Goal: Communication & Community: Answer question/provide support

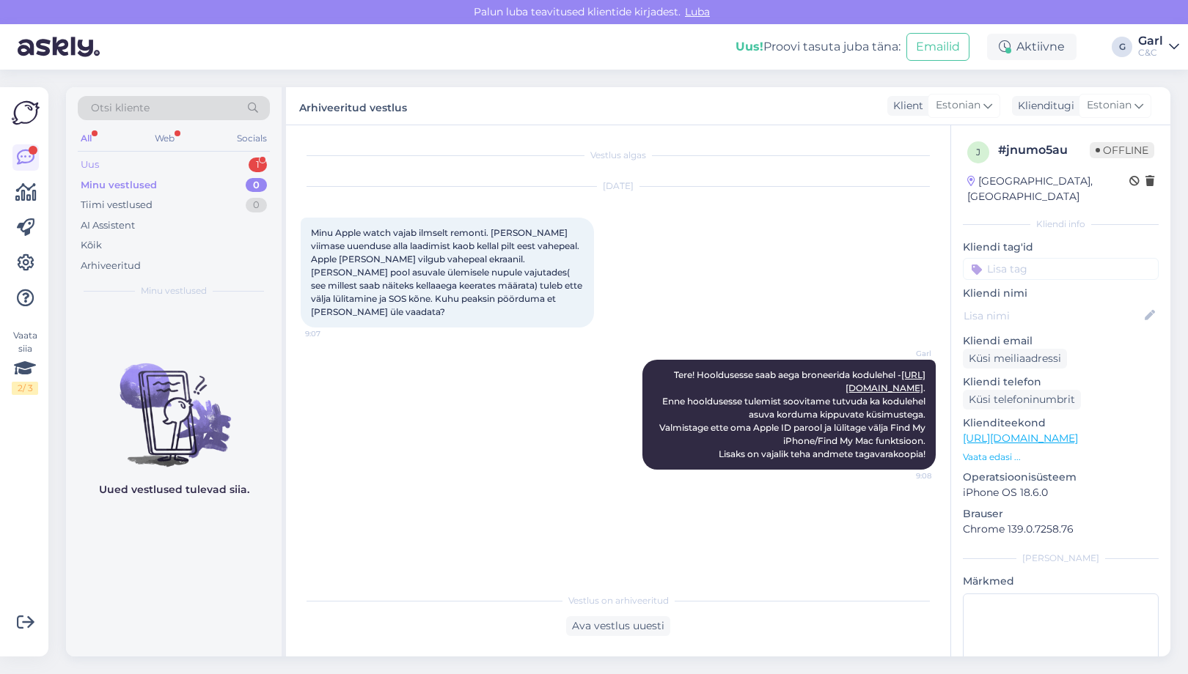
click at [196, 158] on div "Uus 1" at bounding box center [174, 165] width 192 height 21
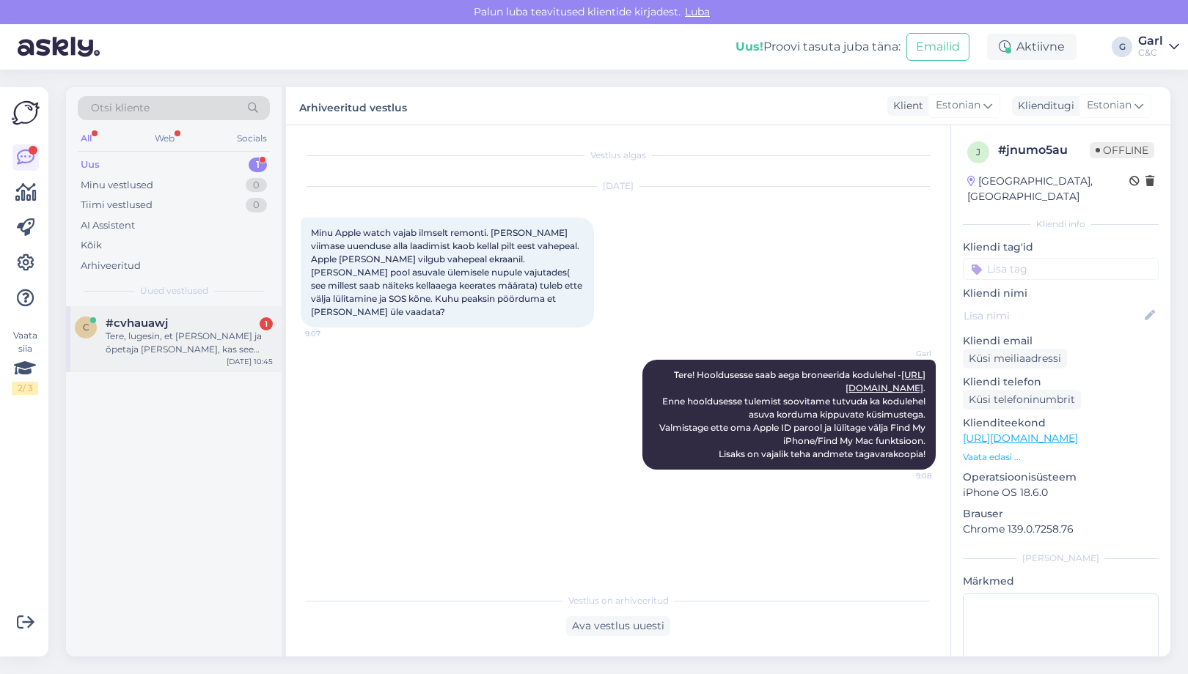
click at [218, 367] on div "c #cvhauawj 1 Tere, lugesin, et [PERSON_NAME] ja õpetaja kaardiga pakute soodus…" at bounding box center [174, 339] width 216 height 66
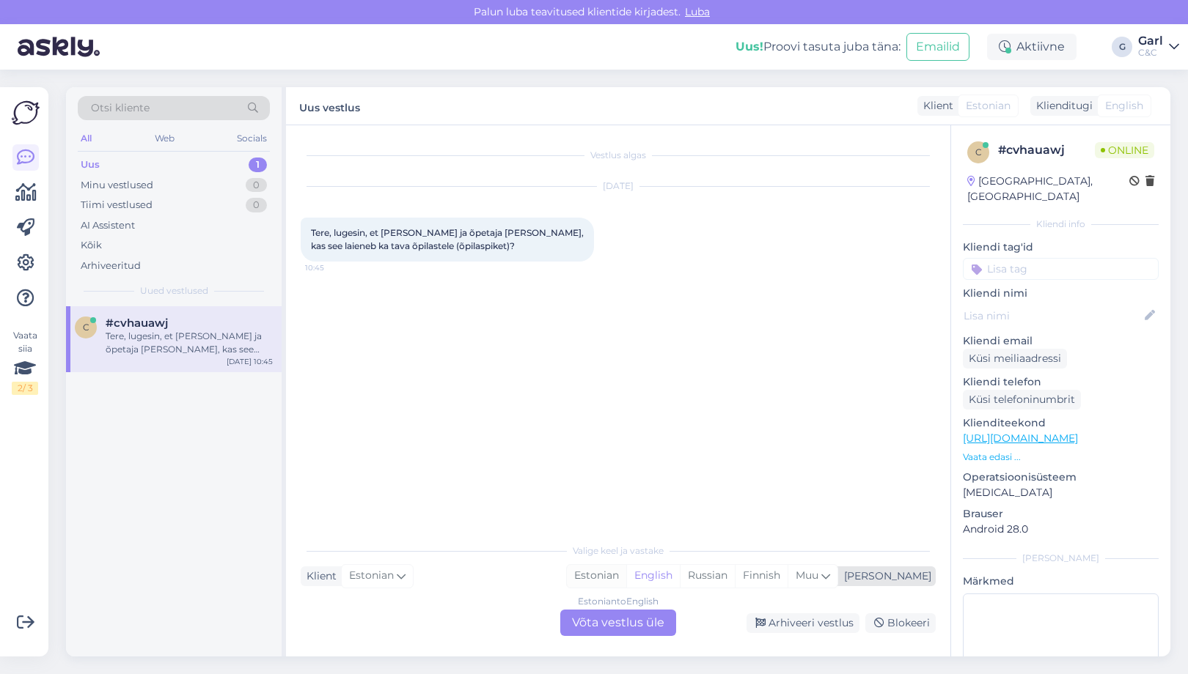
click at [626, 581] on div "Estonian" at bounding box center [596, 576] width 59 height 22
click at [636, 616] on div "Estonian to Estonian Võta vestlus üle" at bounding box center [618, 623] width 116 height 26
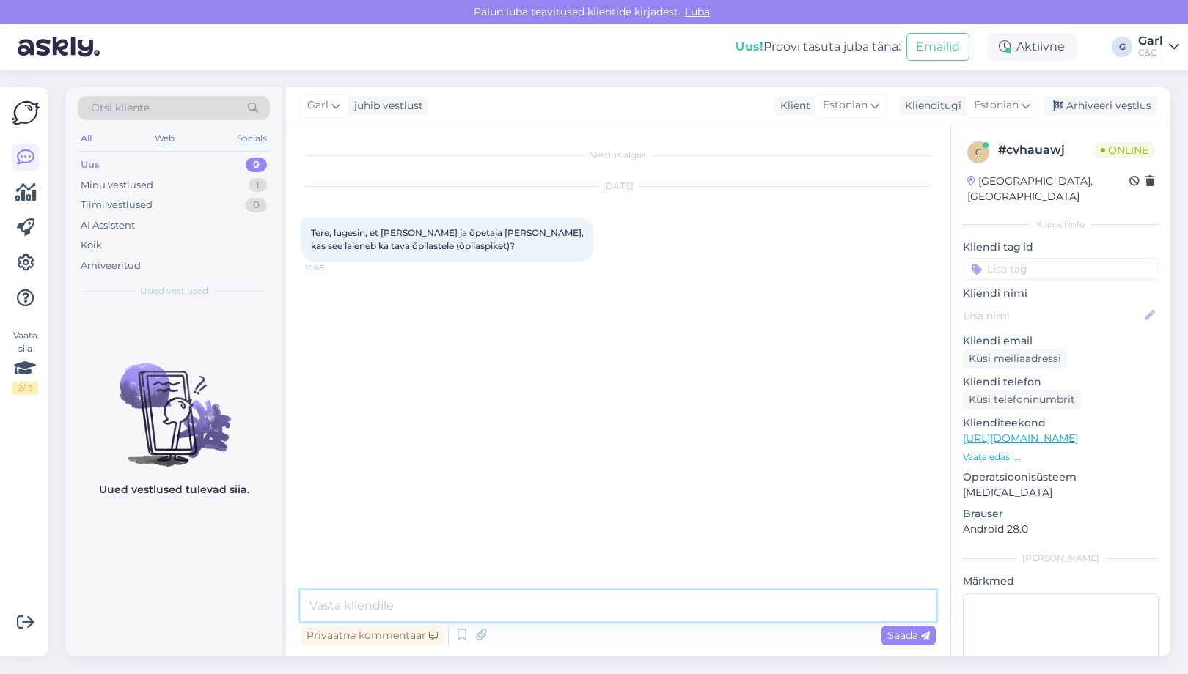
click at [636, 613] on textarea at bounding box center [618, 606] width 635 height 31
type textarea "Tere! Tavaõpilastele see ei laiene."
click at [602, 604] on textarea at bounding box center [618, 606] width 635 height 31
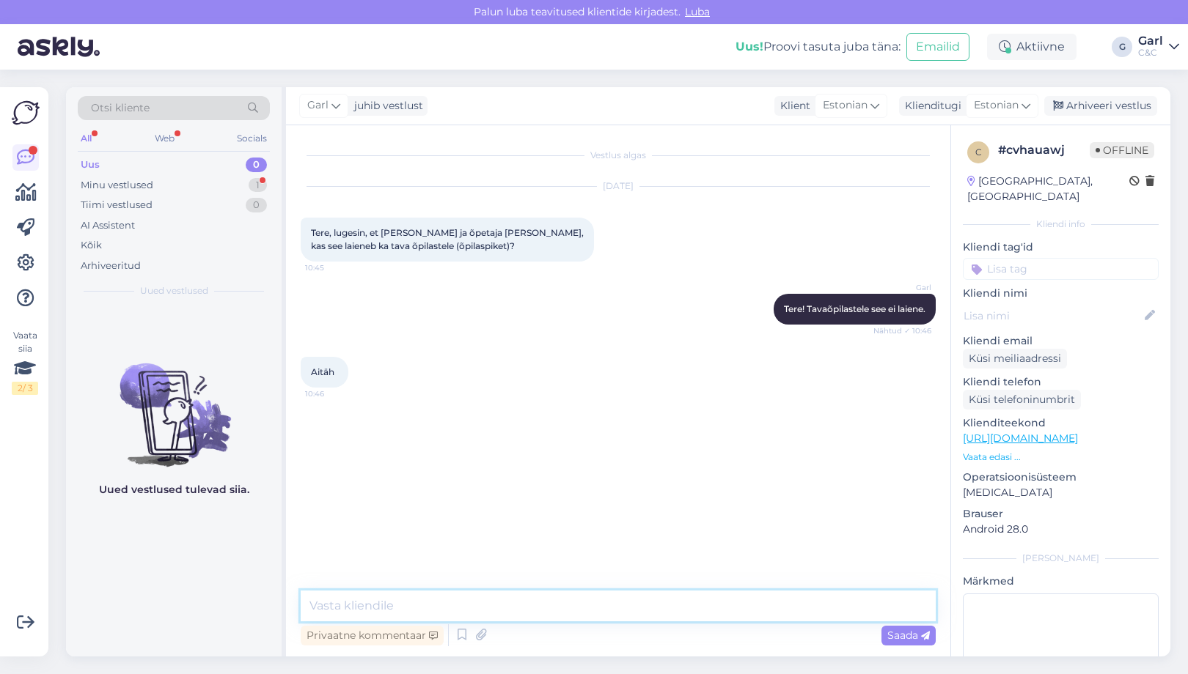
click at [469, 611] on textarea at bounding box center [618, 606] width 635 height 31
type textarea "Võtke heaks!"
click at [1083, 97] on div "Arhiveeri vestlus" at bounding box center [1100, 106] width 113 height 20
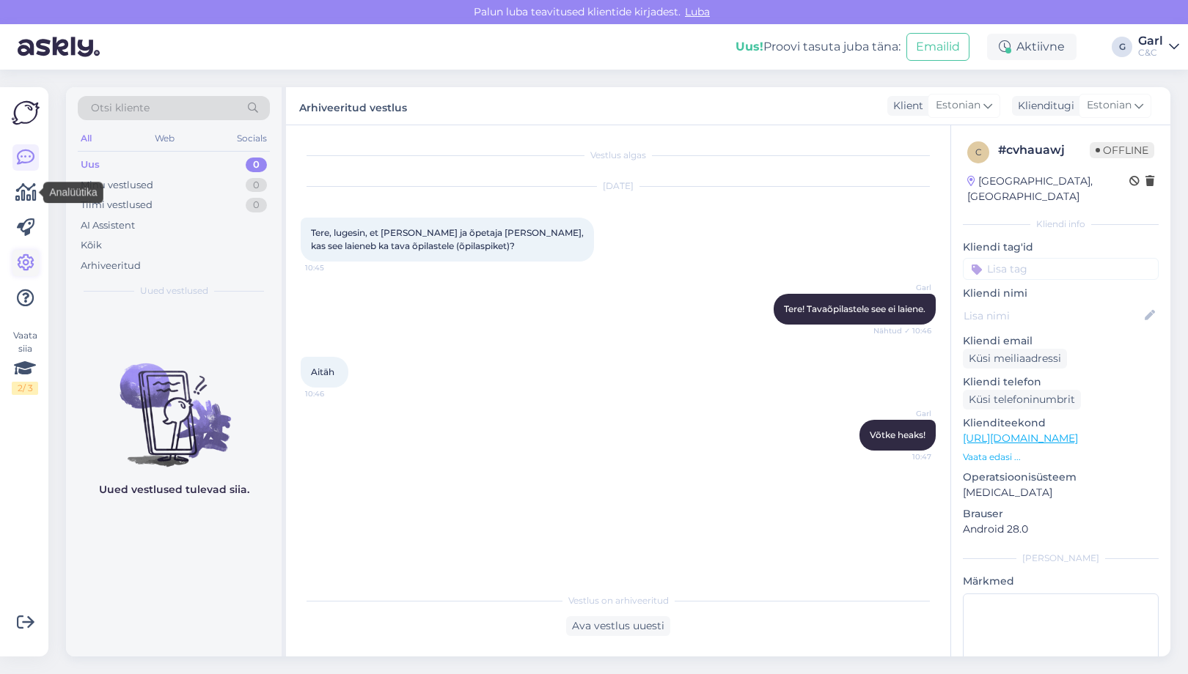
click at [28, 265] on icon at bounding box center [26, 263] width 18 height 18
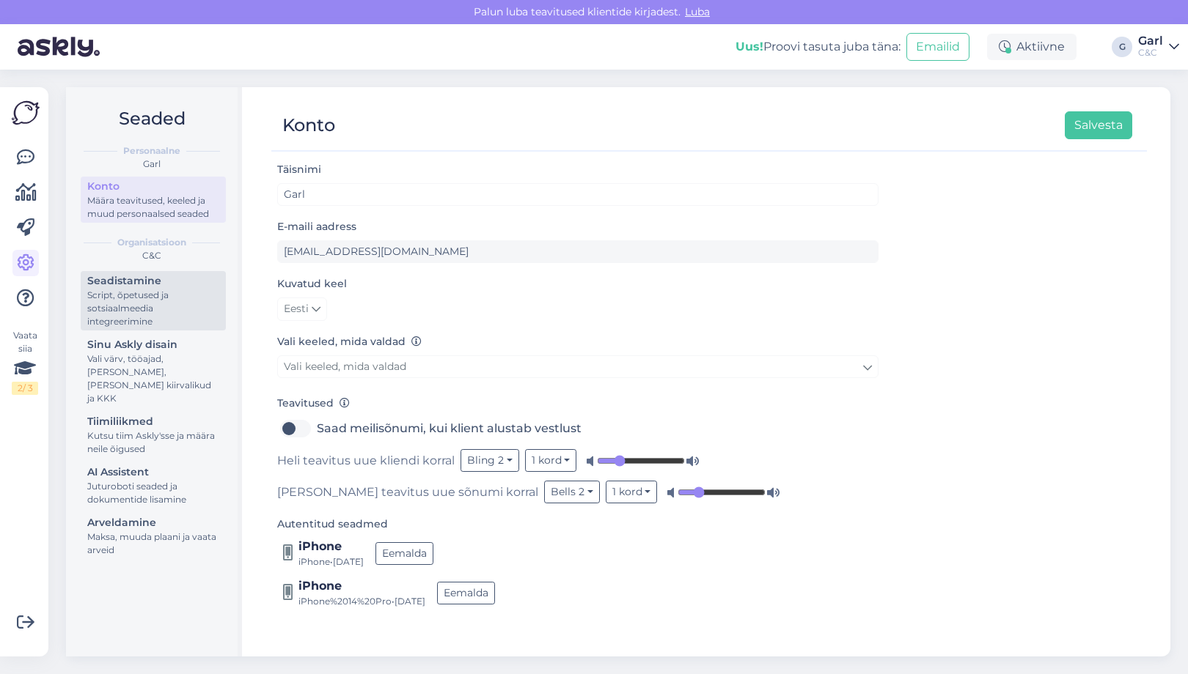
click at [158, 292] on div "Script, õpetused ja sotsiaalmeedia integreerimine" at bounding box center [153, 309] width 132 height 40
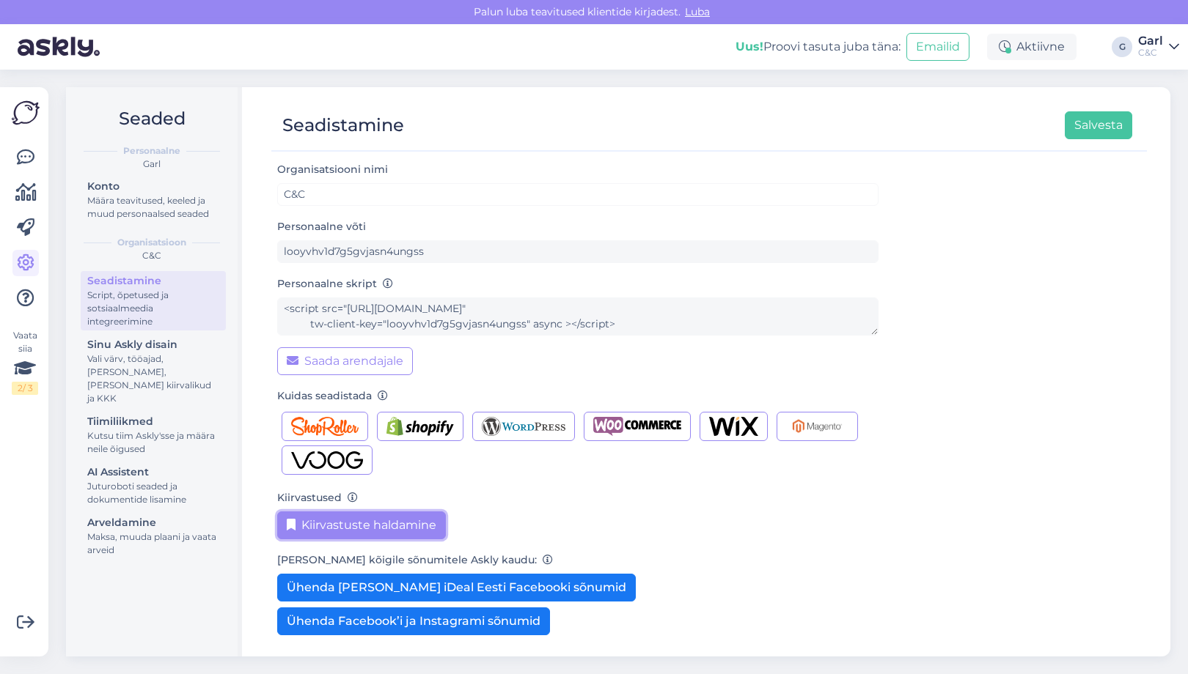
click at [381, 524] on button "Kiirvastuste haldamine" at bounding box center [361, 526] width 169 height 28
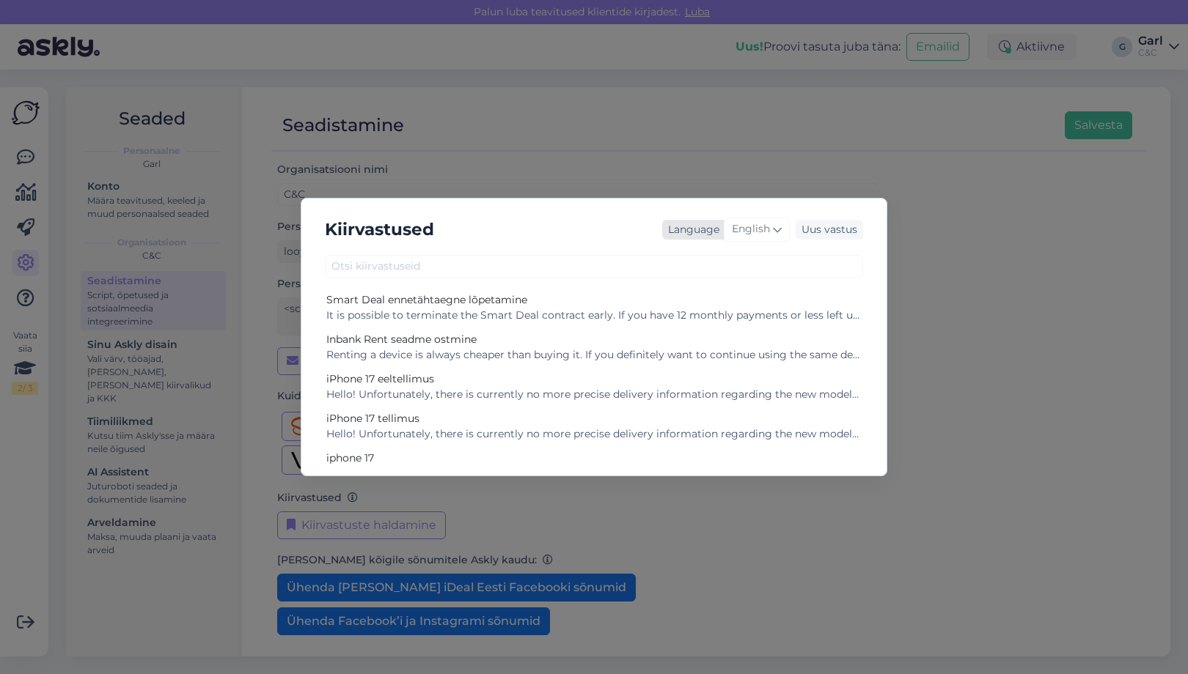
click at [762, 226] on span "English" at bounding box center [751, 229] width 38 height 16
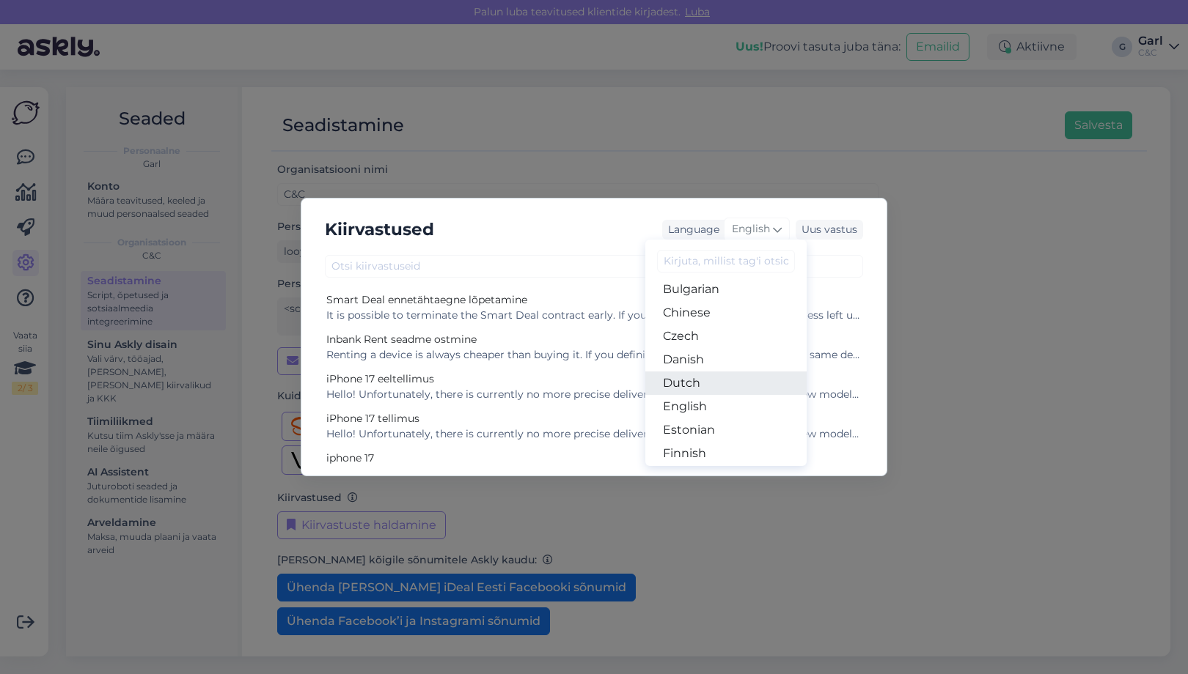
scroll to position [51, 0]
click at [730, 432] on link "Estonian" at bounding box center [725, 430] width 161 height 23
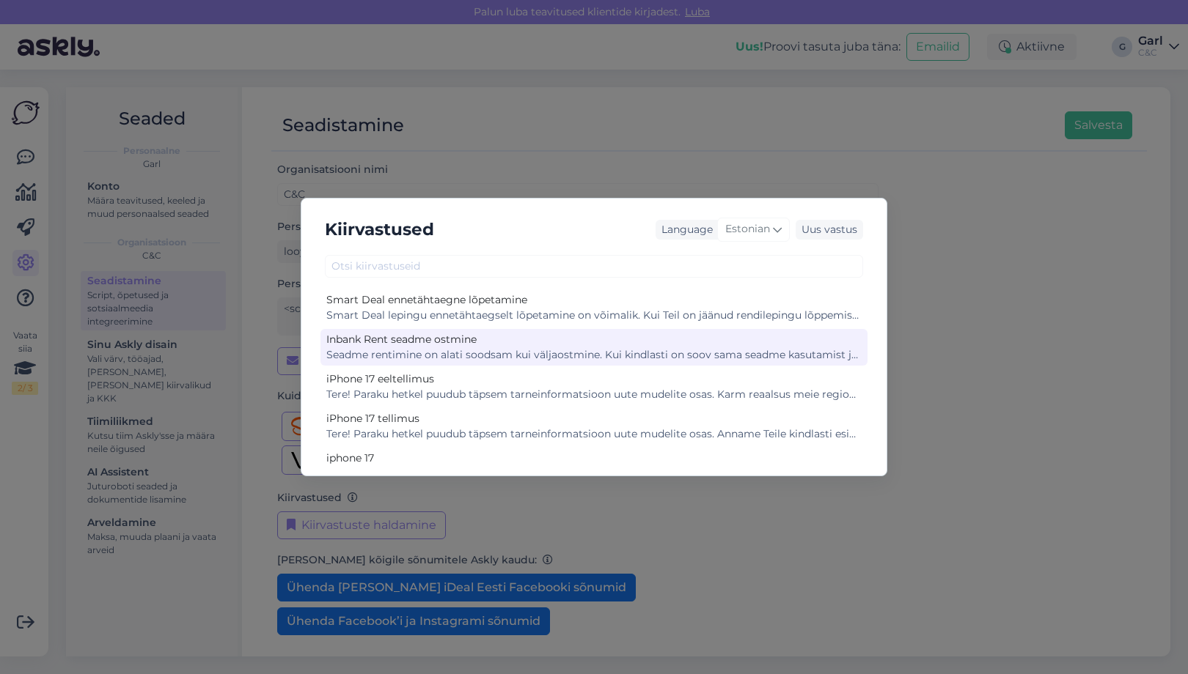
click at [542, 345] on div "Inbank Rent seadme ostmine" at bounding box center [593, 339] width 535 height 15
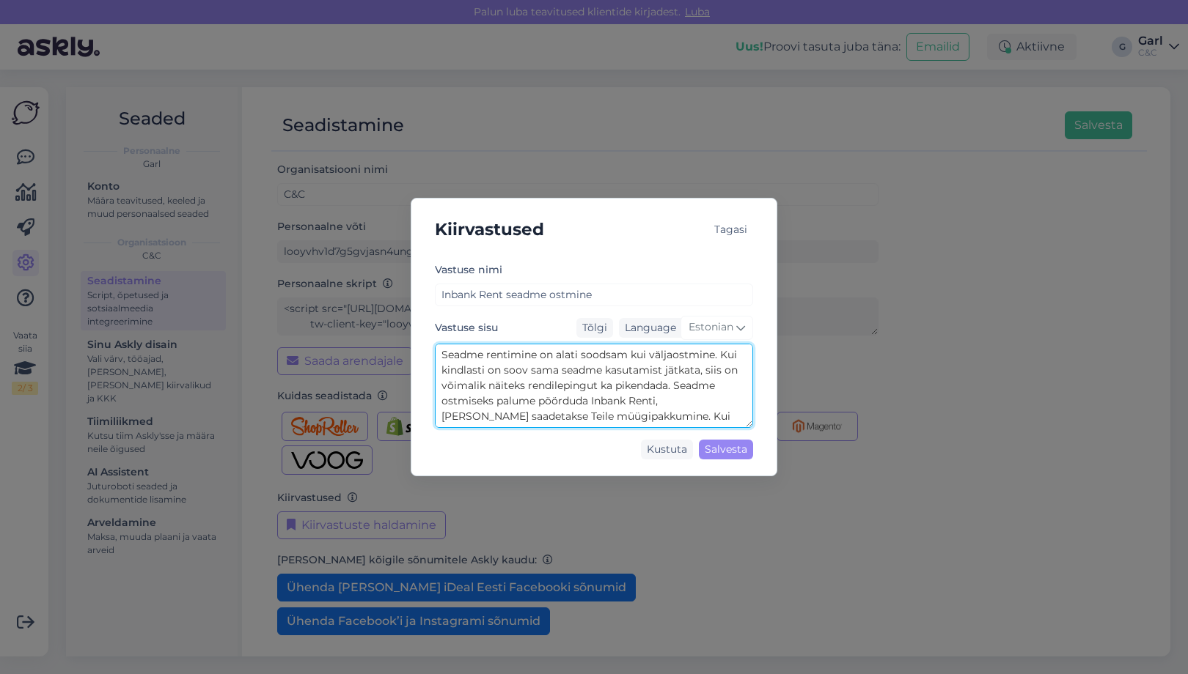
click at [539, 372] on textarea "Seadme rentimine on alati soodsam kui väljaostmine. Kui kindlasti on soov sama …" at bounding box center [594, 386] width 318 height 84
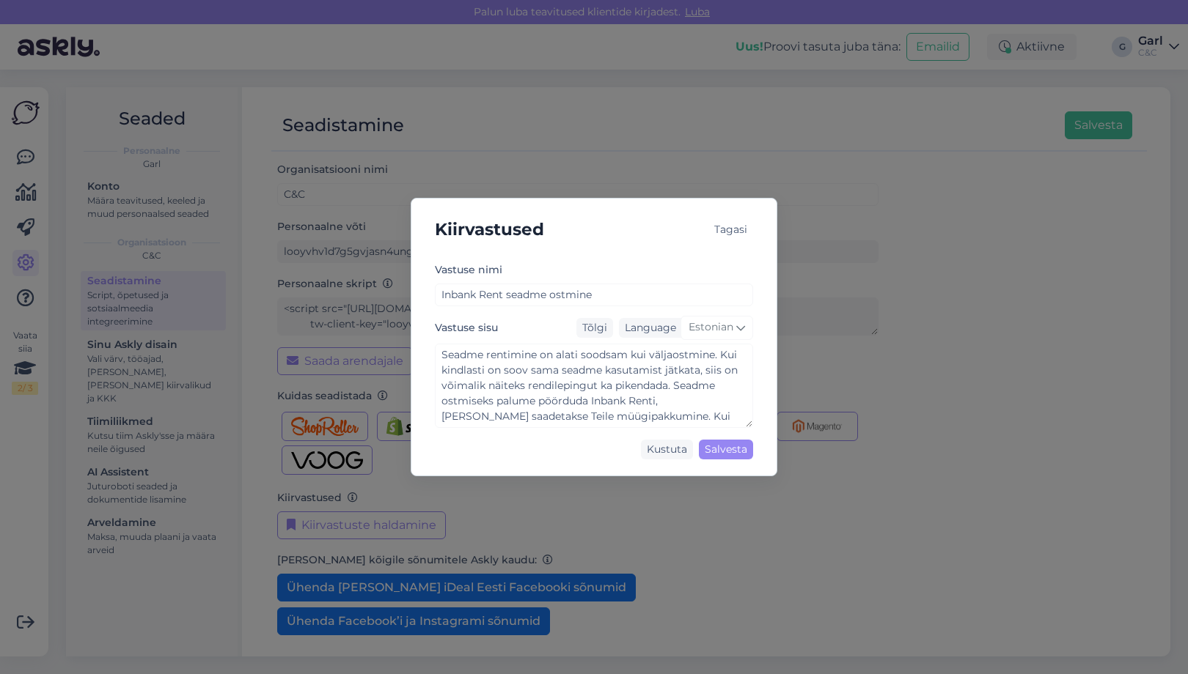
click at [674, 155] on div "Kiirvastused Tagasi Vastuse nimi Inbank Rent seadme ostmine Vastuse sisu Tõlgi …" at bounding box center [594, 337] width 1188 height 674
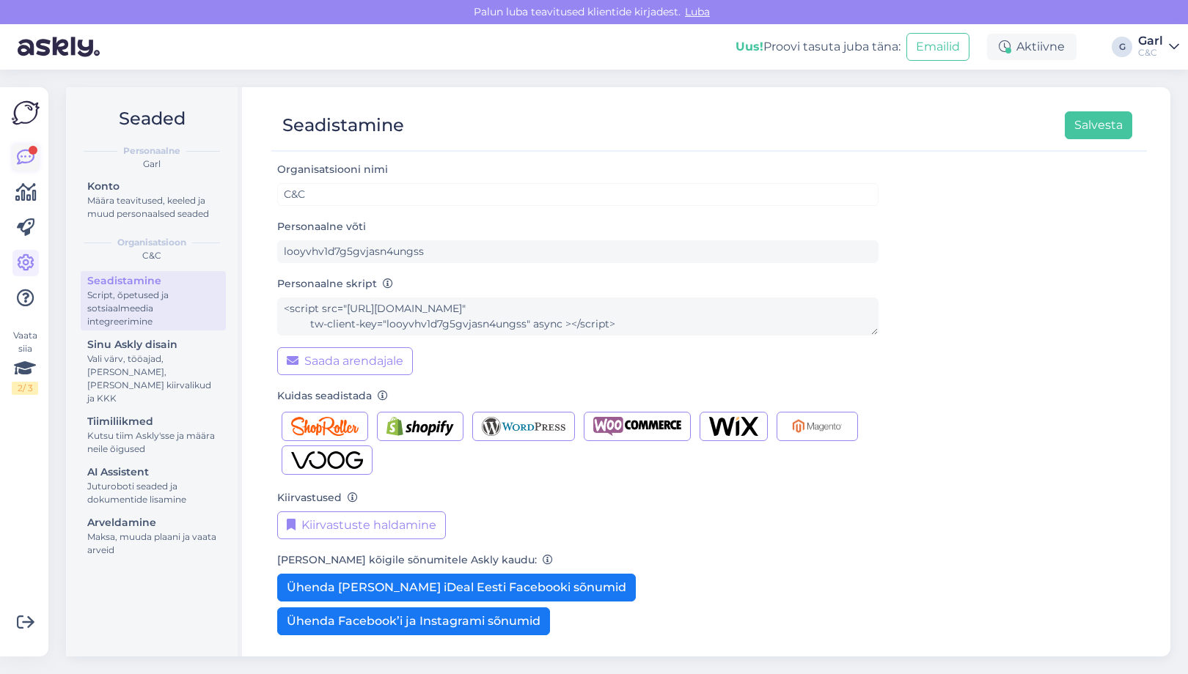
click at [23, 158] on icon at bounding box center [26, 158] width 18 height 18
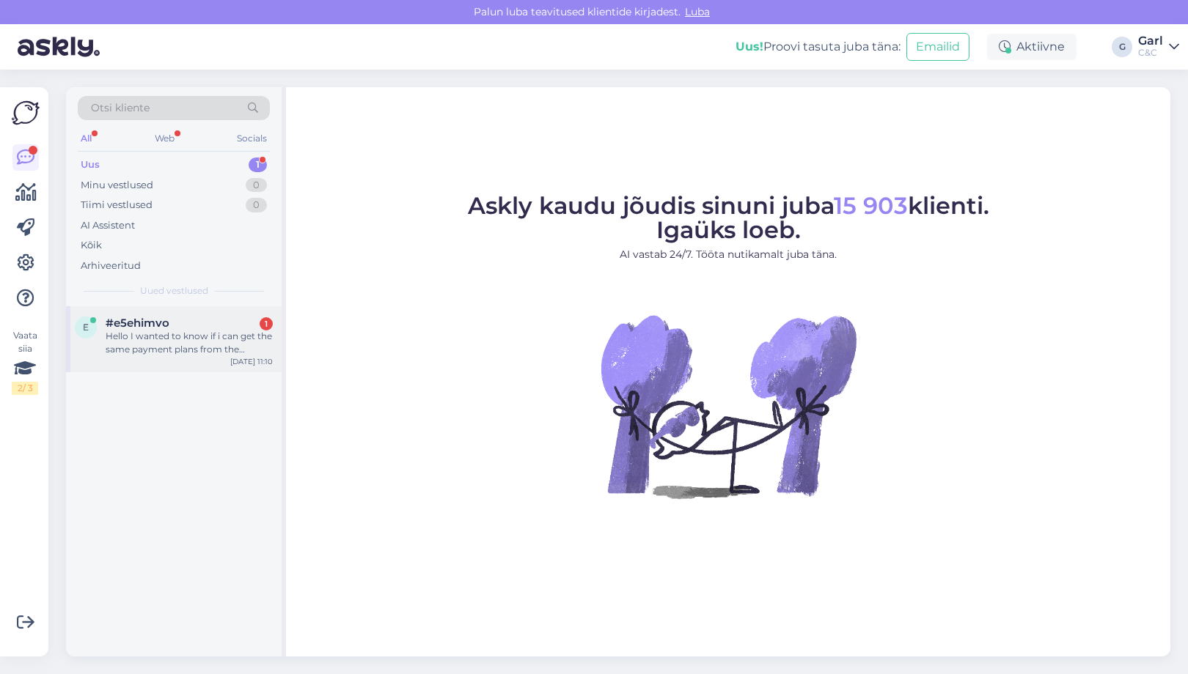
click at [212, 347] on div "Hello I wanted to know if i can get the same payment plans from the website in …" at bounding box center [189, 343] width 167 height 26
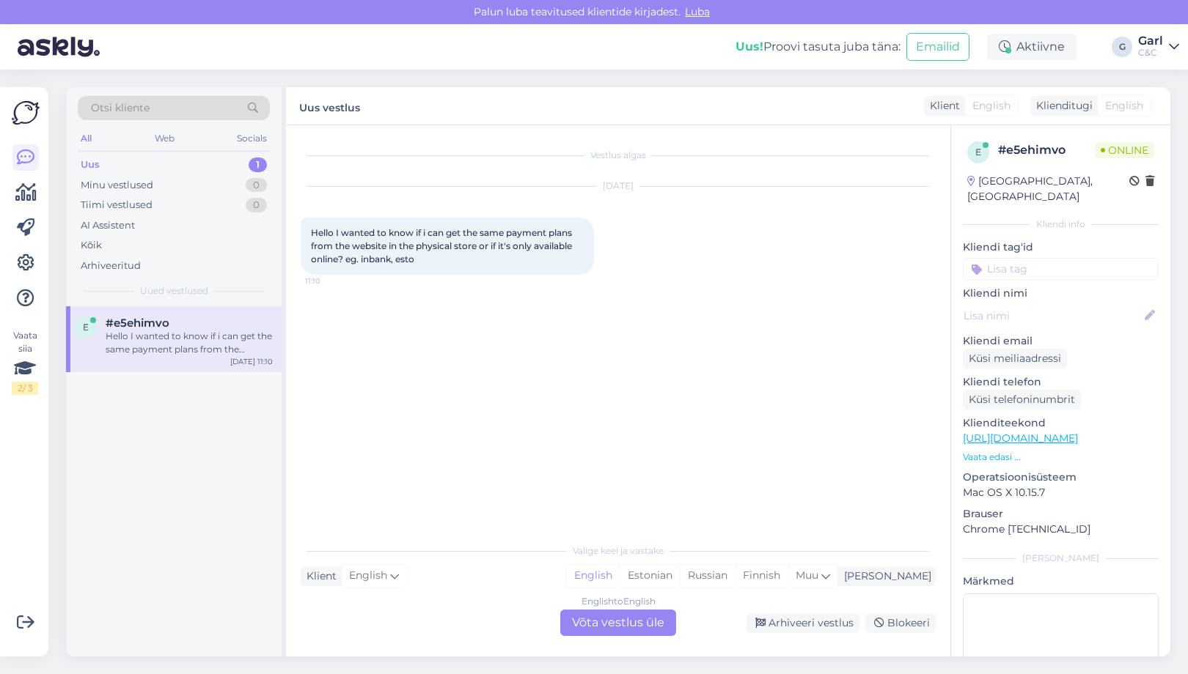
click at [633, 619] on div "English to English Võta vestlus üle" at bounding box center [618, 623] width 116 height 26
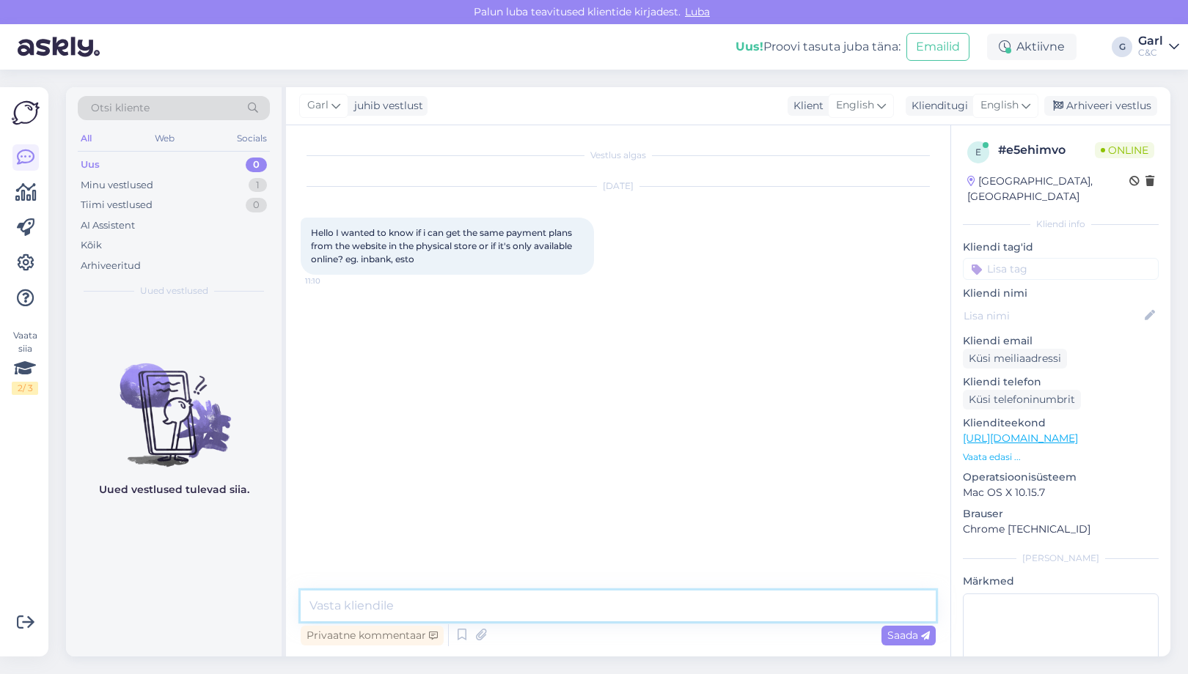
click at [644, 606] on textarea at bounding box center [618, 606] width 635 height 31
type textarea "Hello! Sure, it's possible."
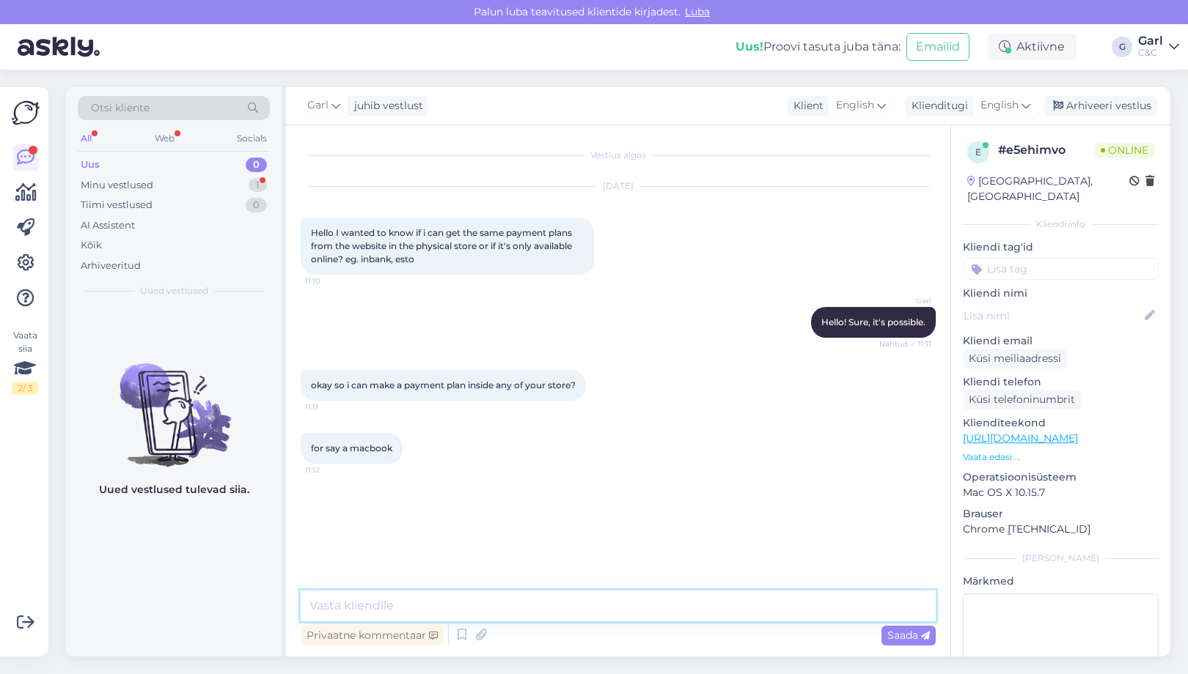
click at [512, 605] on textarea at bounding box center [618, 606] width 635 height 31
type textarea "Yes, you can do it in any of our stores."
click at [513, 605] on textarea at bounding box center [618, 606] width 635 height 31
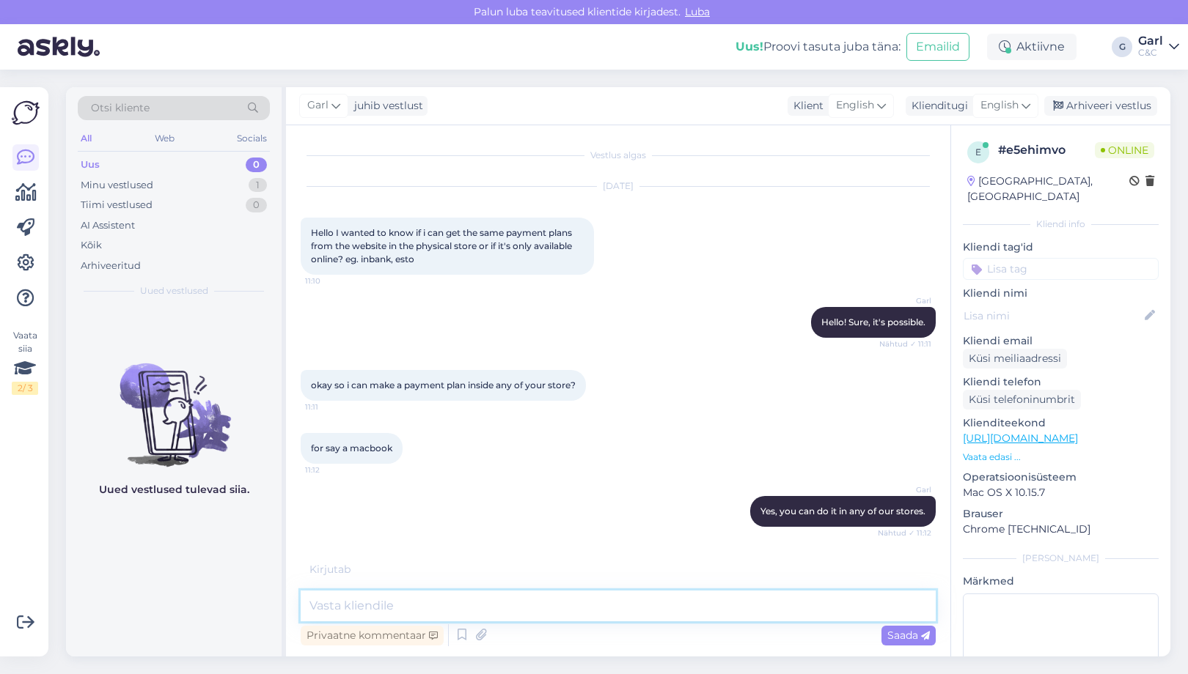
scroll to position [28, 0]
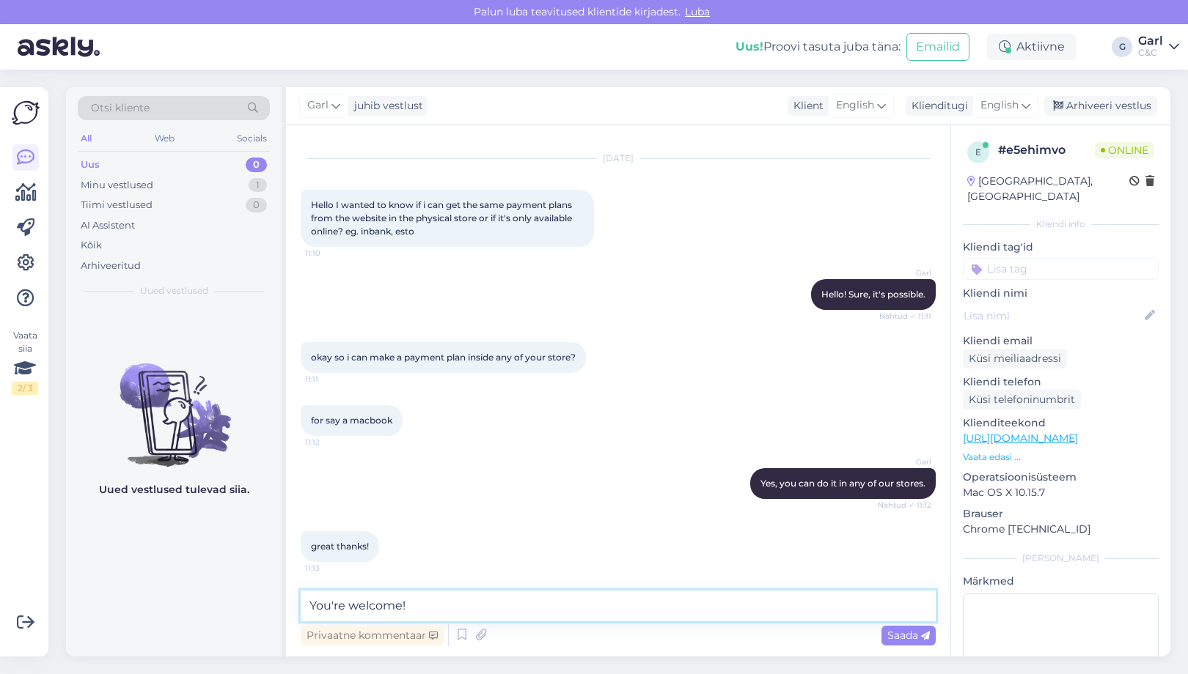
type textarea "You're welcome!"
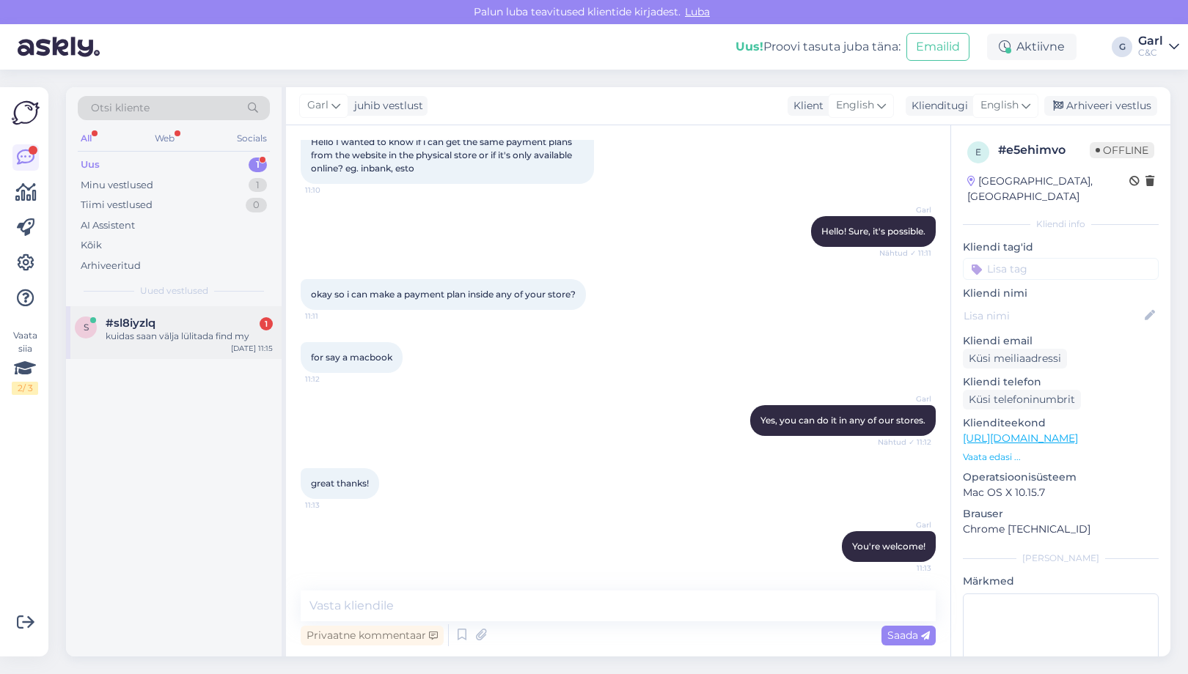
click at [213, 317] on div "#sl8iyzlq 1" at bounding box center [189, 323] width 167 height 13
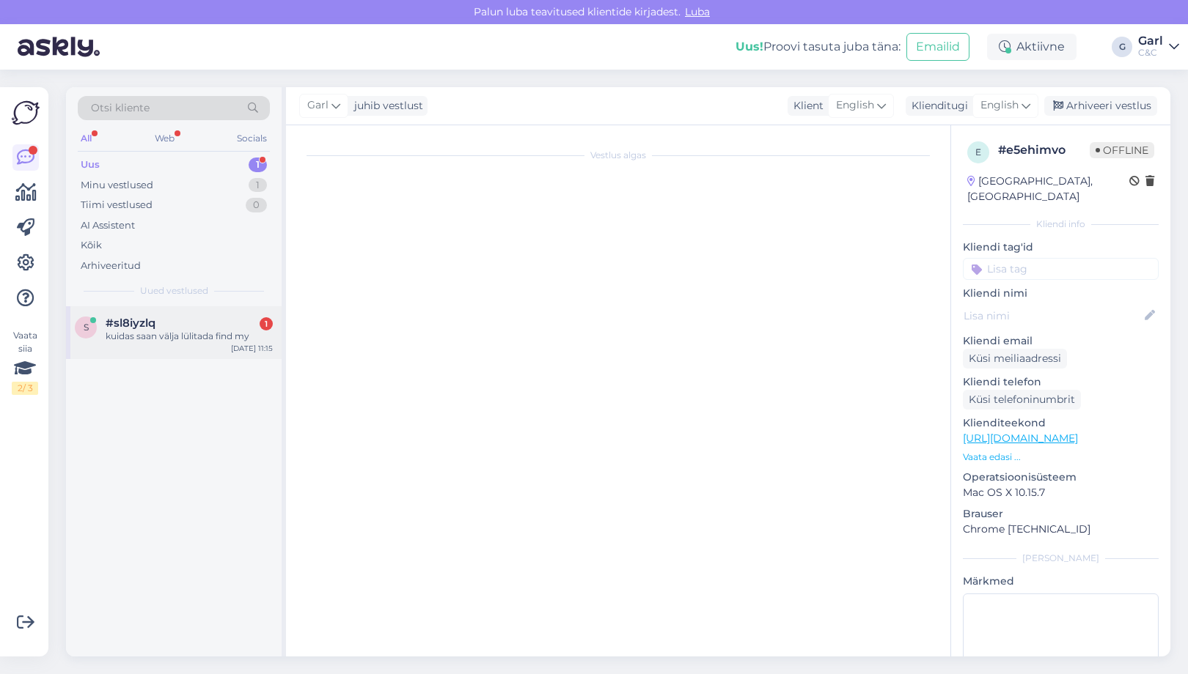
scroll to position [0, 0]
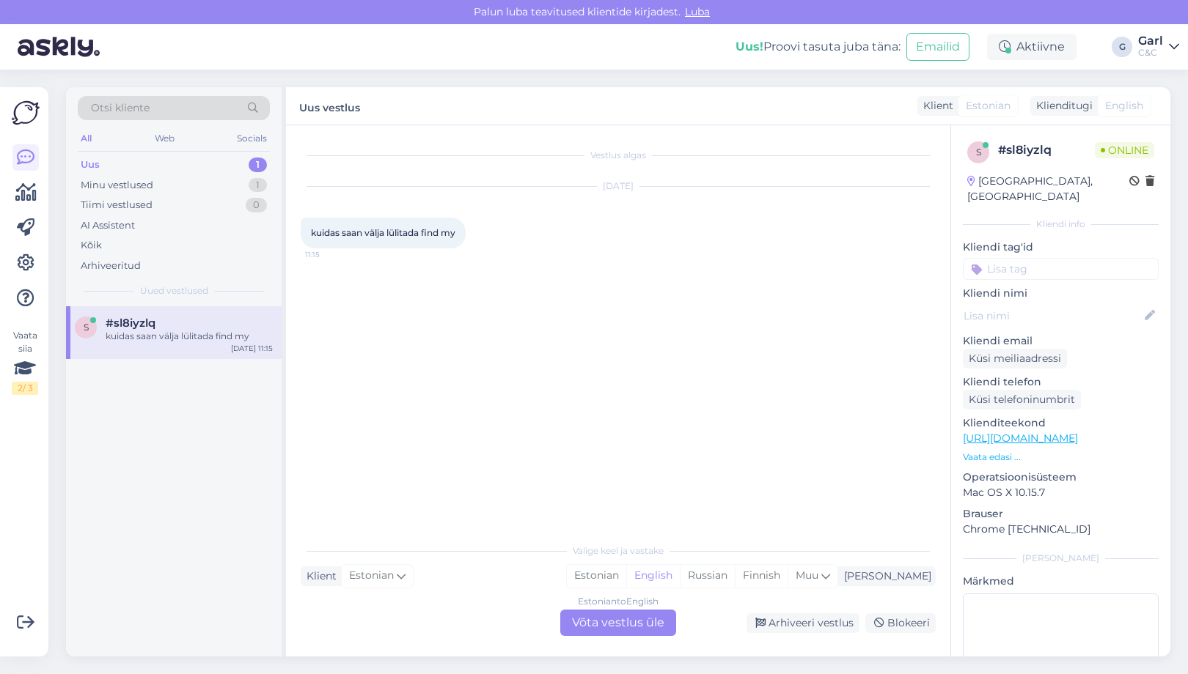
click at [1014, 432] on link "https://cec.ee/hooldus" at bounding box center [1019, 438] width 115 height 13
click at [626, 578] on div "Estonian" at bounding box center [596, 576] width 59 height 22
click at [630, 625] on div "Estonian to Estonian Võta vestlus üle" at bounding box center [618, 623] width 116 height 26
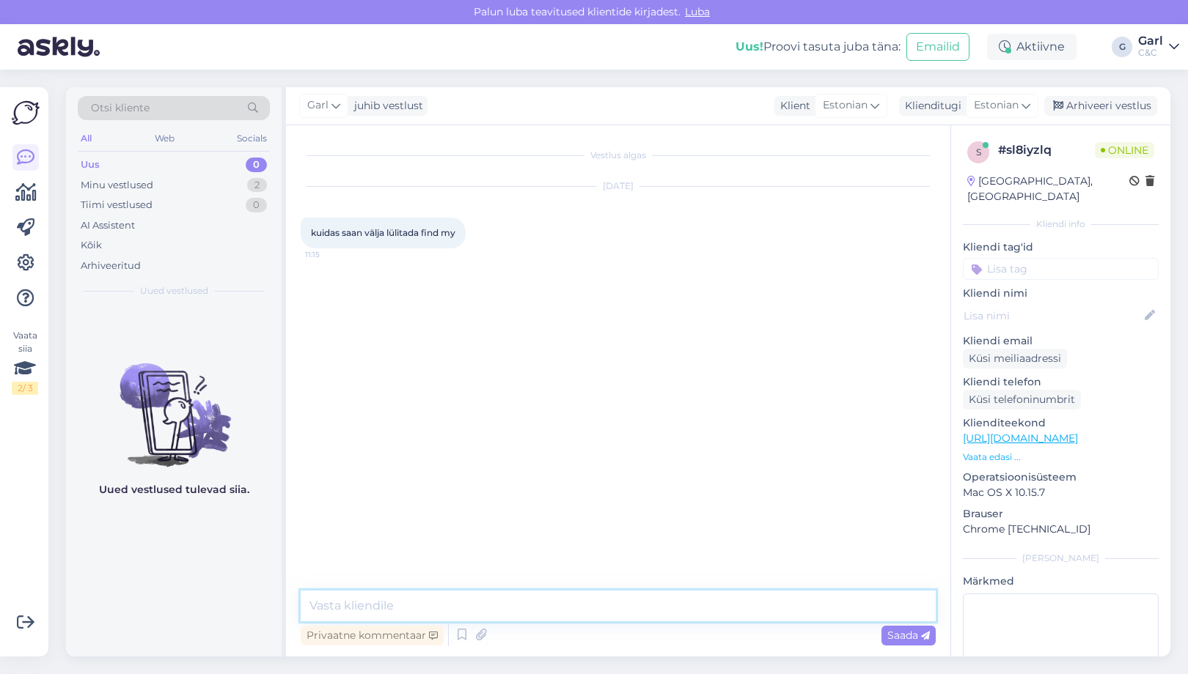
click at [630, 608] on textarea at bounding box center [618, 606] width 635 height 31
paste textarea "https://support.apple.com/et-ee/guide/iphone/ipha94b7686e/18.0/ios/18.0"
type textarea "Tere! https://support.apple.com/et-ee/guide/iphone/ipha94b7686e/18.0/ios/18.0"
click at [831, 300] on link "https://support.apple.com/et-ee/guide/iphone/ipha94b7686e/18.0/ios/18.0" at bounding box center [874, 295] width 102 height 11
click at [836, 301] on link "https://support.apple.com/et-ee/guide/iphone/ipha94b7686e/18.0/ios/18.0" at bounding box center [874, 295] width 102 height 11
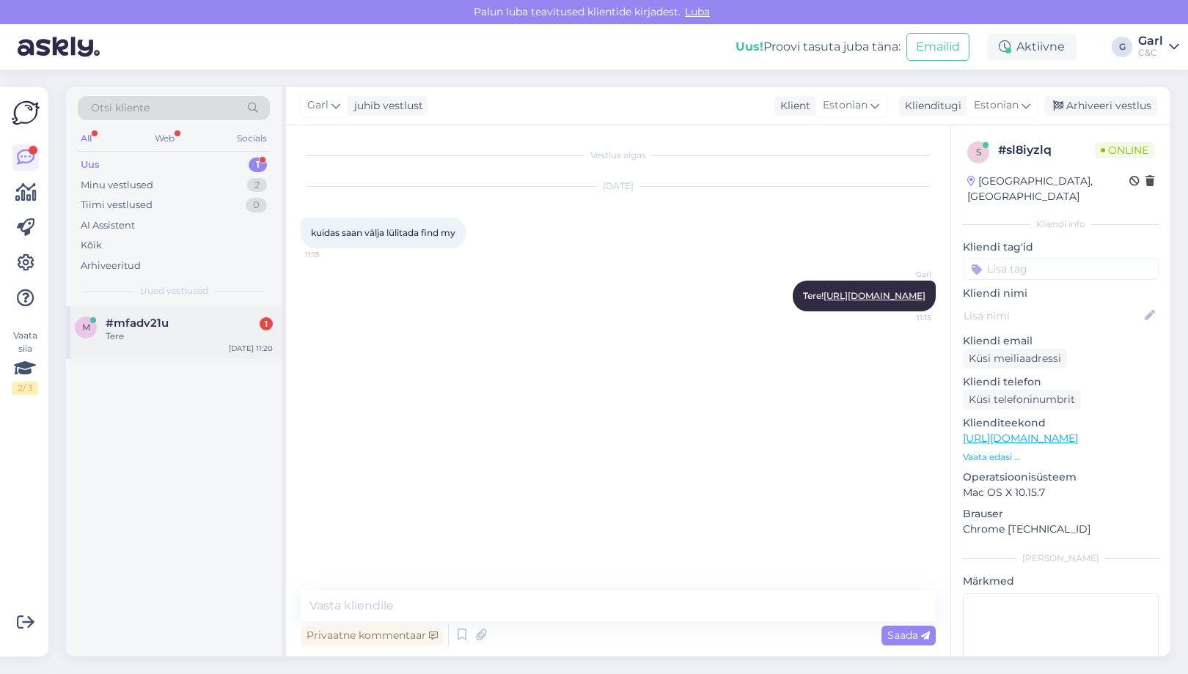
click at [213, 310] on div "m #mfadv21u 1 Tere Aug 13 11:20" at bounding box center [174, 332] width 216 height 53
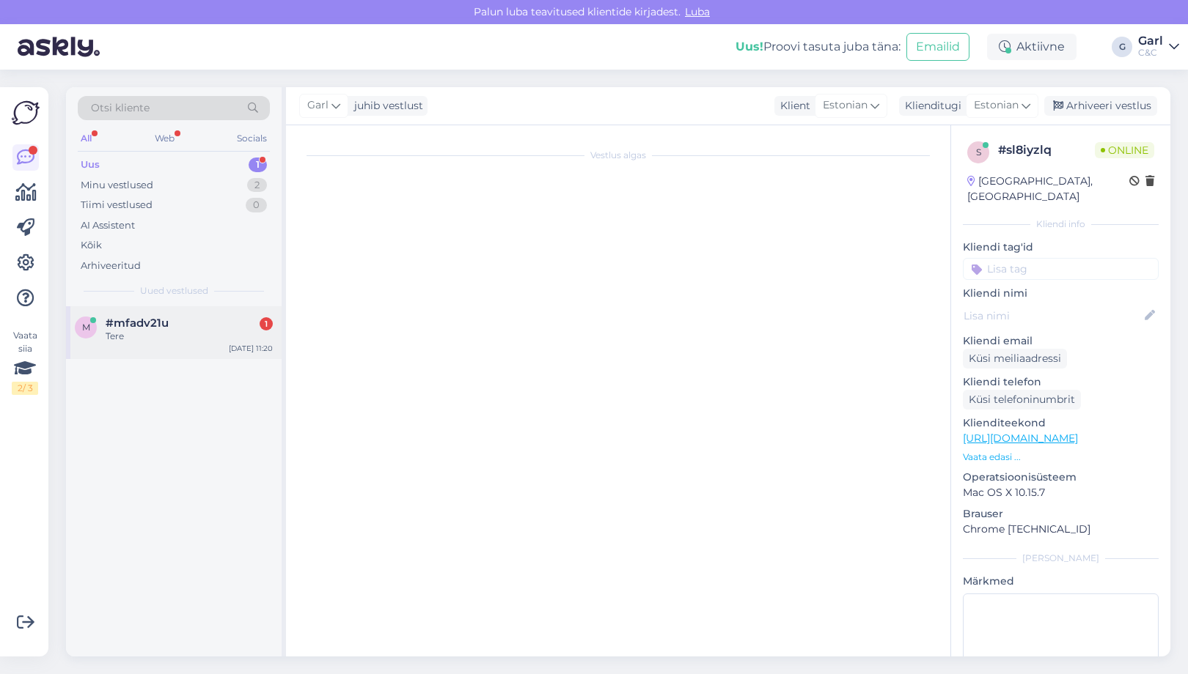
scroll to position [3095, 0]
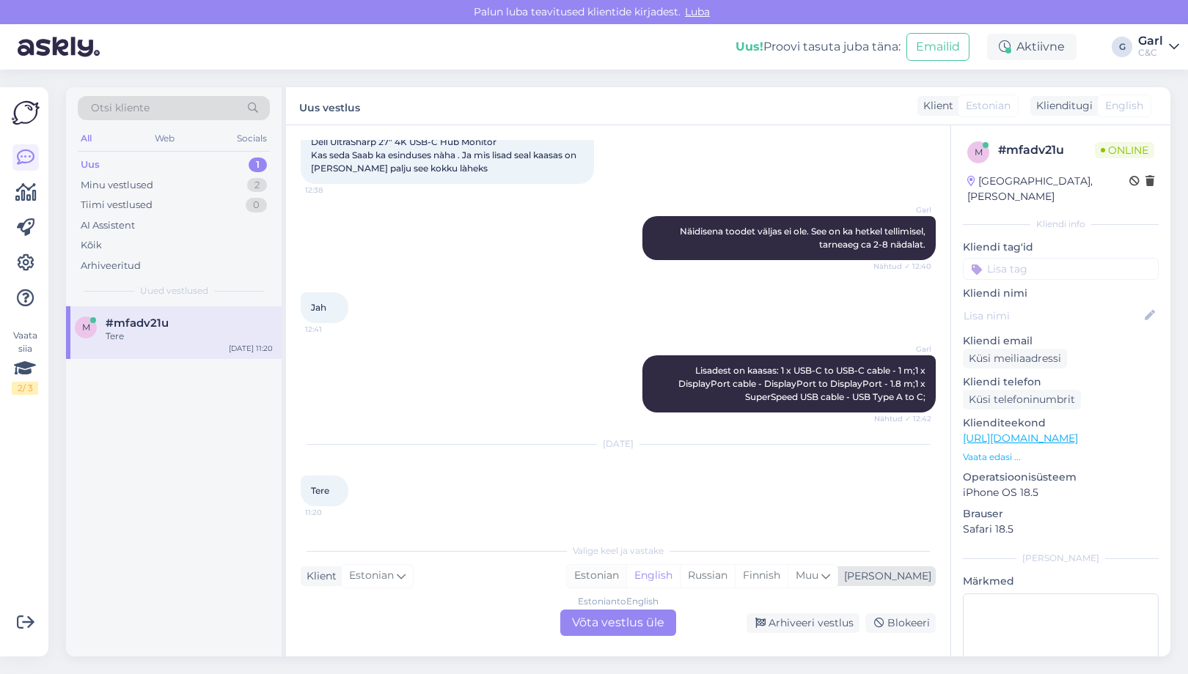
click at [626, 585] on div "Estonian" at bounding box center [596, 576] width 59 height 22
click at [633, 603] on div "Estonian to Estonian" at bounding box center [618, 601] width 87 height 13
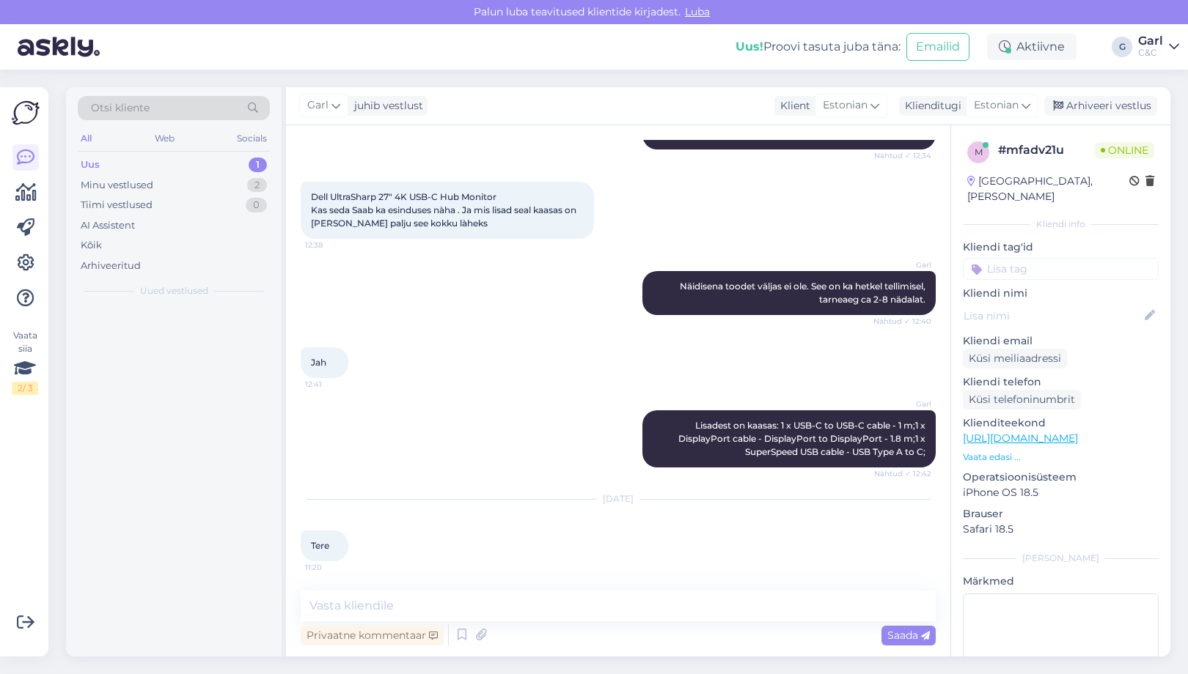
scroll to position [3040, 0]
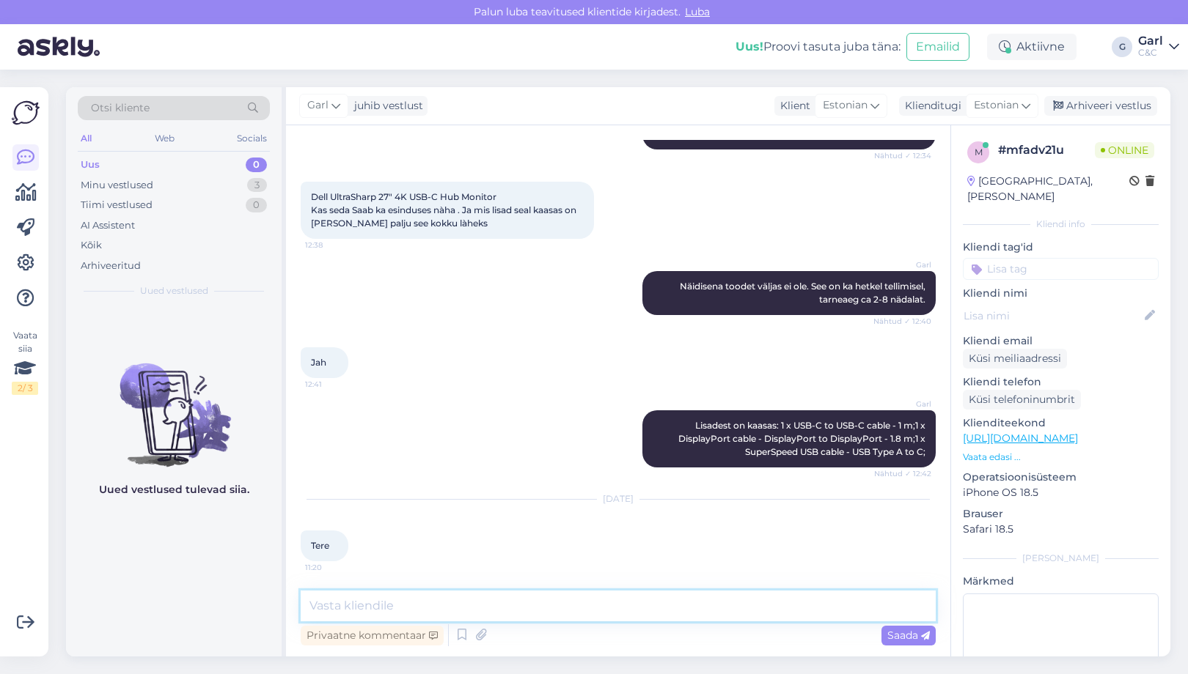
click at [626, 601] on textarea at bounding box center [618, 606] width 635 height 31
type textarea "Tere! Kuidas saan Teile abiks olla?"
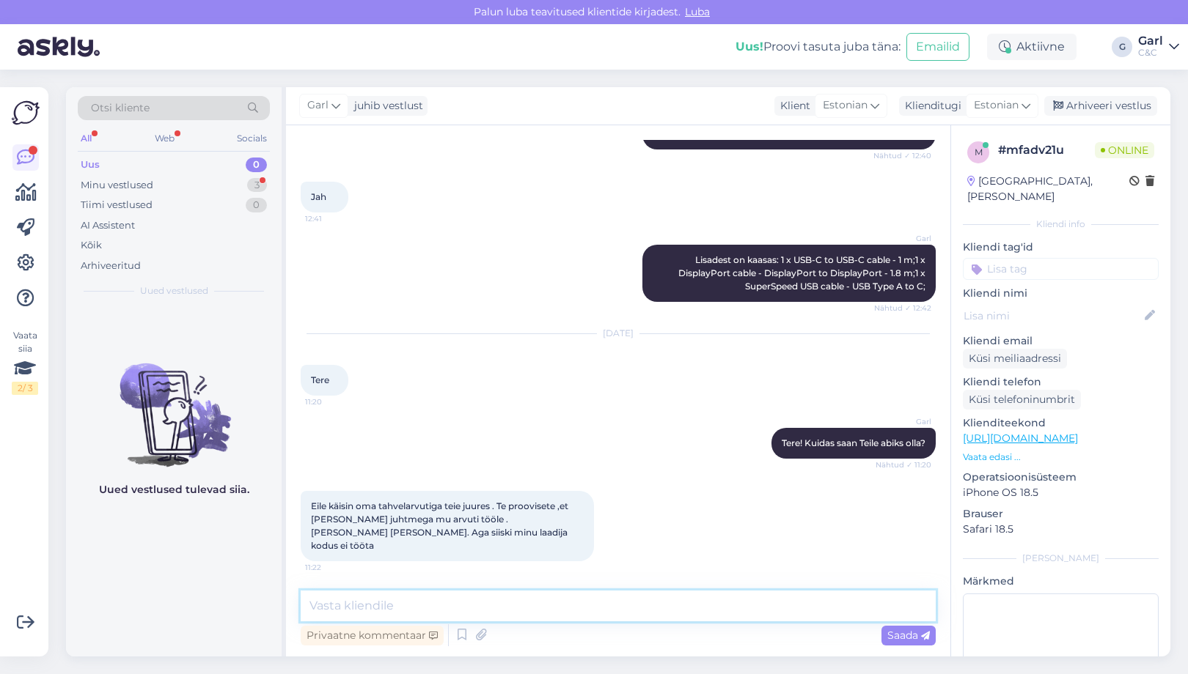
scroll to position [3255, 0]
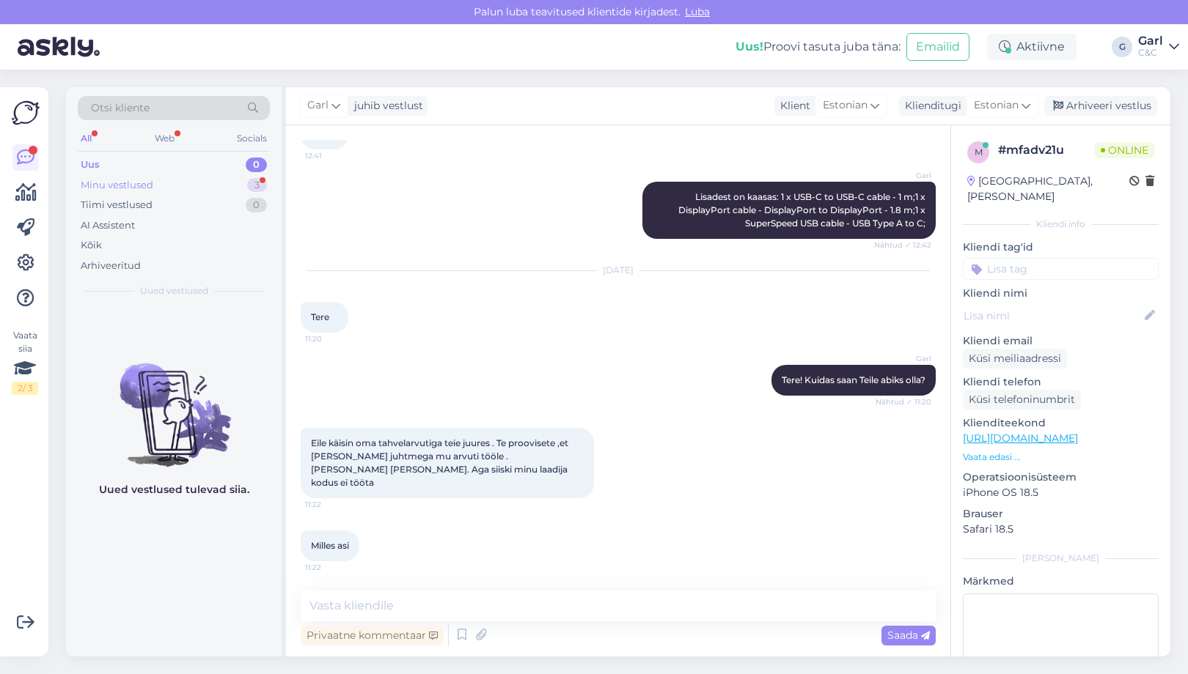
click at [157, 191] on div "Minu vestlused 3" at bounding box center [174, 185] width 192 height 21
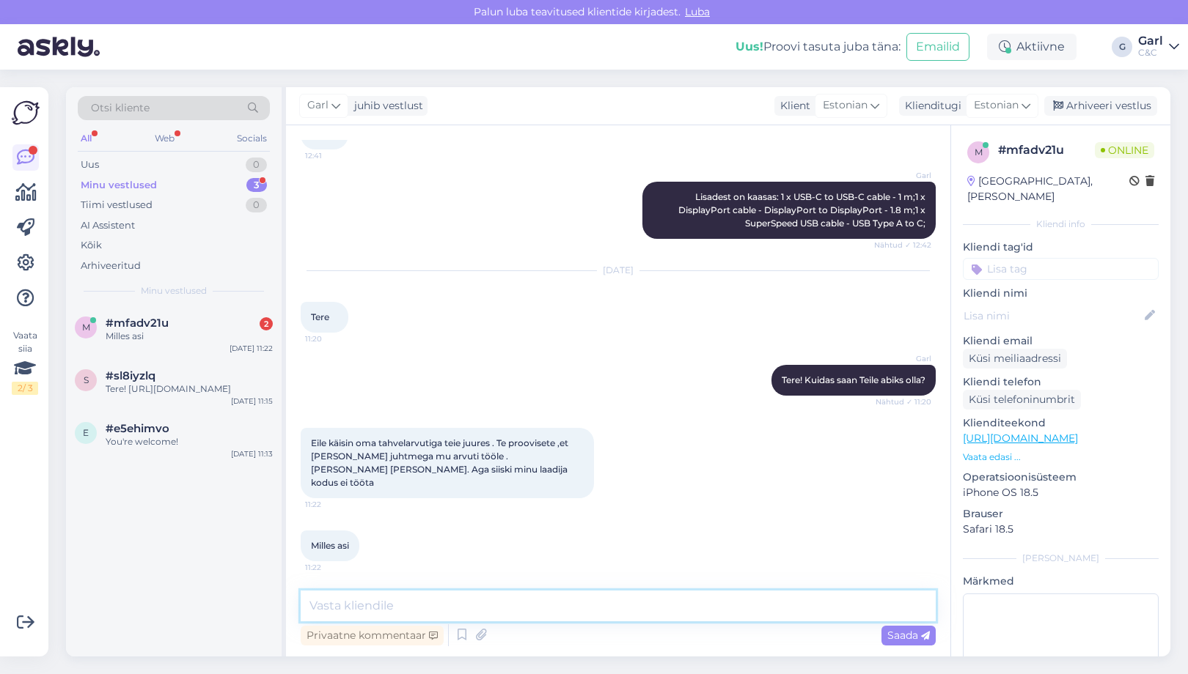
click at [457, 602] on textarea at bounding box center [618, 606] width 635 height 31
type textarea "k"
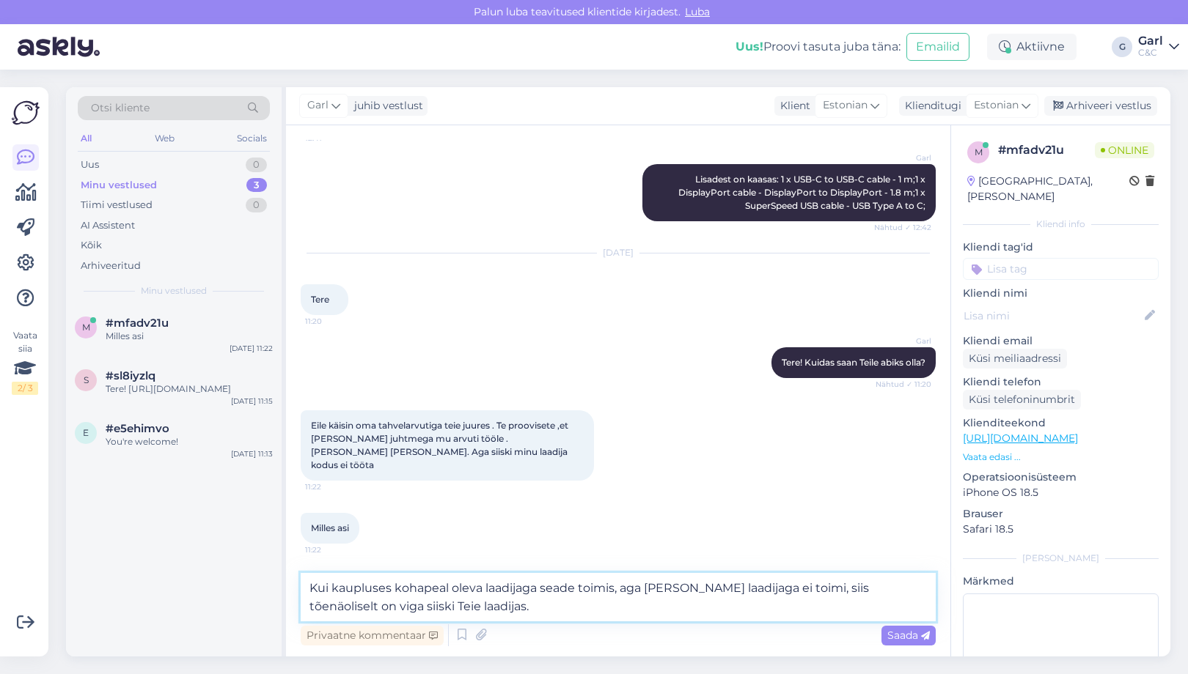
type textarea "Kui kaupluses kohapeal oleva laadijaga seade toimis, aga Teie enda laadijaga ei…"
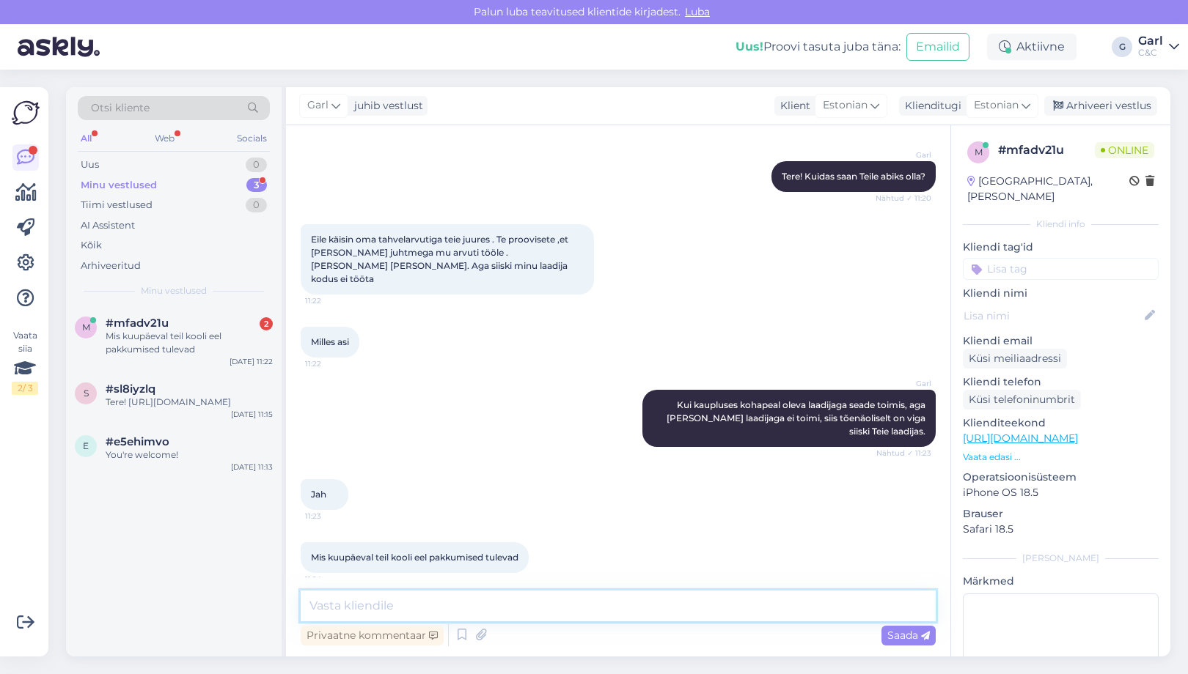
scroll to position [3471, 0]
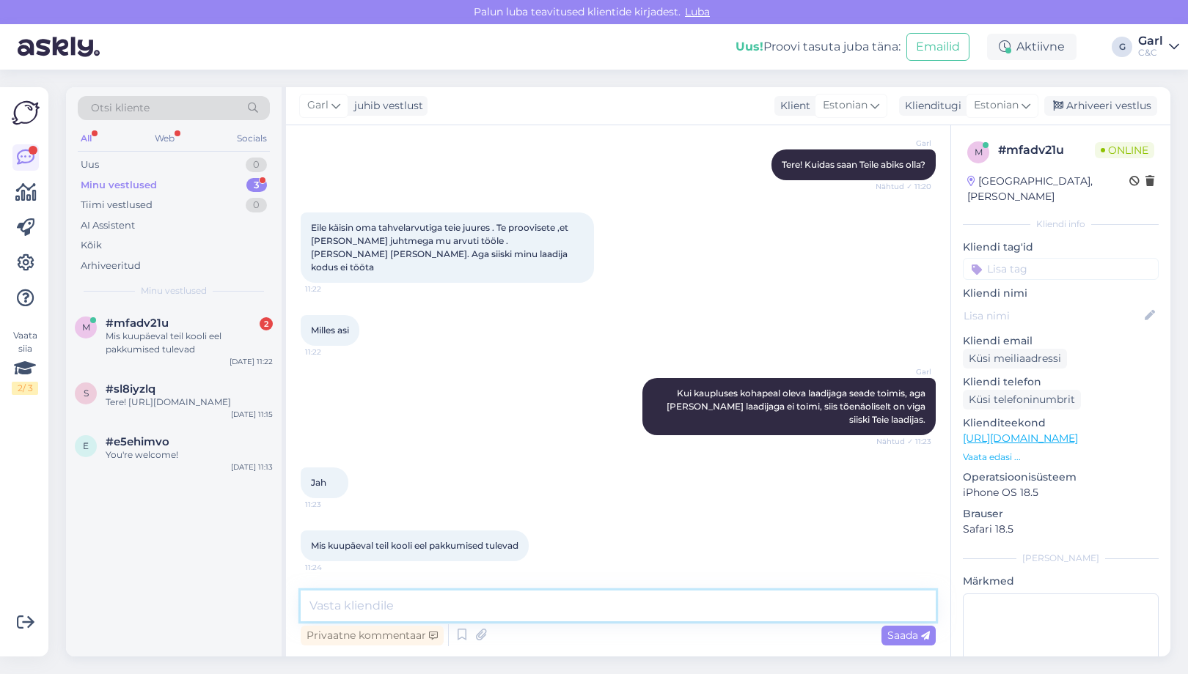
click at [471, 592] on textarea at bounding box center [618, 606] width 635 height 31
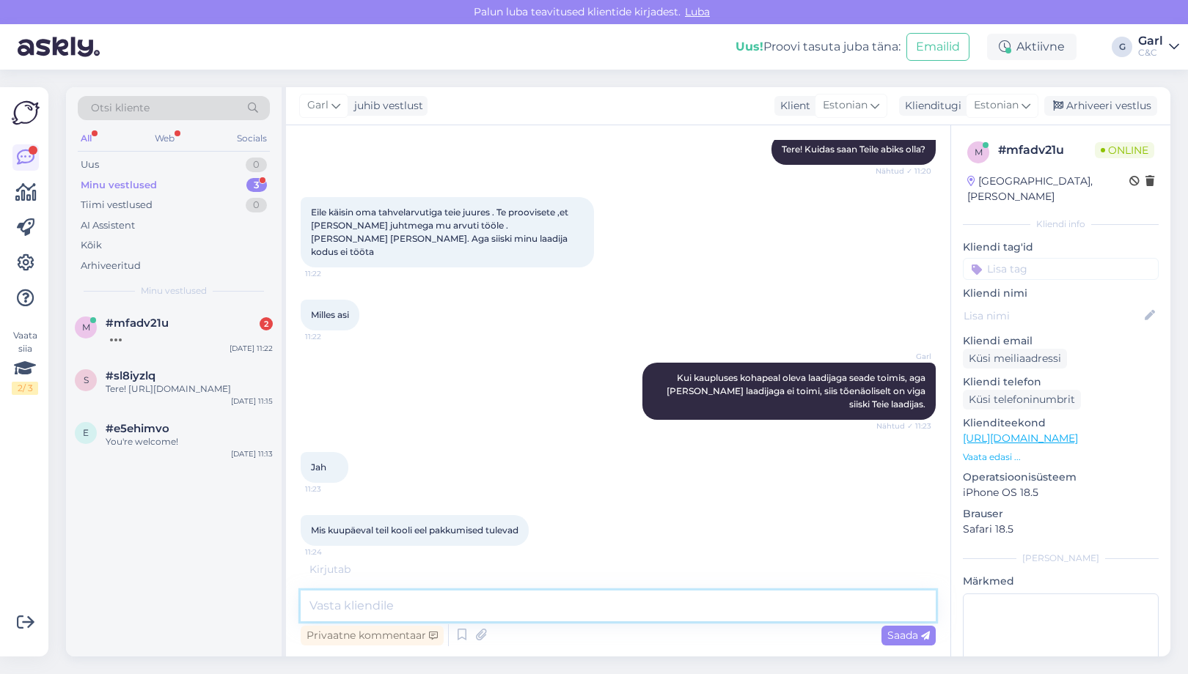
click at [627, 612] on textarea at bounding box center [618, 606] width 635 height 31
click at [627, 613] on textarea at bounding box center [618, 606] width 635 height 31
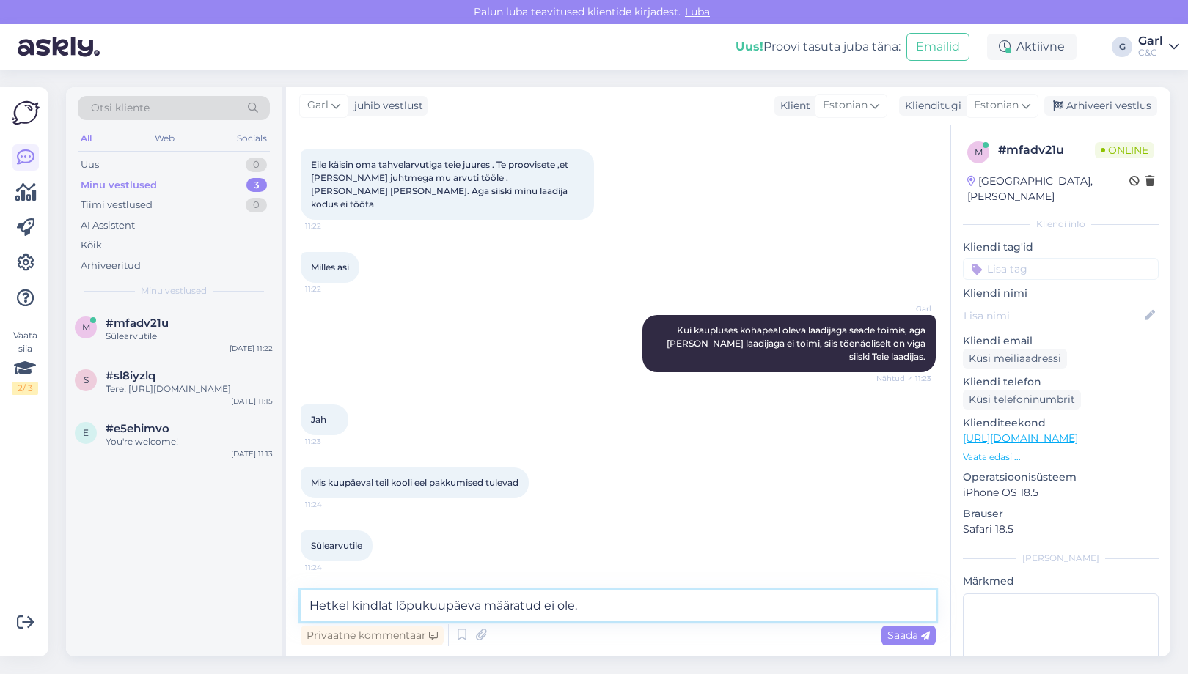
type textarea "Hetkel kindlat lõpukuupäeva määratud ei ole."
paste textarea "https://cec.ee/edu/soodustus"
type textarea "https://cec.ee/edu/soodustus - hetkel on EDU soodustused juba aktiveerunud."
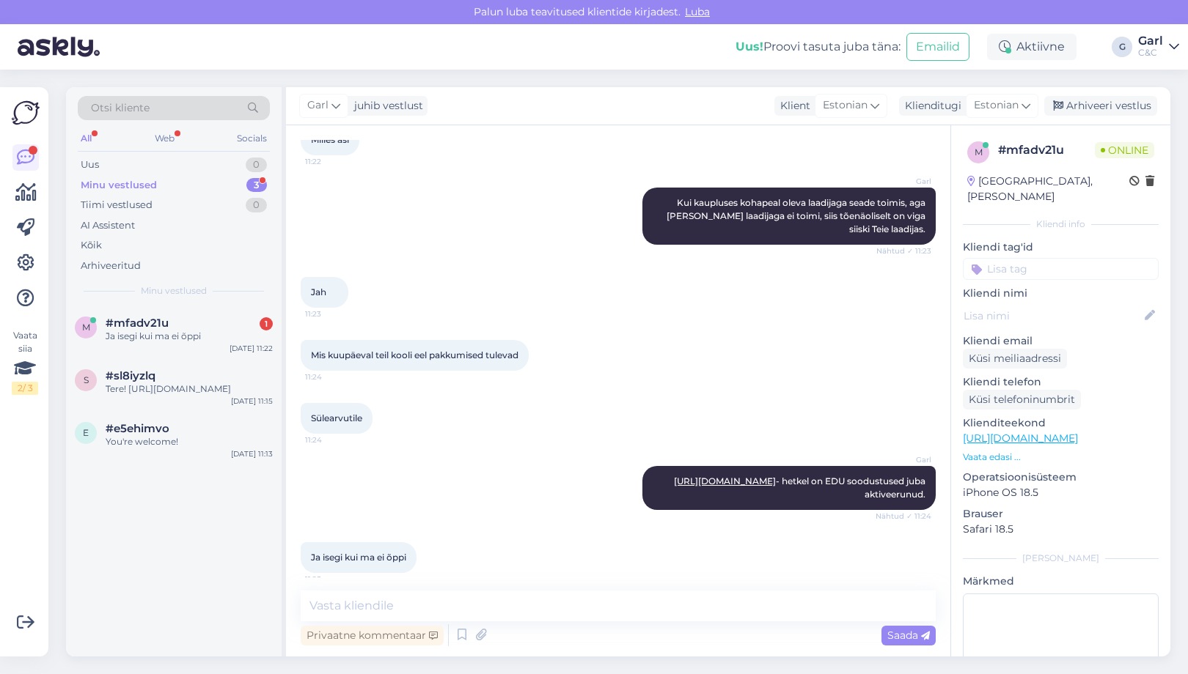
scroll to position [3673, 0]
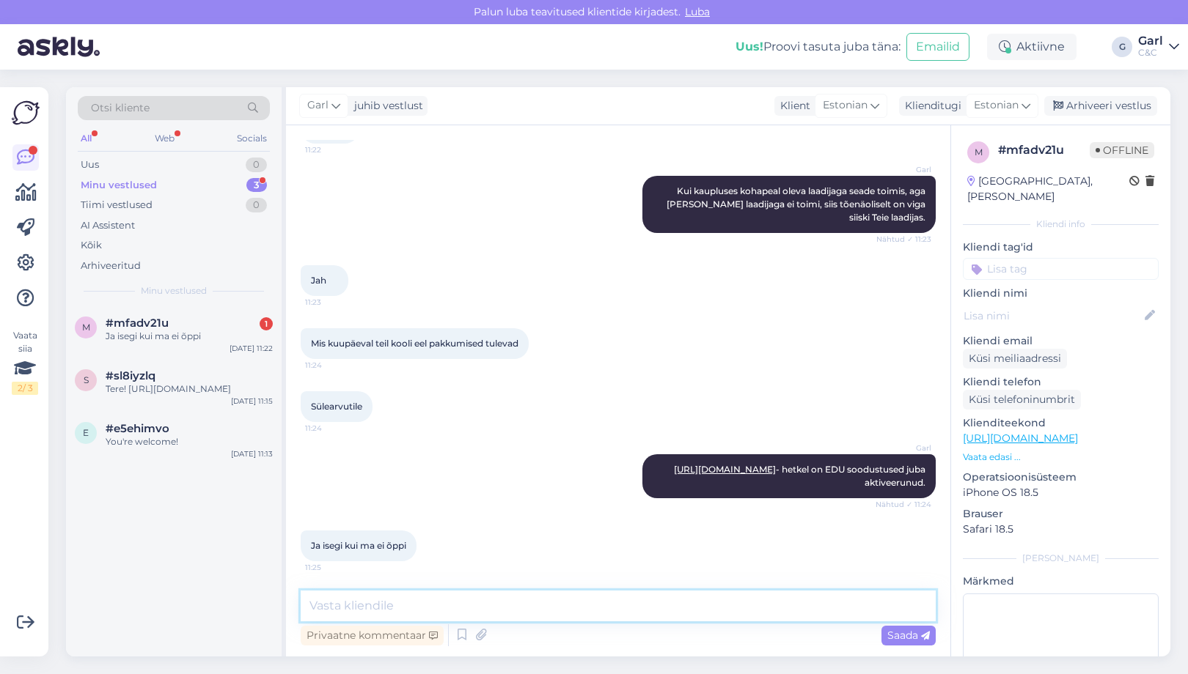
click at [402, 609] on textarea at bounding box center [618, 606] width 635 height 31
click at [485, 611] on textarea at bounding box center [618, 606] width 635 height 31
type textarea "Alates reedest tehakse ka allahindlus MacBook Air M4 mudelitele."
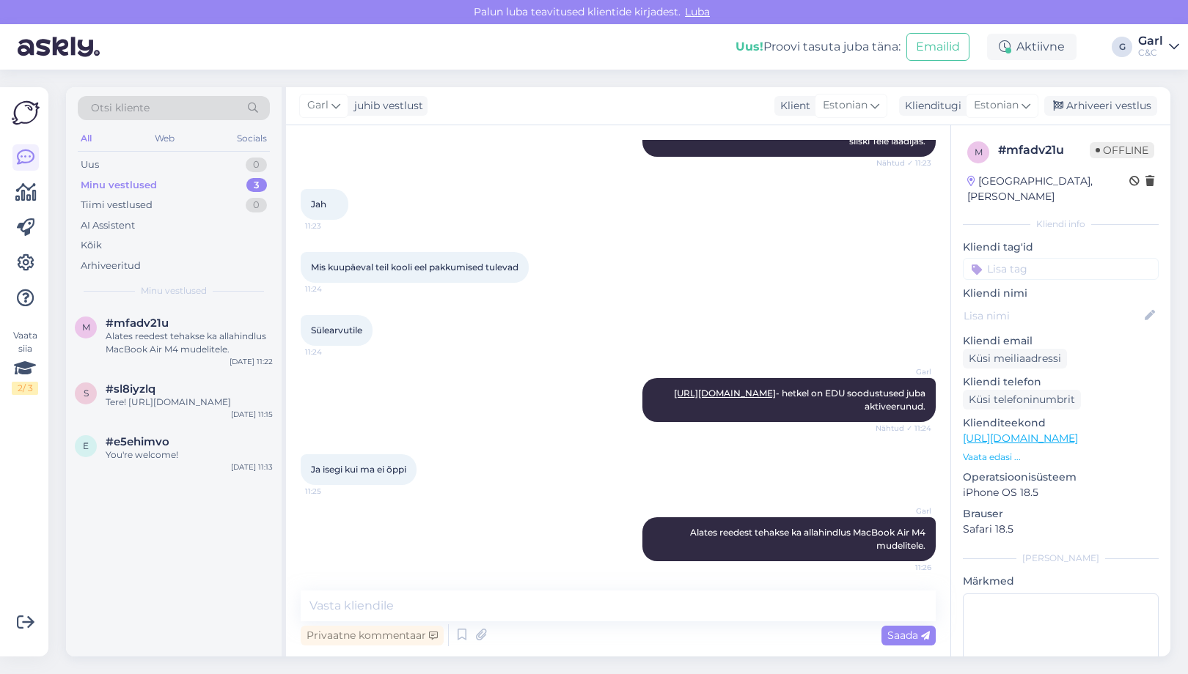
click at [220, 546] on div "m #mfadv21u Alates reedest tehakse ka allahindlus MacBook Air M4 mudelitele. Au…" at bounding box center [174, 481] width 216 height 350
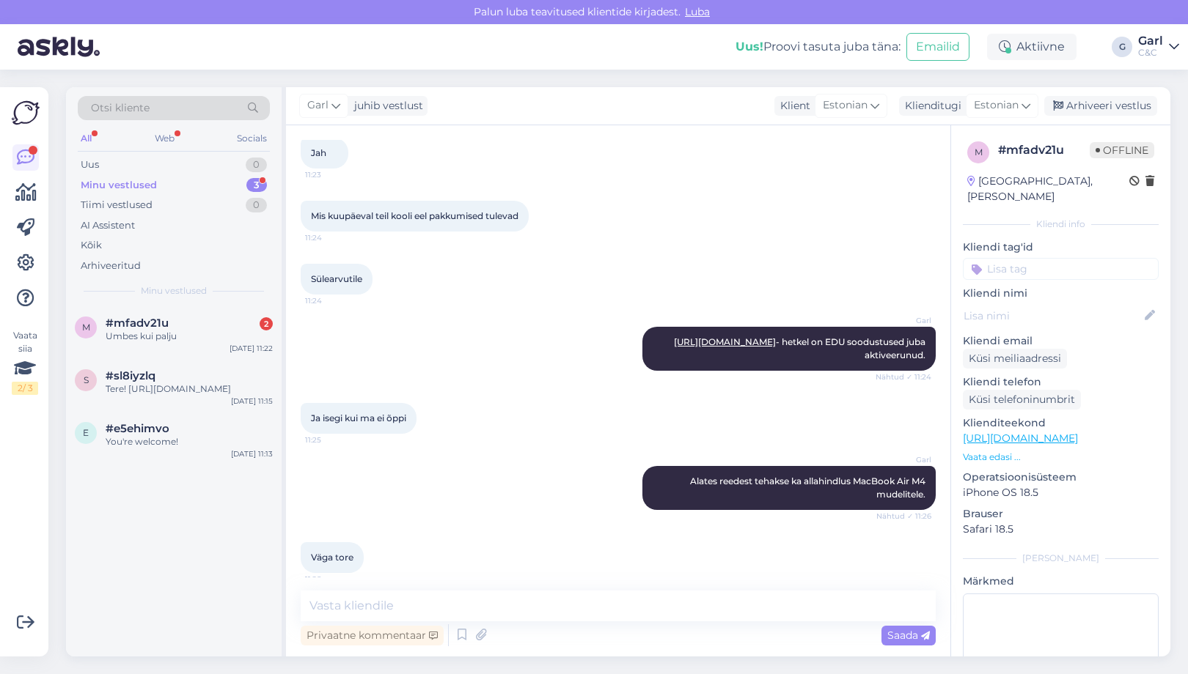
scroll to position [3876, 0]
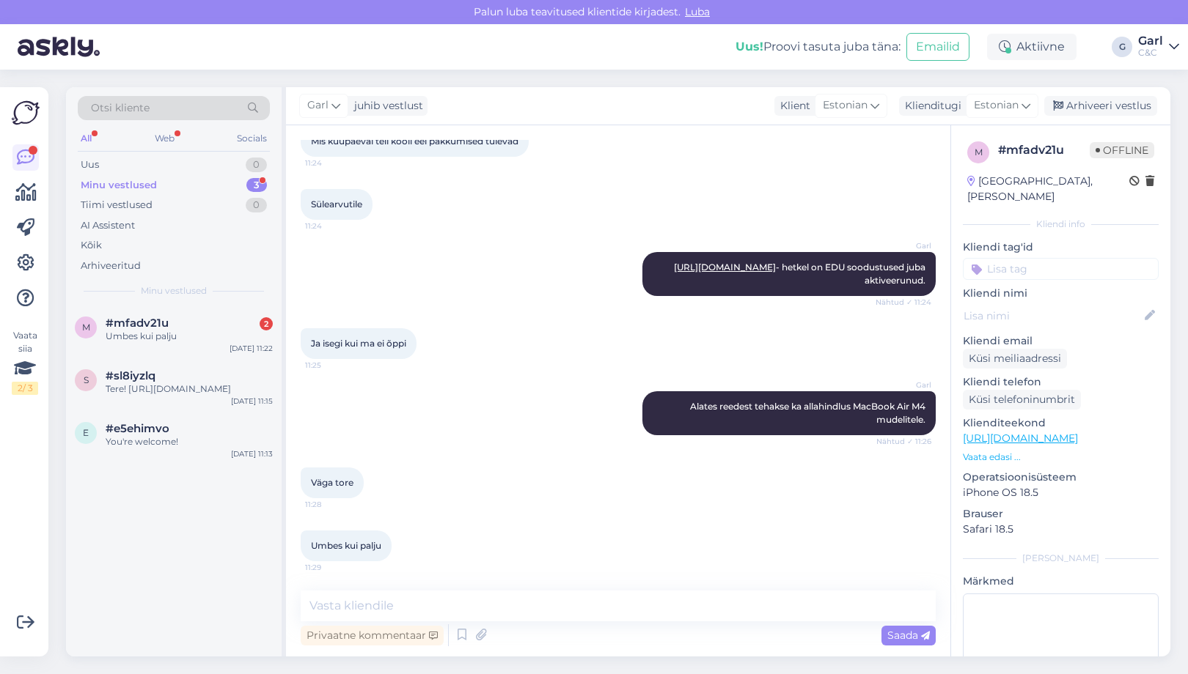
click at [1078, 432] on link "https://www.shop.cec.ee/macbook-air-13-apple-m4?color=197&erply_storage=55&erpl…" at bounding box center [1019, 438] width 115 height 13
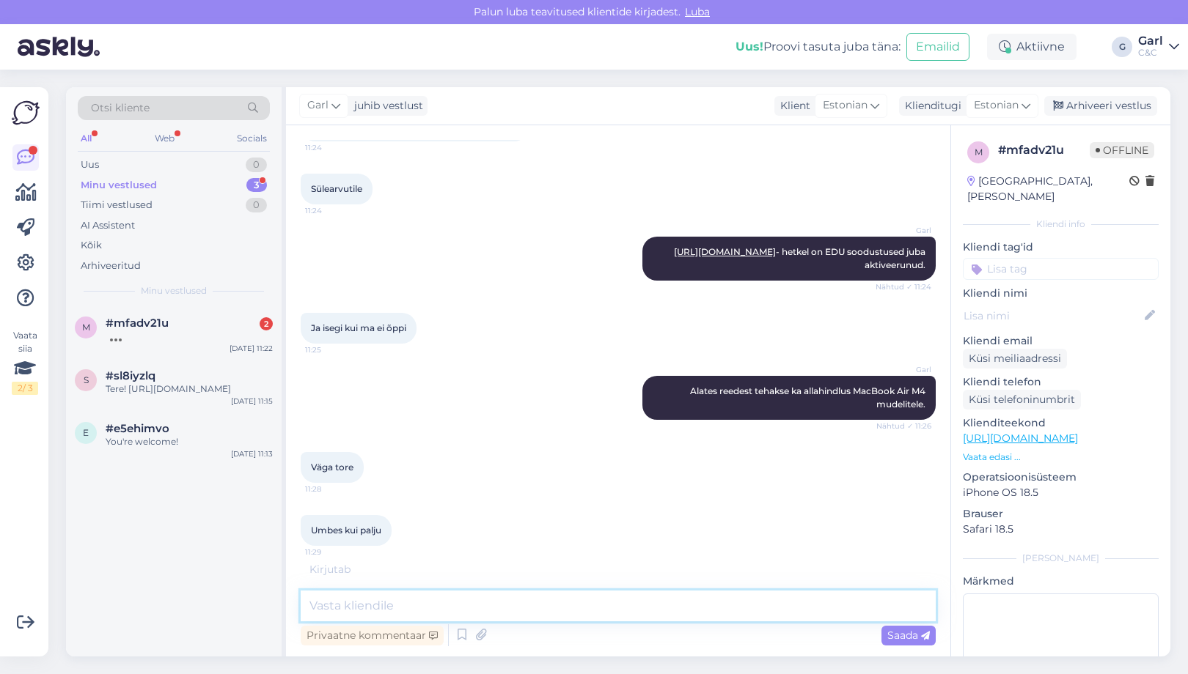
click at [380, 596] on textarea at bounding box center [618, 606] width 635 height 31
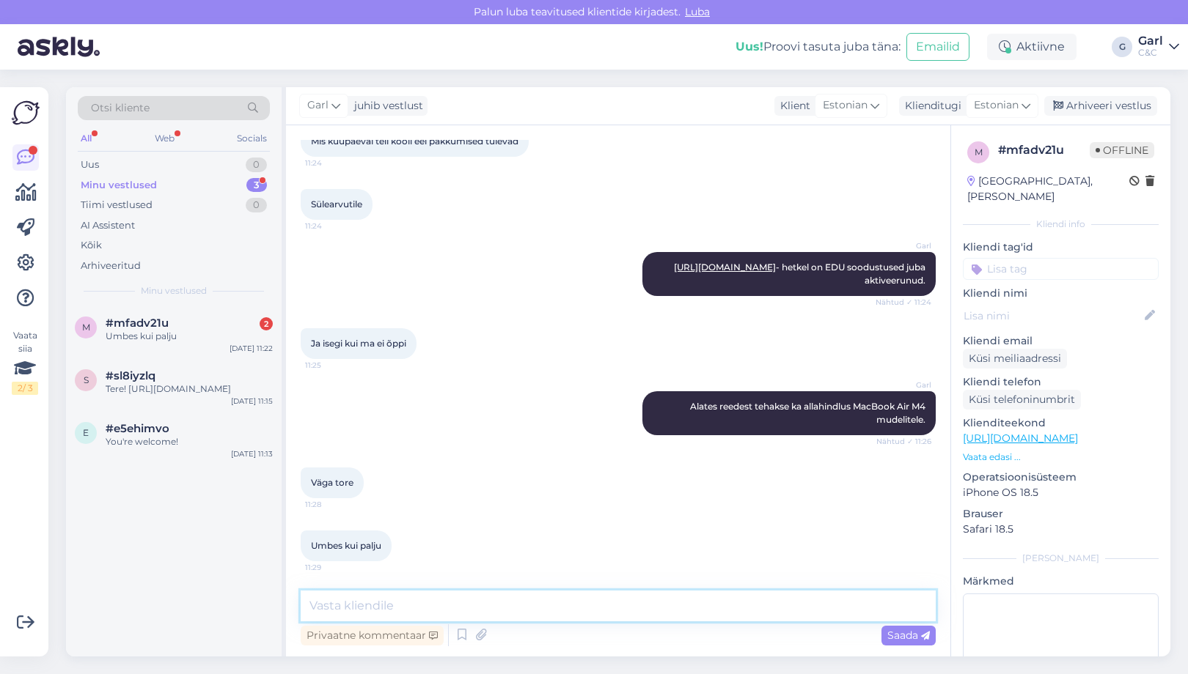
click at [380, 596] on textarea at bounding box center [618, 606] width 635 height 31
type textarea "Ca 100€."
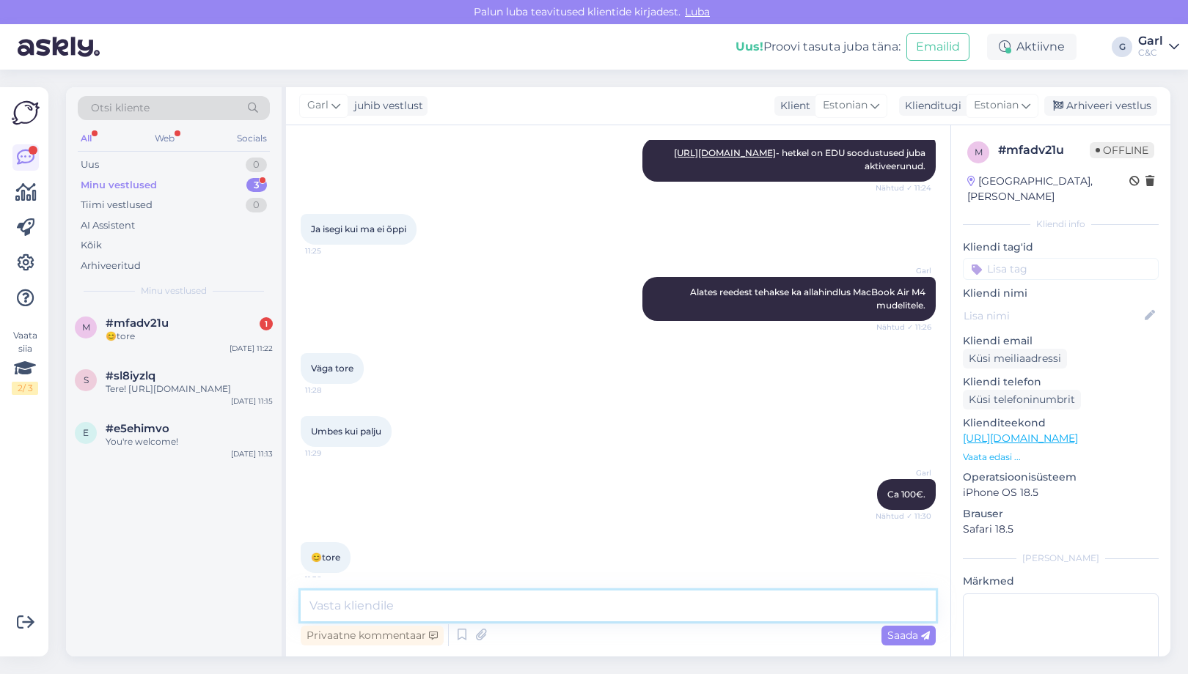
scroll to position [4002, 0]
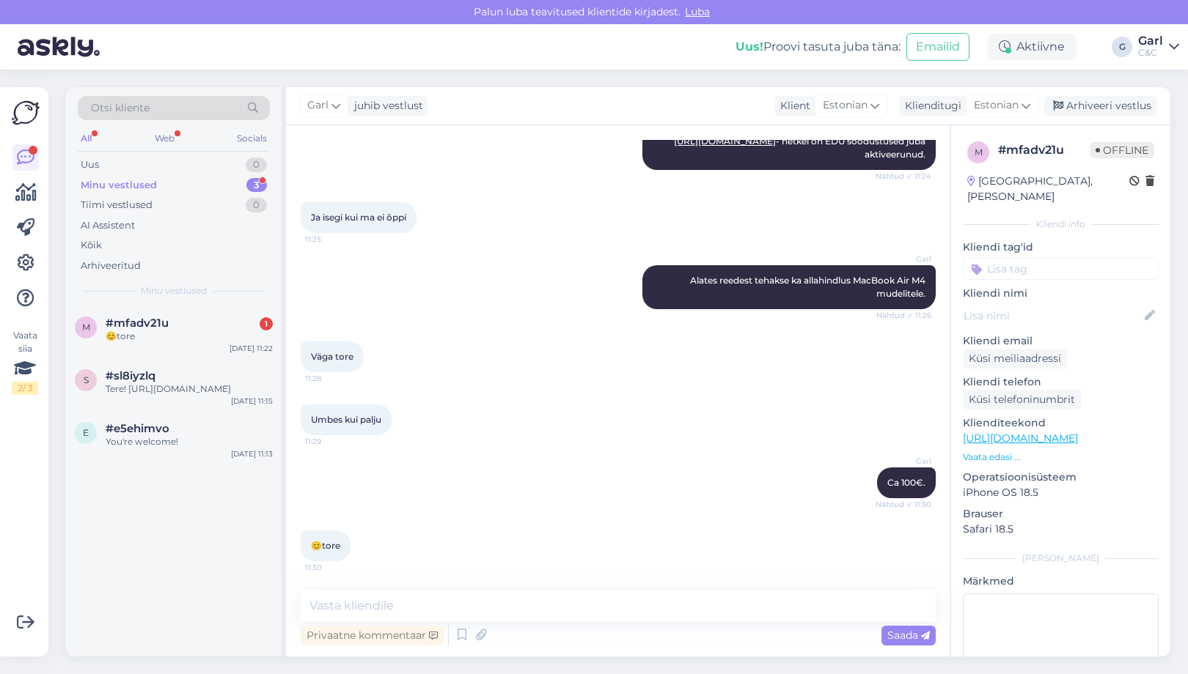
click at [209, 533] on div "m #mfadv21u 1 😊tore Aug 13 11:22 s #sl8iyzlq Tere! https://support.apple.com/et…" at bounding box center [174, 481] width 216 height 350
click at [221, 383] on div "Tere! https://support.apple.com/et-ee/guide/iphone/ipha94b7686e/18.0/ios/18.0" at bounding box center [189, 389] width 167 height 13
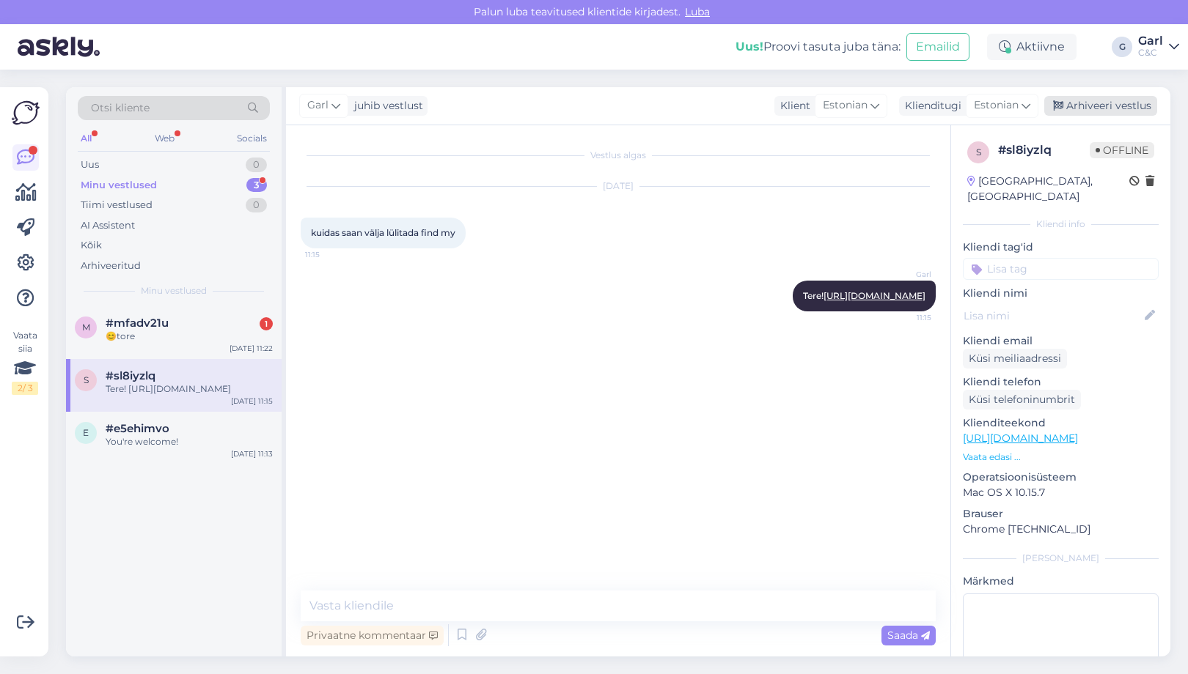
click at [1090, 111] on div "Arhiveeri vestlus" at bounding box center [1100, 106] width 113 height 20
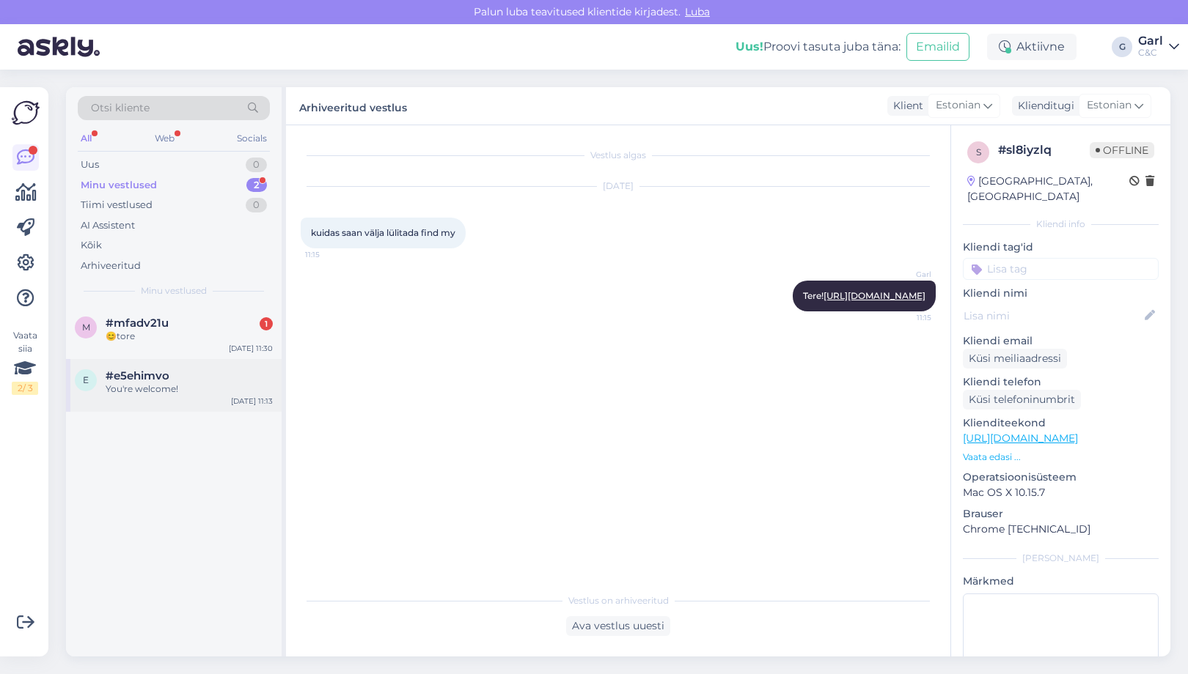
click at [206, 372] on div "#e5ehimvo" at bounding box center [189, 375] width 167 height 13
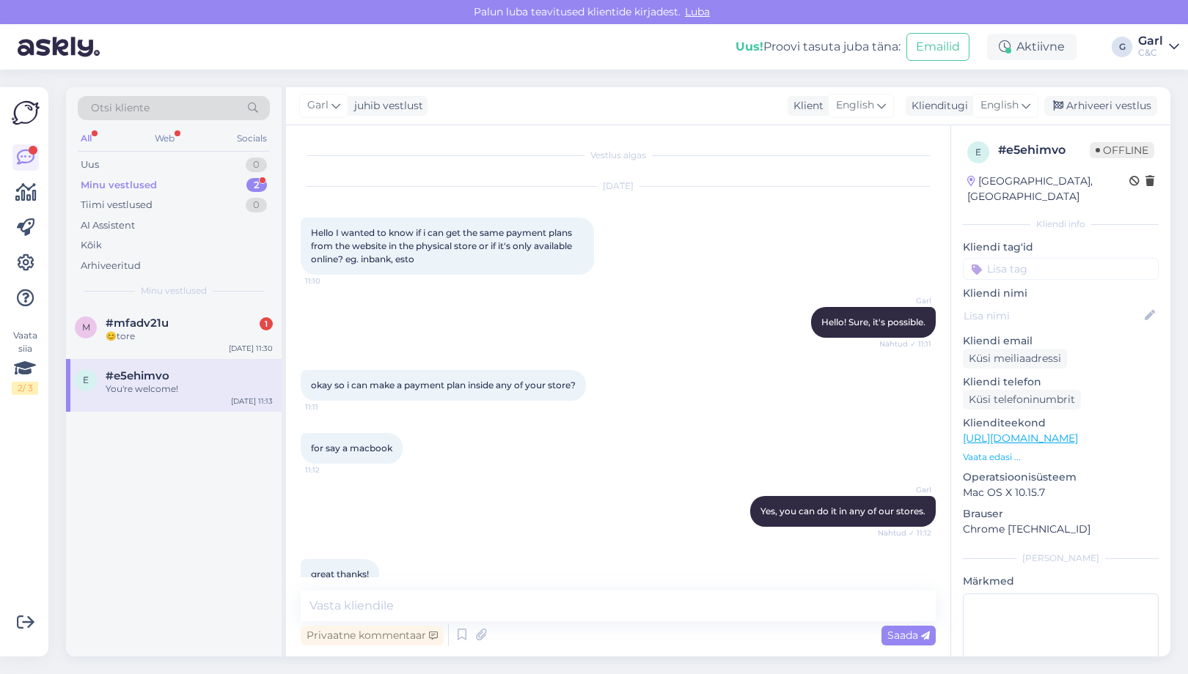
scroll to position [91, 0]
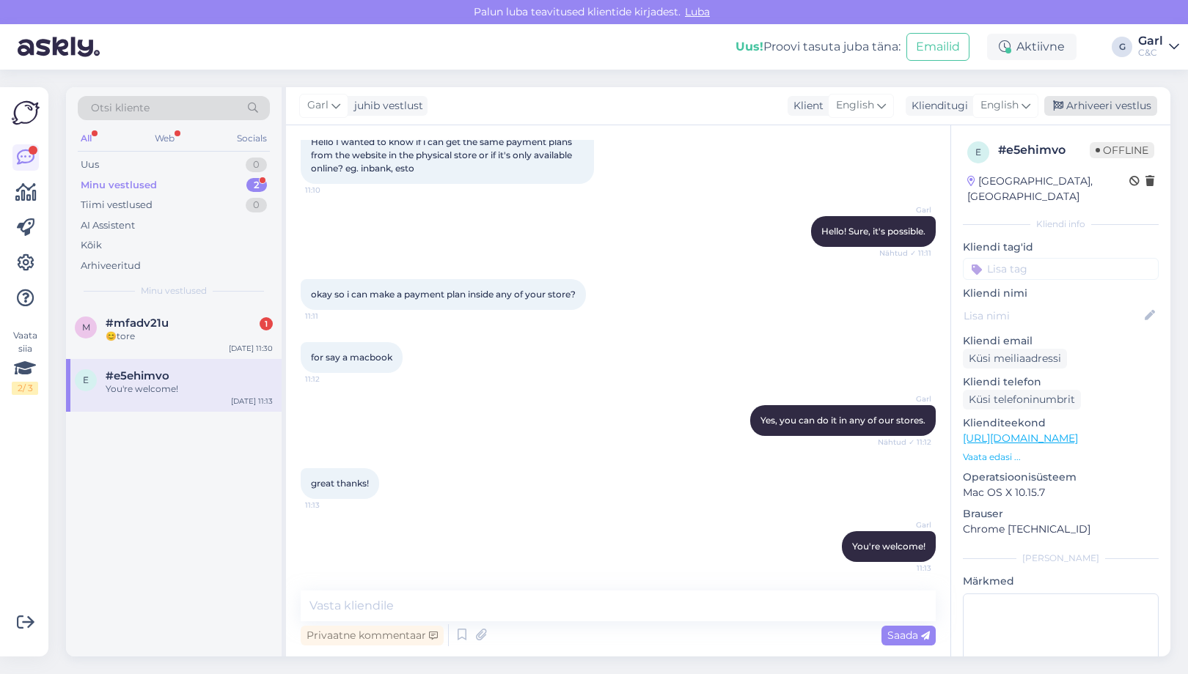
click at [1098, 105] on div "Arhiveeri vestlus" at bounding box center [1100, 106] width 113 height 20
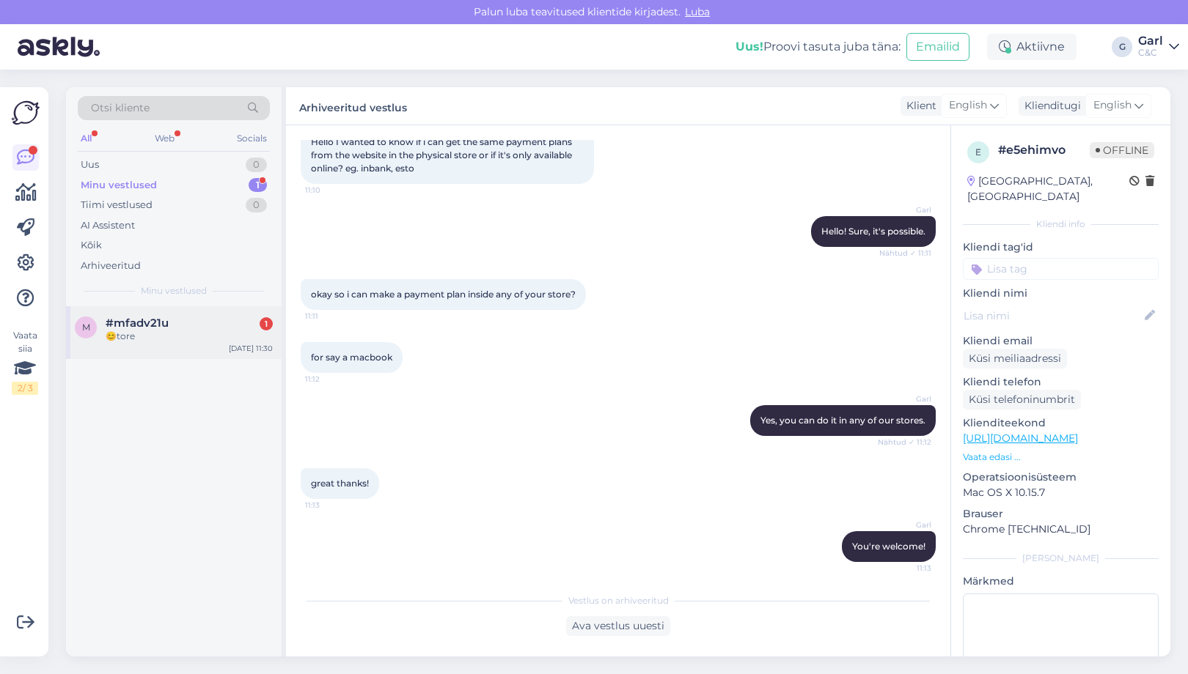
click at [271, 334] on div "😊tore" at bounding box center [189, 336] width 167 height 13
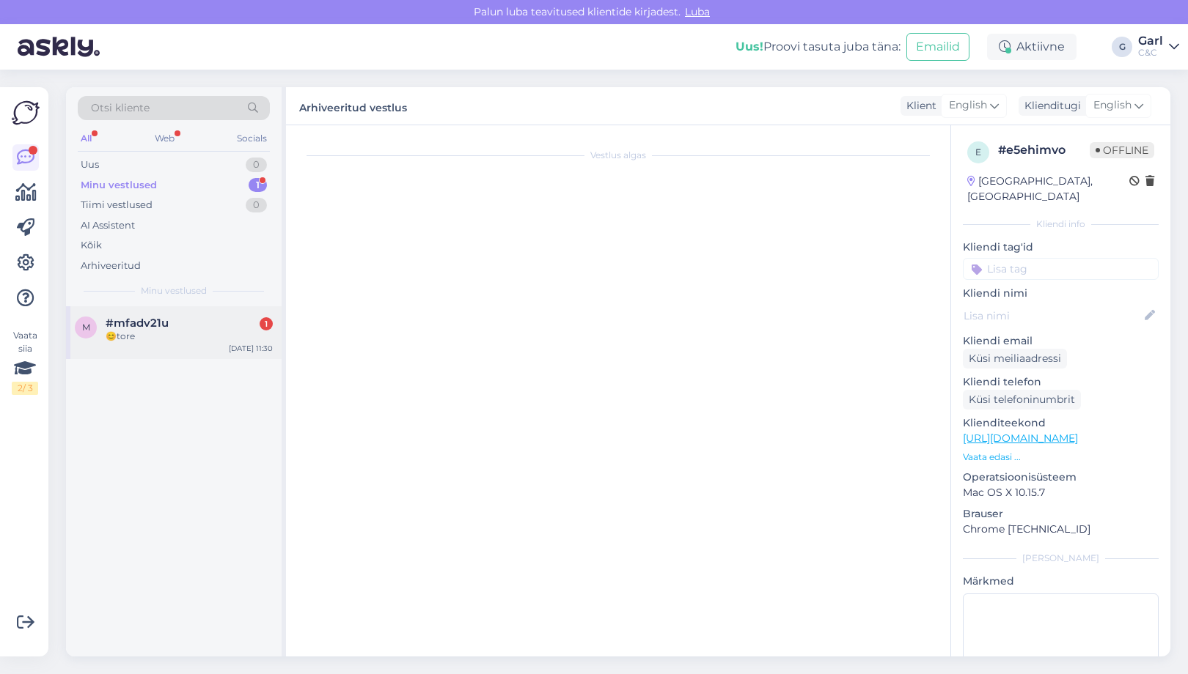
scroll to position [4002, 0]
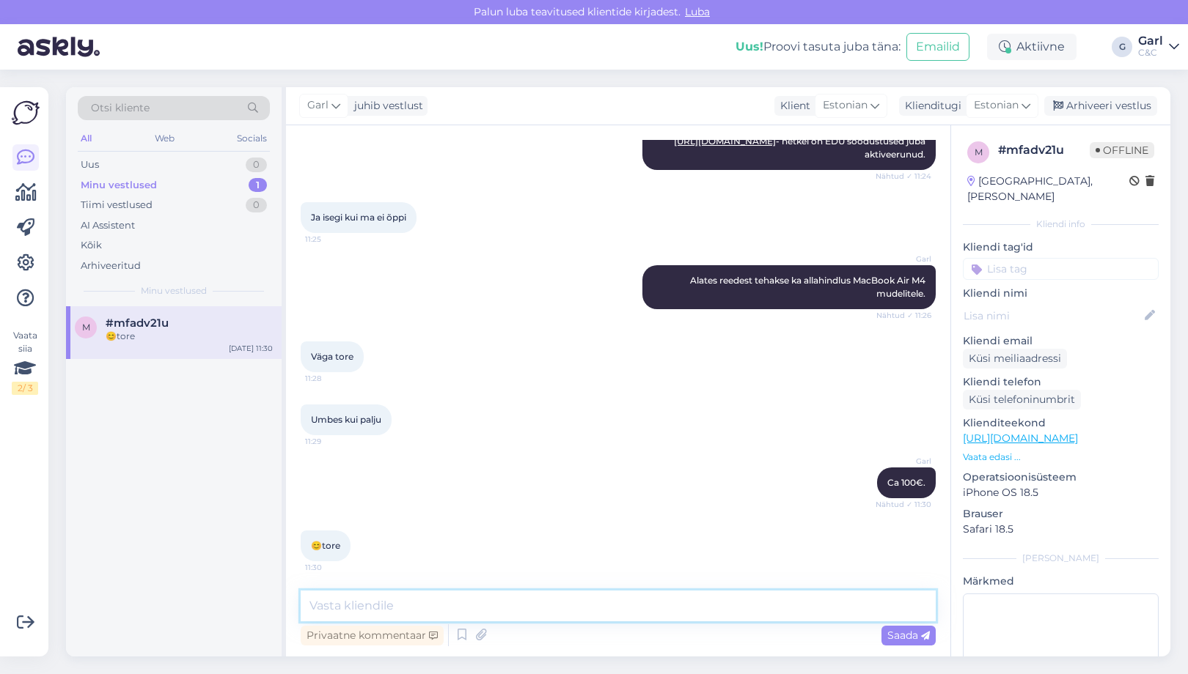
click at [510, 600] on textarea at bounding box center [618, 606] width 635 height 31
click at [510, 563] on div "😊tore 11:30" at bounding box center [618, 546] width 635 height 63
click at [1096, 112] on div "Arhiveeri vestlus" at bounding box center [1100, 106] width 113 height 20
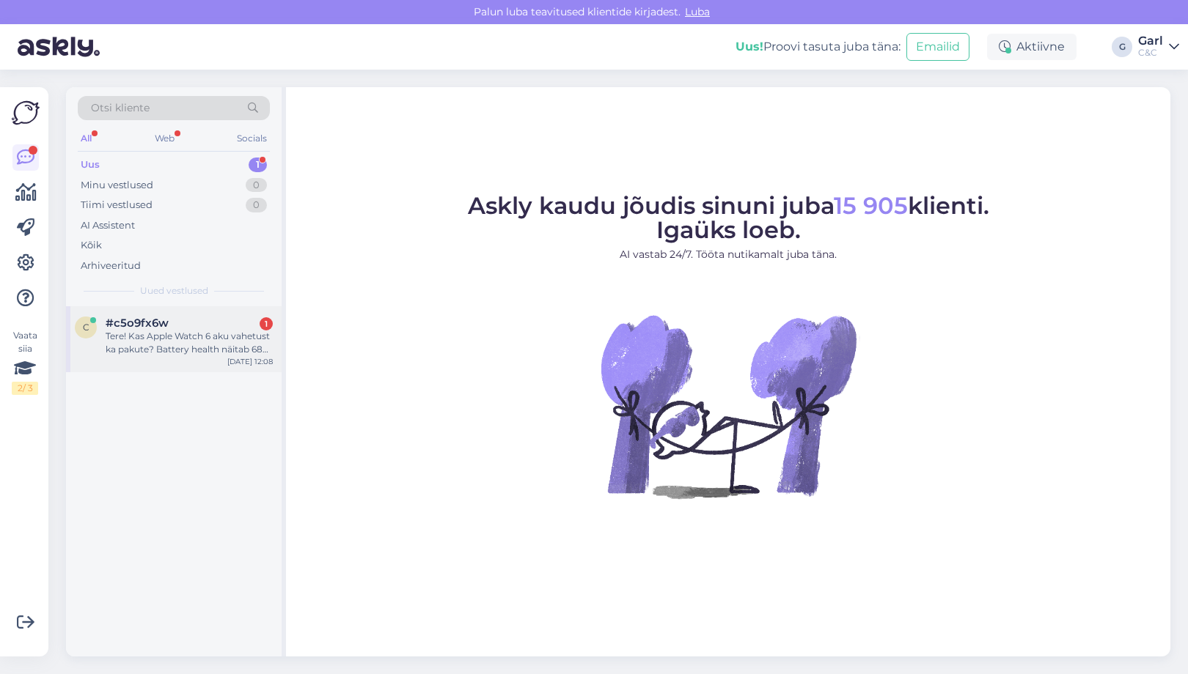
click at [235, 344] on div "Tere! Kas Apple Watch 6 aku vahetust ka pakute? Battery health näitab 68% ja et…" at bounding box center [189, 343] width 167 height 26
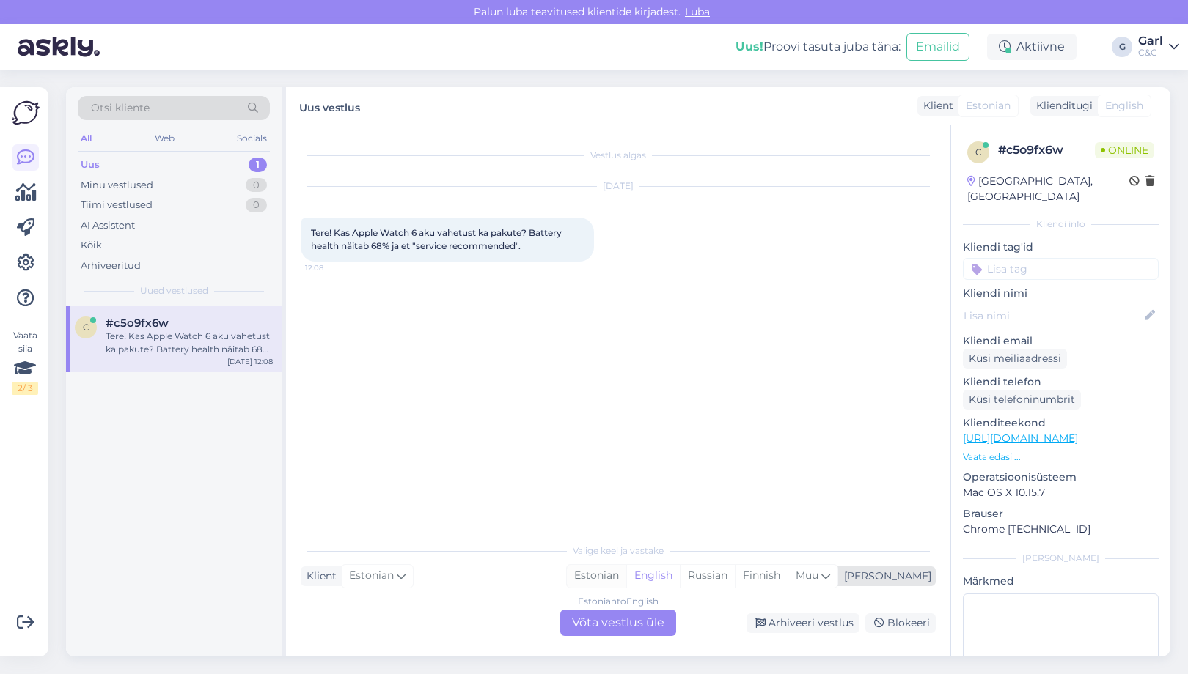
click at [626, 575] on div "Estonian" at bounding box center [596, 576] width 59 height 22
click at [645, 625] on div "Estonian to Estonian Võta vestlus üle" at bounding box center [618, 623] width 116 height 26
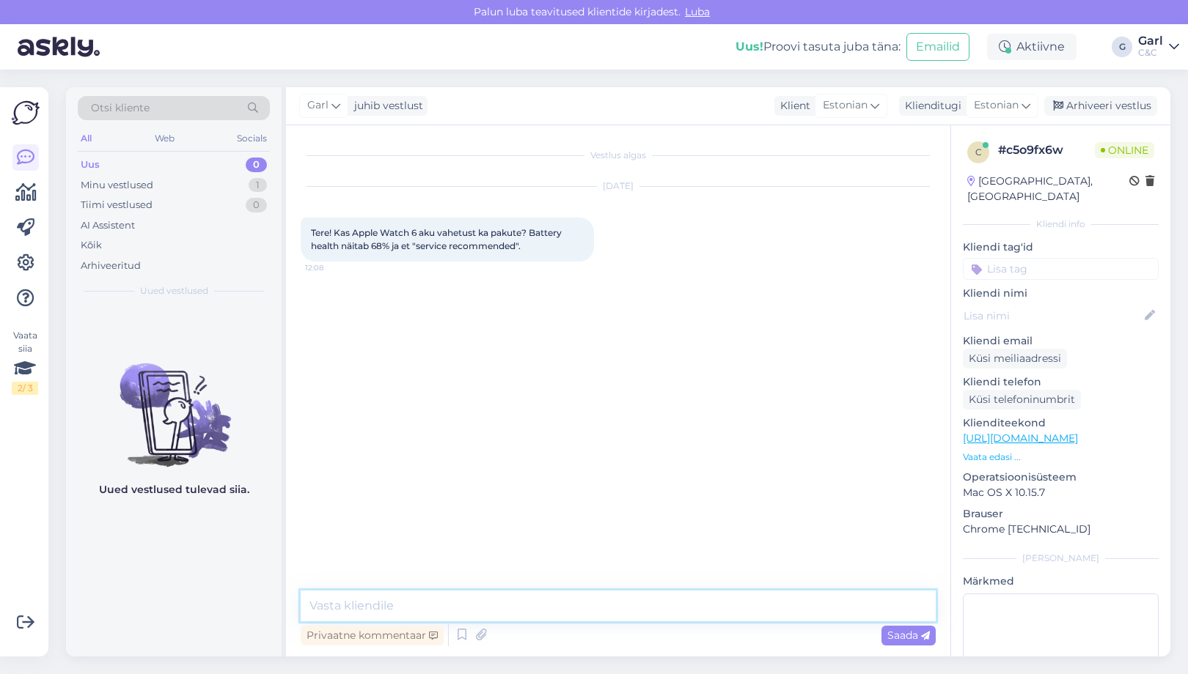
click at [645, 616] on textarea at bounding box center [618, 606] width 635 height 31
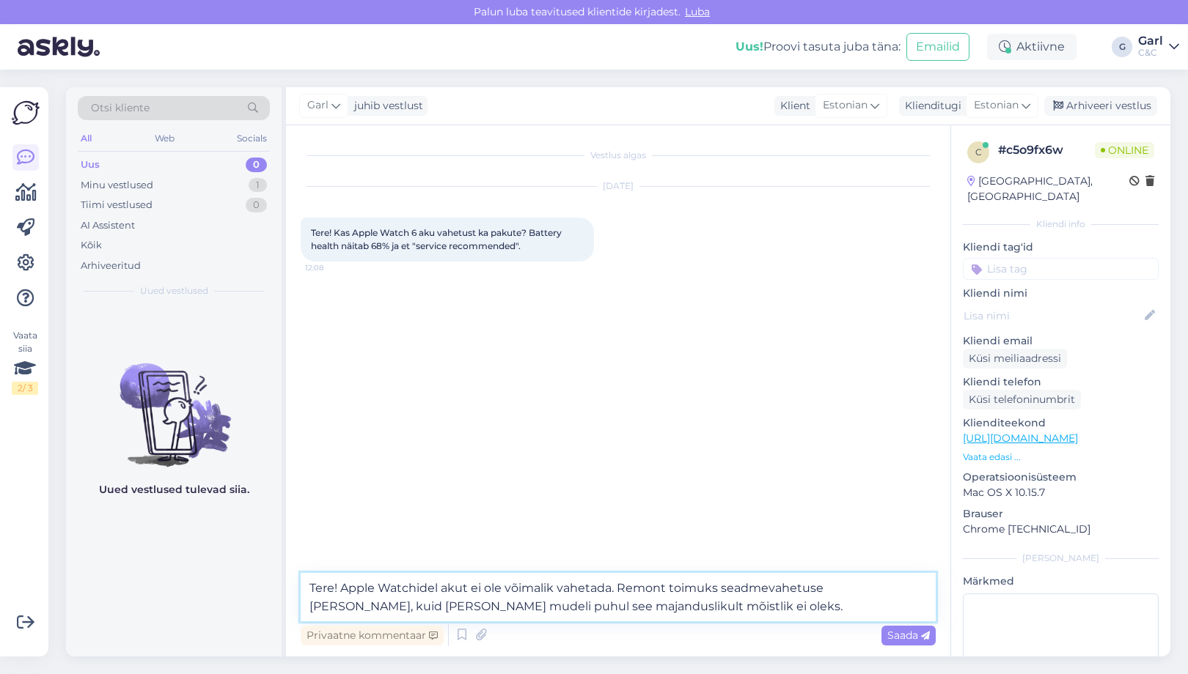
type textarea "Tere! Apple Watchidel akut ei ole võimalik vahetada. Remont toimuks seadmevahet…"
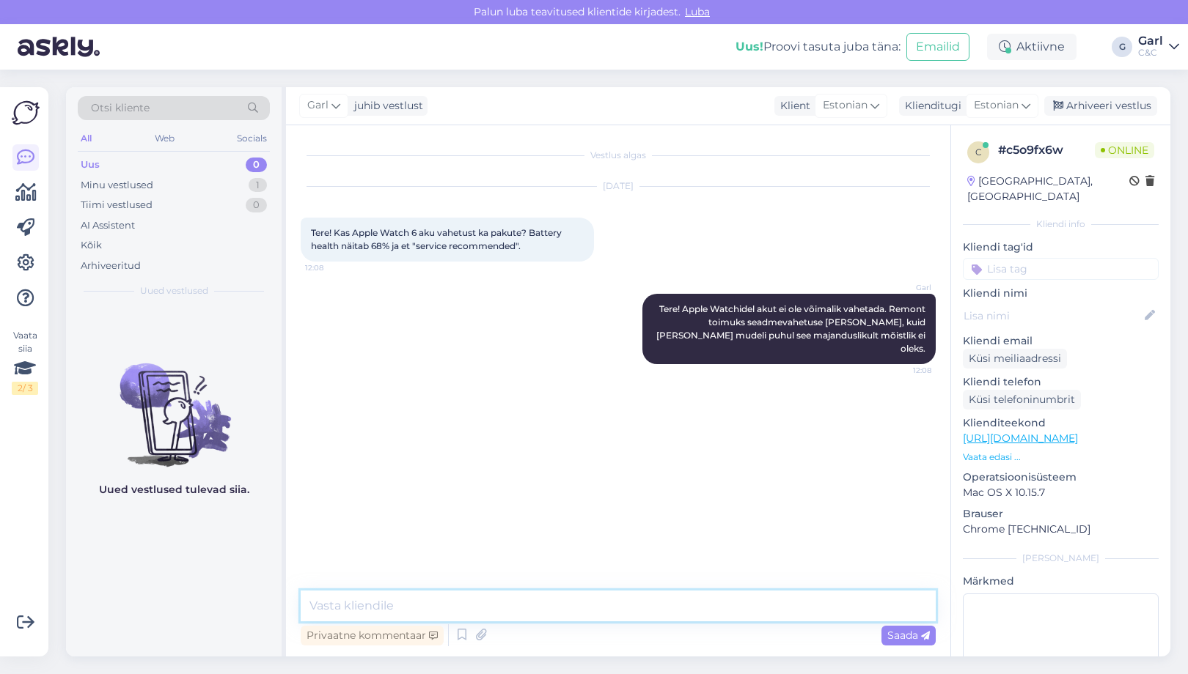
click at [697, 611] on textarea at bounding box center [618, 606] width 635 height 31
click at [698, 611] on textarea at bounding box center [618, 606] width 635 height 31
click at [249, 185] on div "1" at bounding box center [258, 185] width 18 height 15
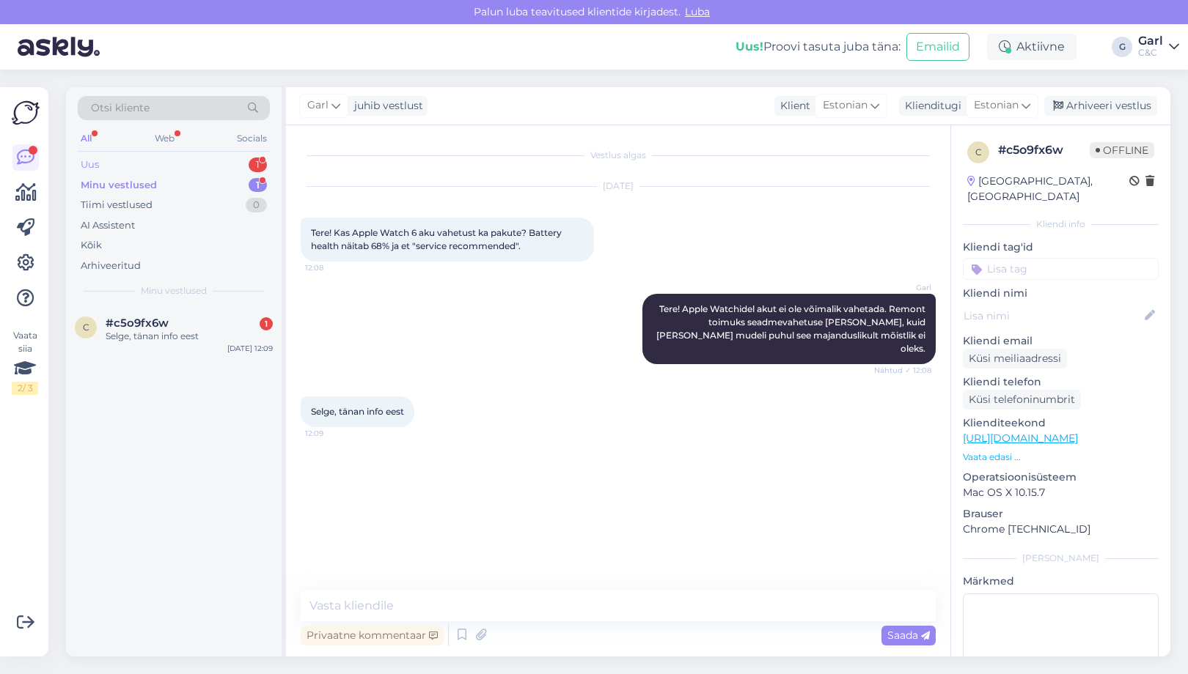
click at [213, 163] on div "Uus 1" at bounding box center [174, 165] width 192 height 21
click at [179, 311] on div "0 #0hcbmihz 1 Tere Aug 13 12:17" at bounding box center [174, 332] width 216 height 53
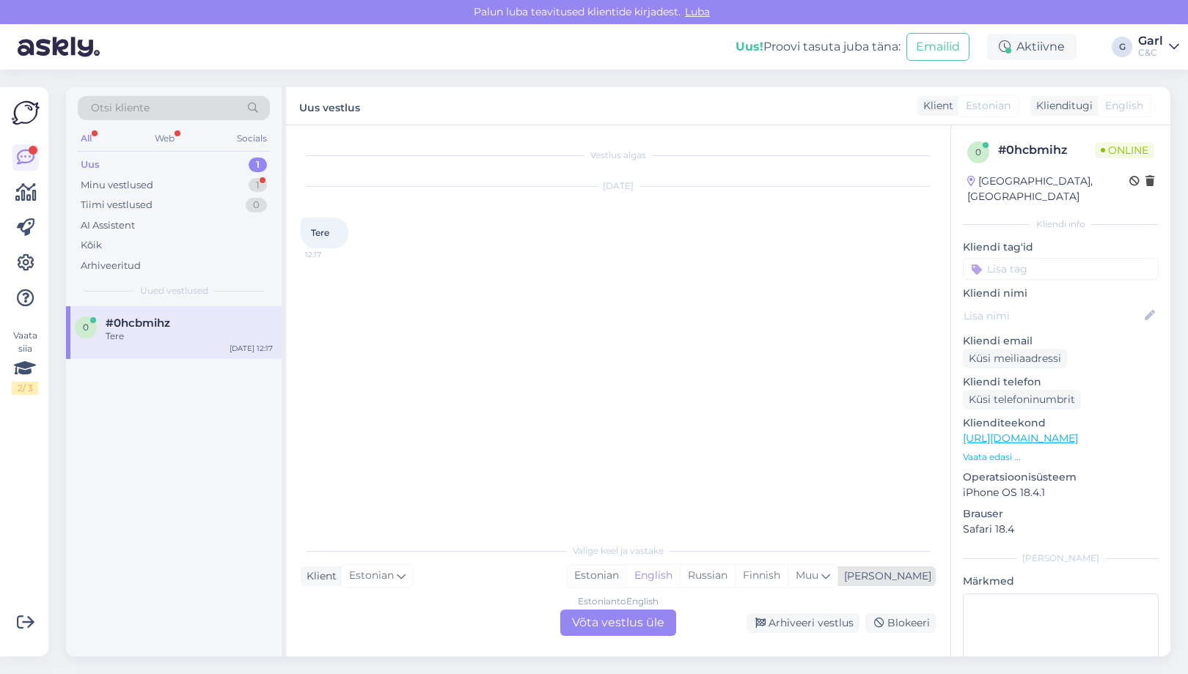
click at [626, 568] on div "Estonian" at bounding box center [596, 576] width 59 height 22
click at [608, 623] on div "Estonian to Estonian Võta vestlus üle" at bounding box center [618, 623] width 116 height 26
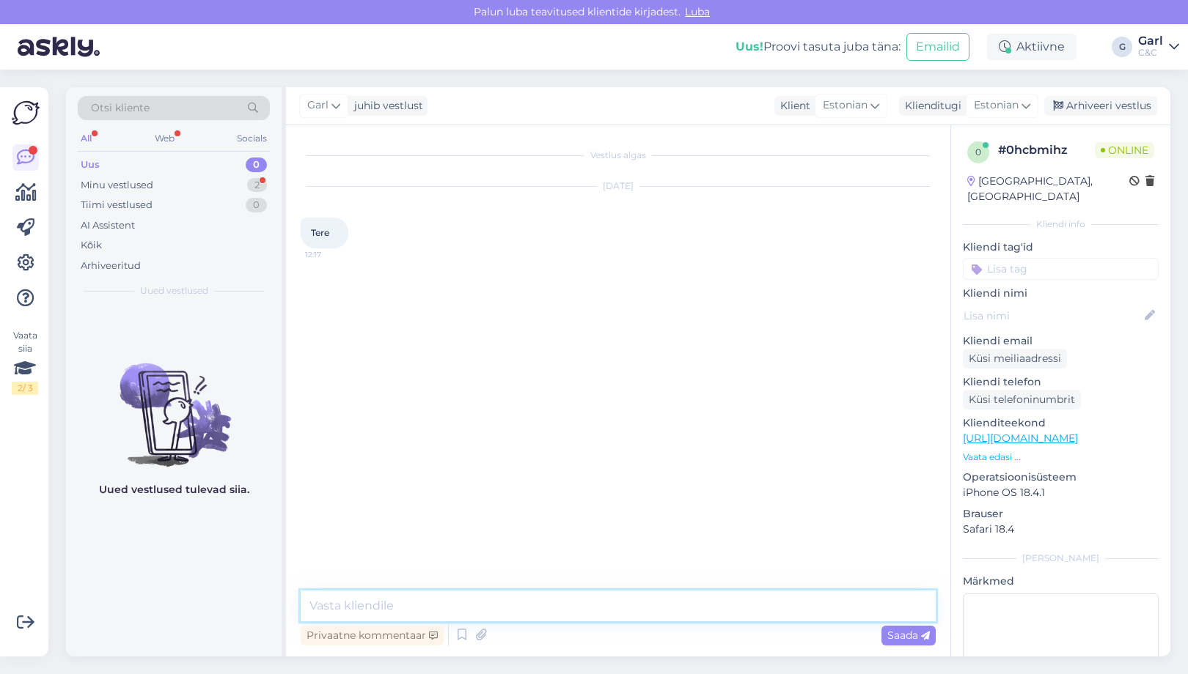
click at [607, 599] on textarea at bounding box center [618, 606] width 635 height 31
type textarea "<"
type textarea "Tere! Kuidas saan Teile abiks olla?"
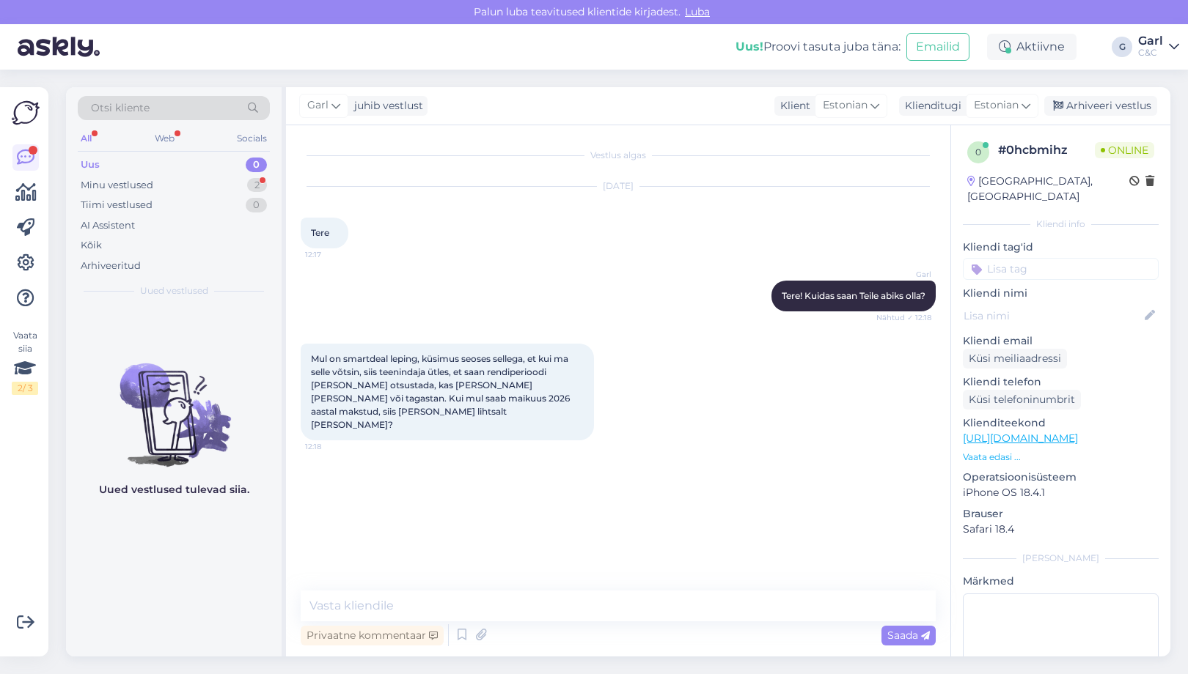
click at [427, 577] on div "Vestlus algas Aug 13 2025 Tere 12:17 Garl Tere! Kuidas saan Teile abiks olla? N…" at bounding box center [625, 359] width 648 height 438
click at [426, 592] on textarea at bounding box center [618, 606] width 635 height 31
click at [425, 598] on textarea at bounding box center [618, 606] width 635 height 31
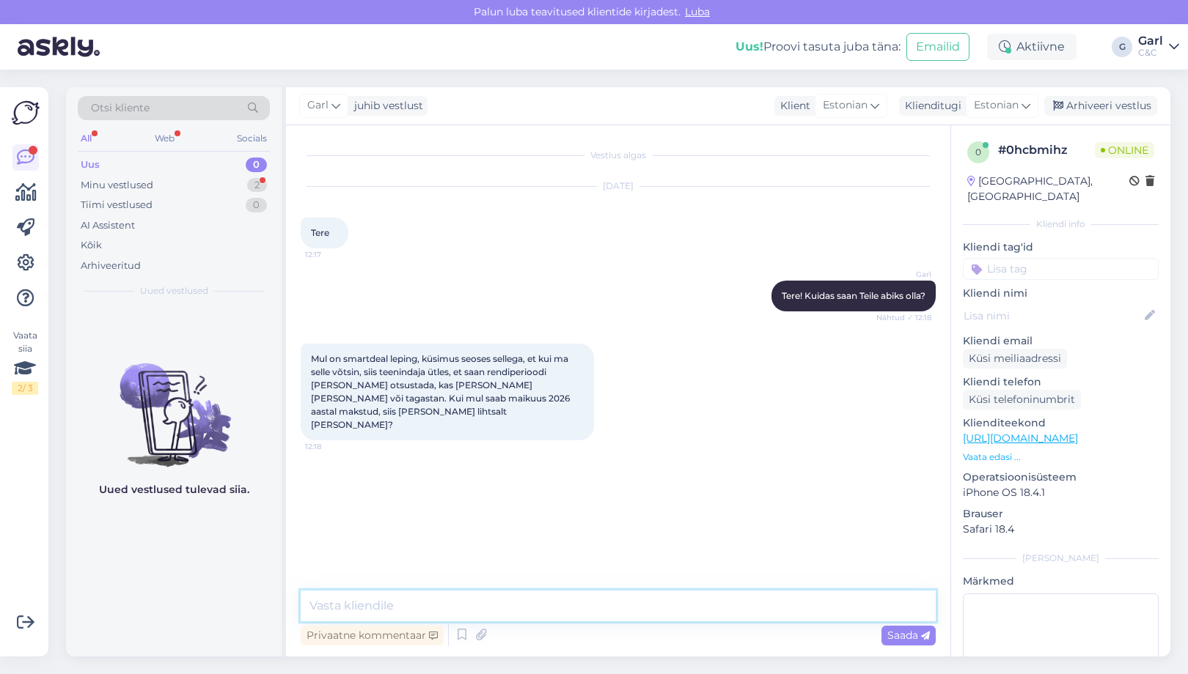
click at [425, 598] on textarea at bounding box center [618, 606] width 635 height 31
type textarea "Kuidas on ees- ja perekonnanimi?"
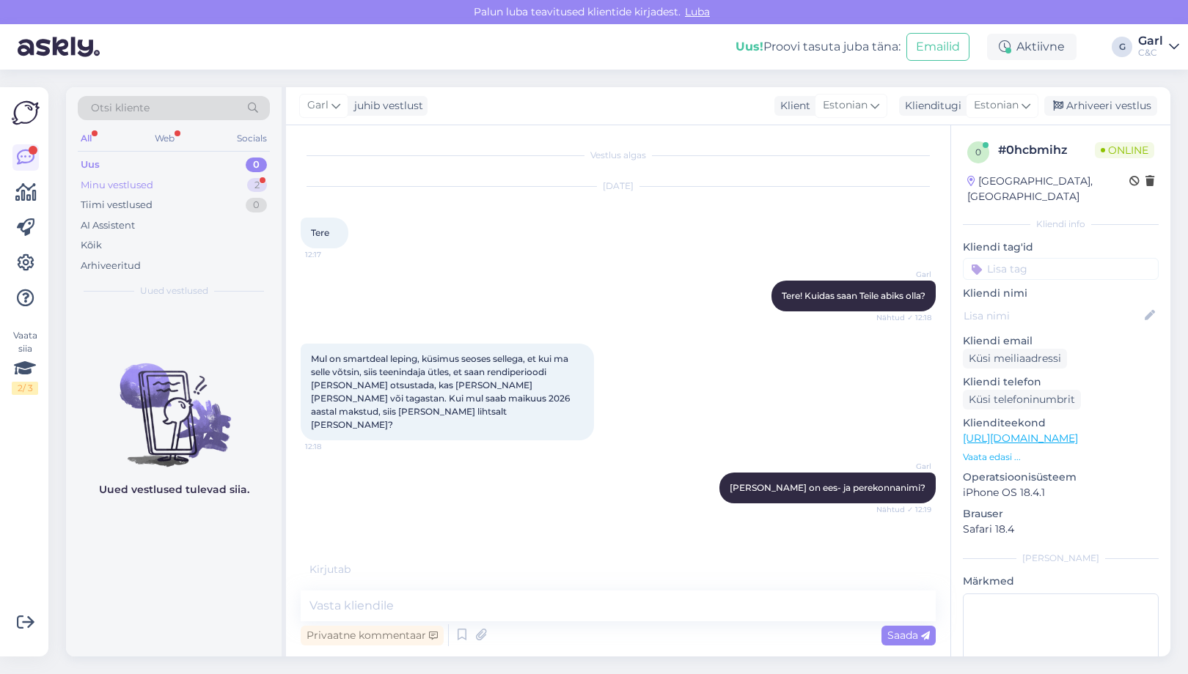
click at [247, 185] on div "2" at bounding box center [257, 185] width 20 height 15
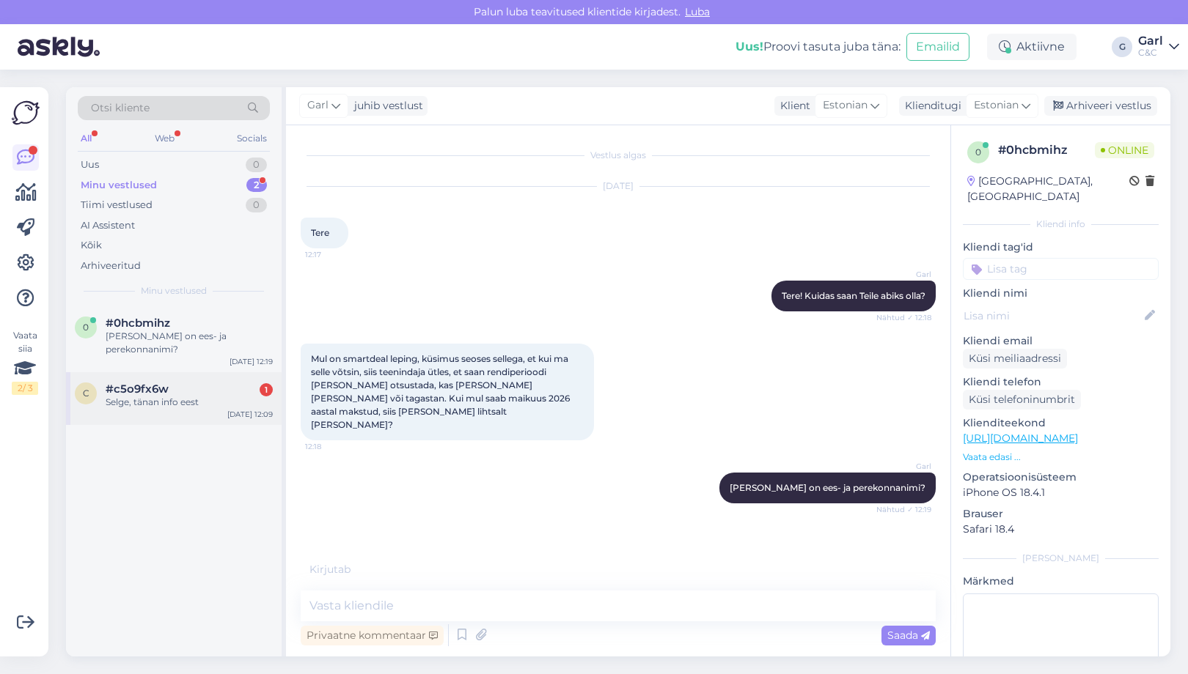
click at [183, 372] on div "c #c5o9fx6w 1 Selge, tänan info eest Aug 13 12:09" at bounding box center [174, 398] width 216 height 53
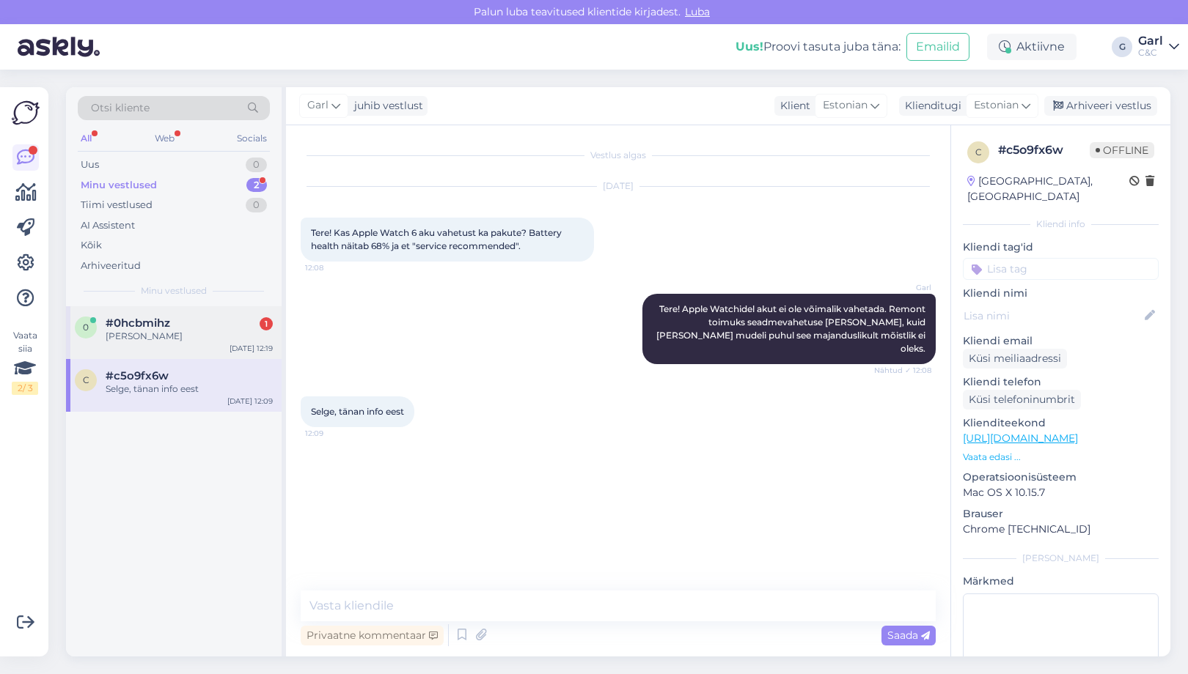
click at [186, 333] on div "Ülle Suur" at bounding box center [189, 336] width 167 height 13
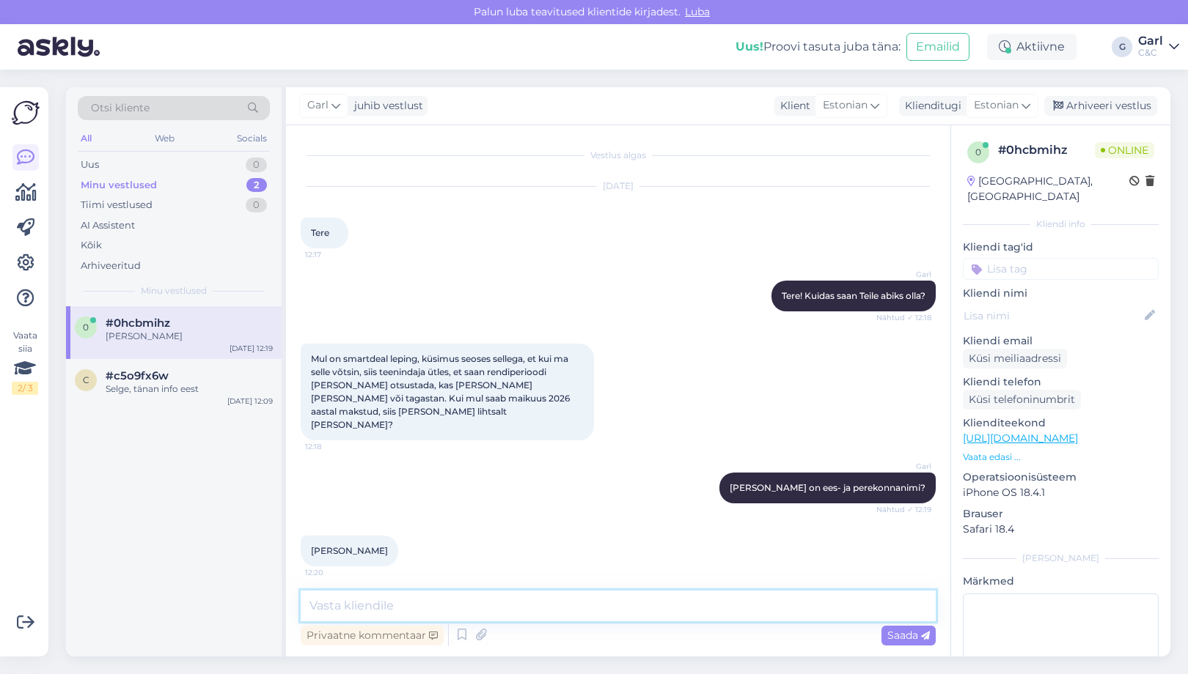
click at [430, 611] on textarea at bounding box center [618, 606] width 635 height 31
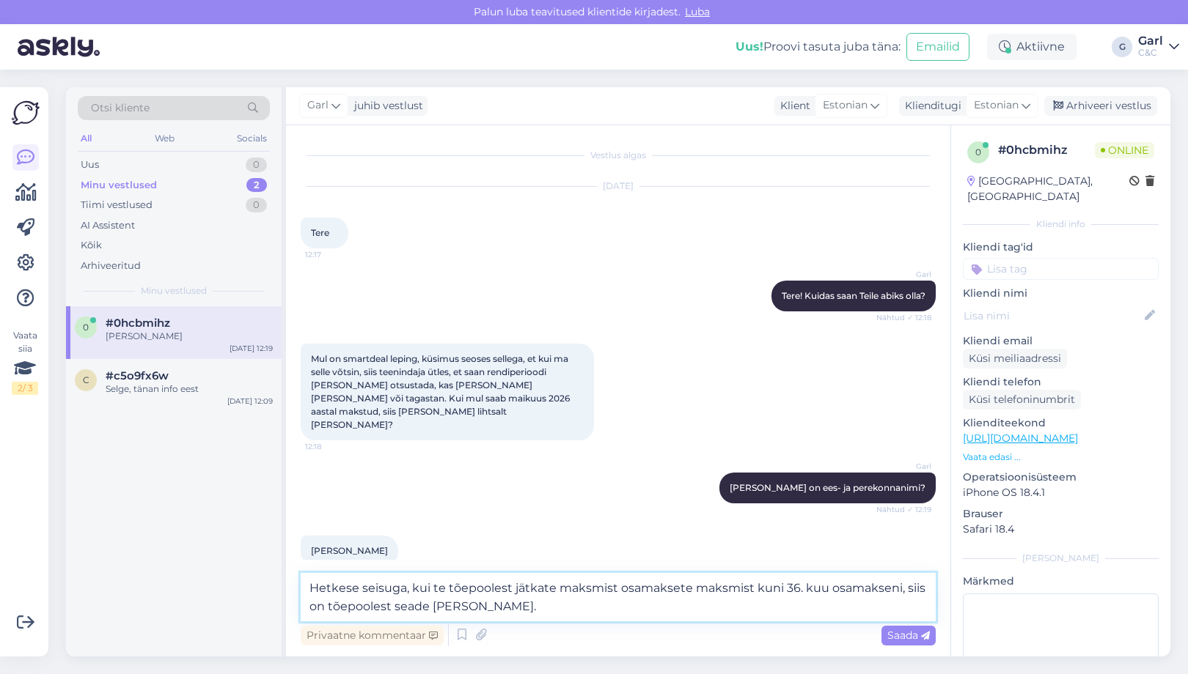
type textarea "Hetkese seisuga, kui te tõepoolest jätkate maksmist osamaksete maksmist kuni 36…"
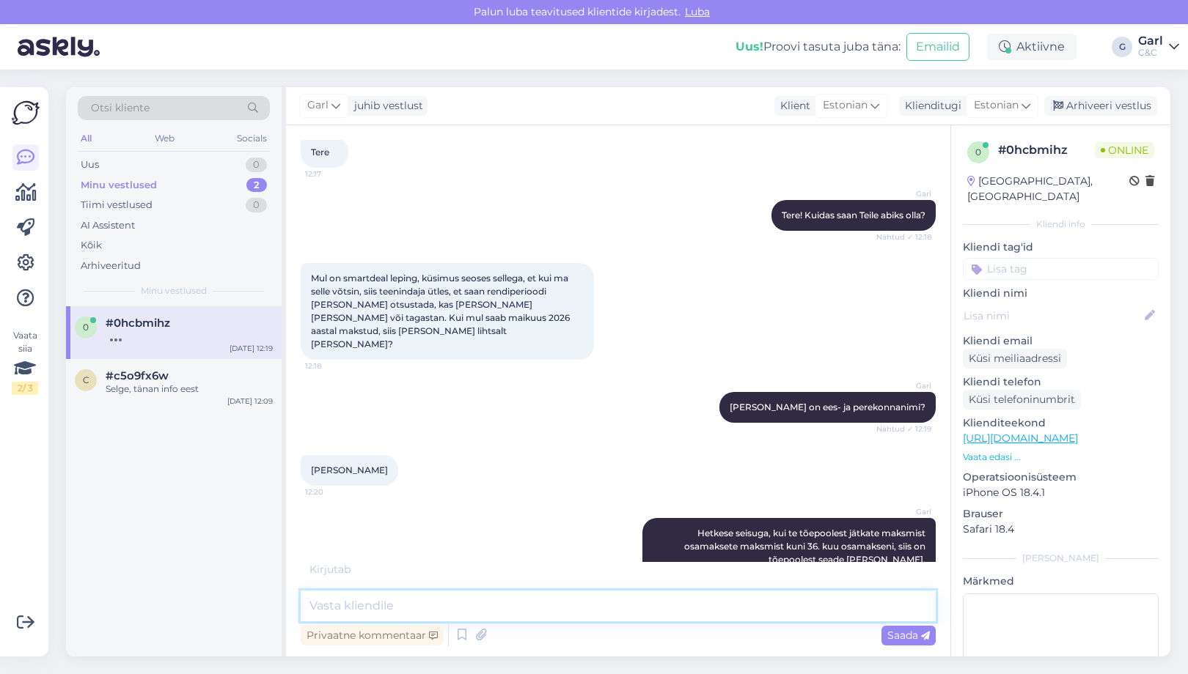
scroll to position [96, 0]
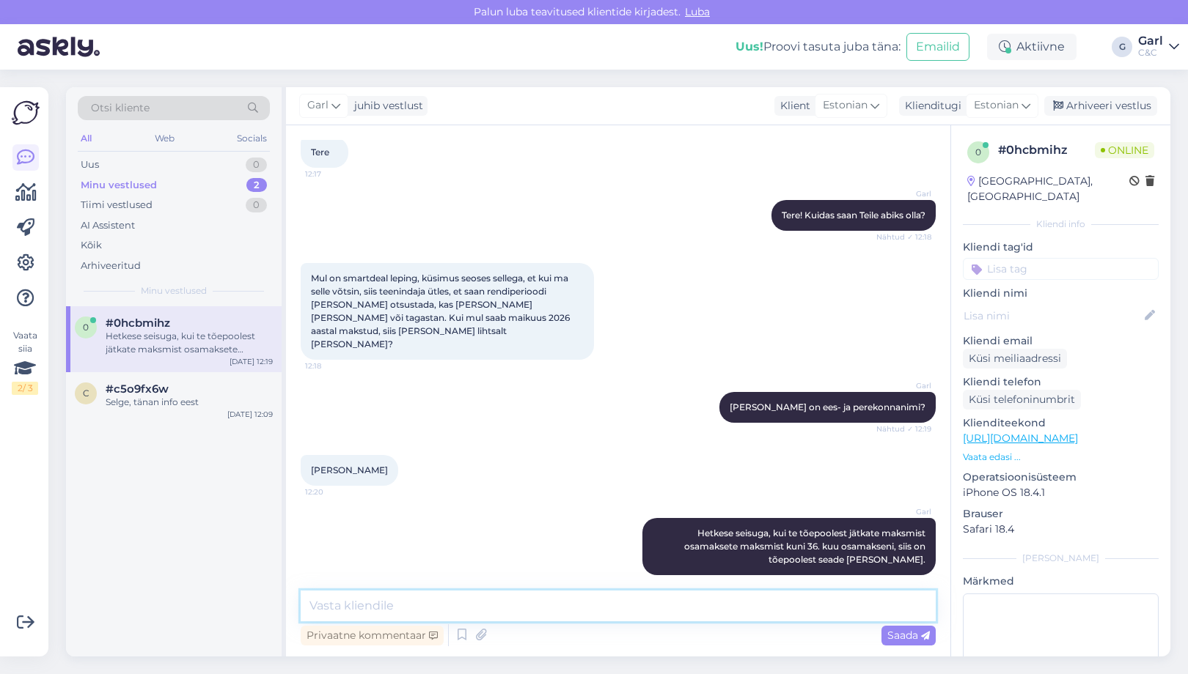
click at [603, 592] on textarea at bounding box center [618, 606] width 635 height 31
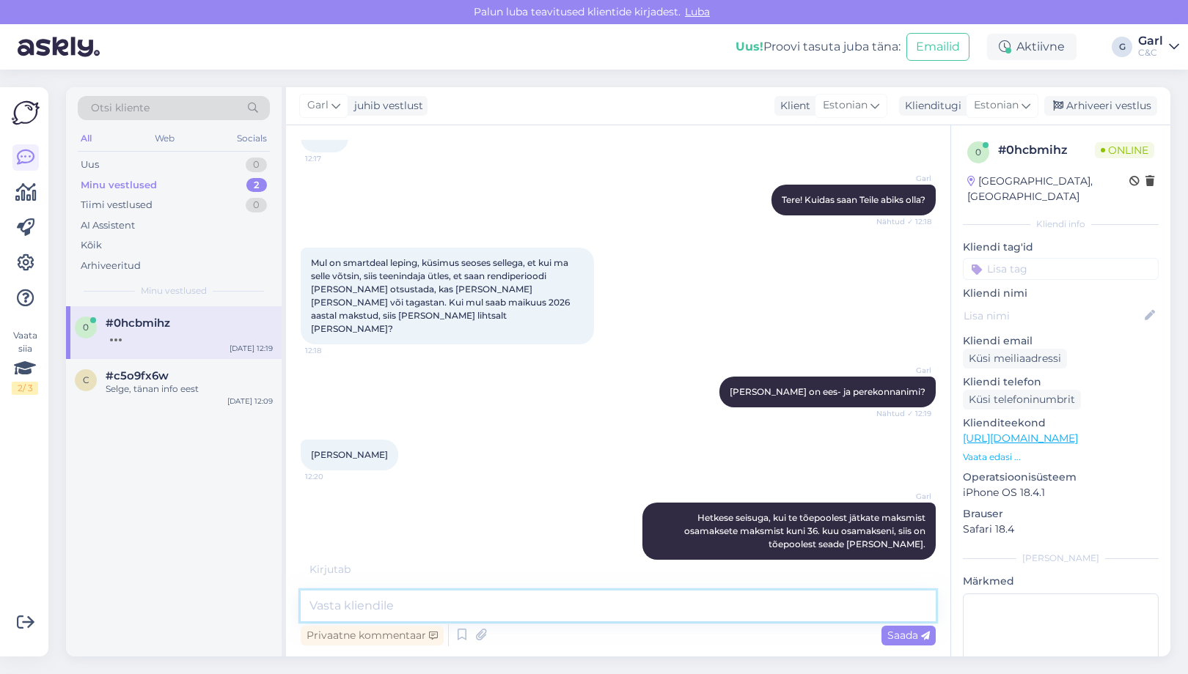
click at [603, 592] on textarea at bounding box center [618, 606] width 635 height 31
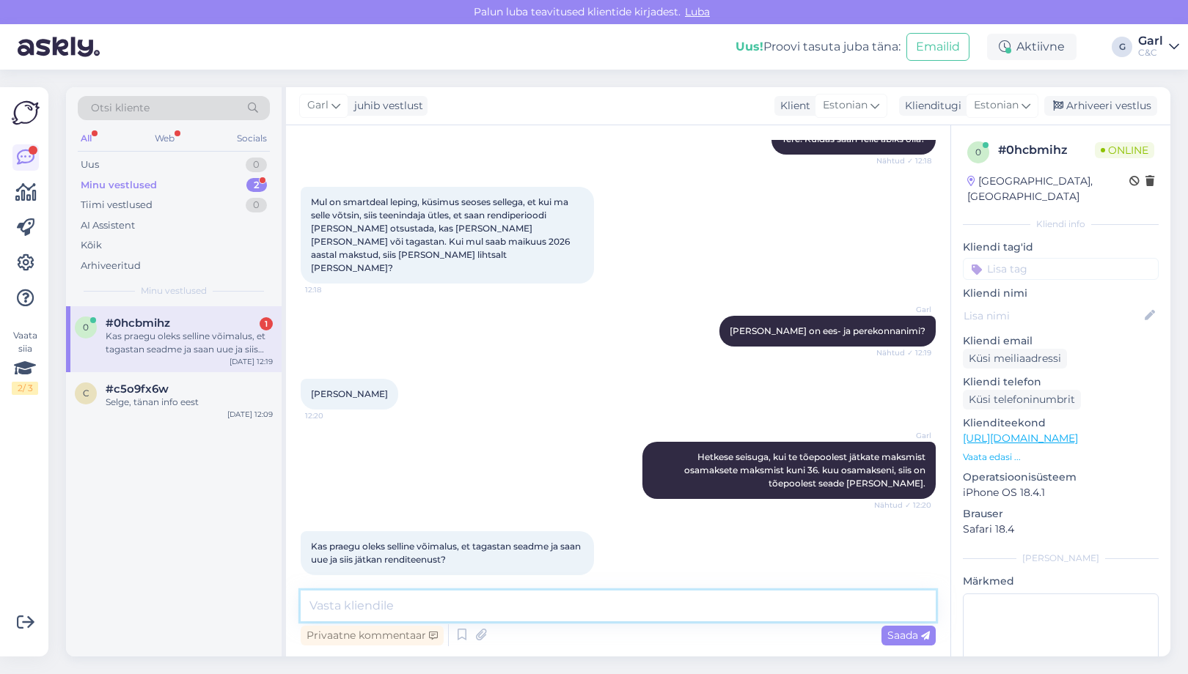
click at [475, 601] on textarea at bounding box center [618, 606] width 635 height 31
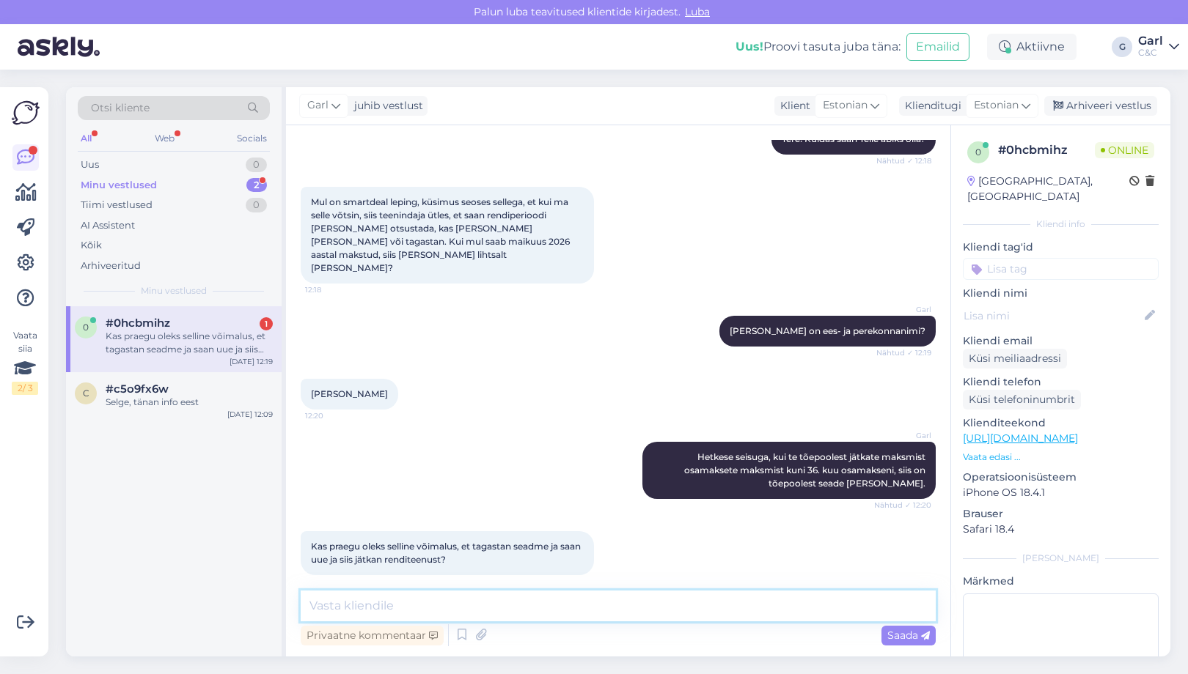
click at [475, 601] on textarea at bounding box center [618, 606] width 635 height 31
type textarea "Jah, see võimalus on ka teil hetkel olemas."
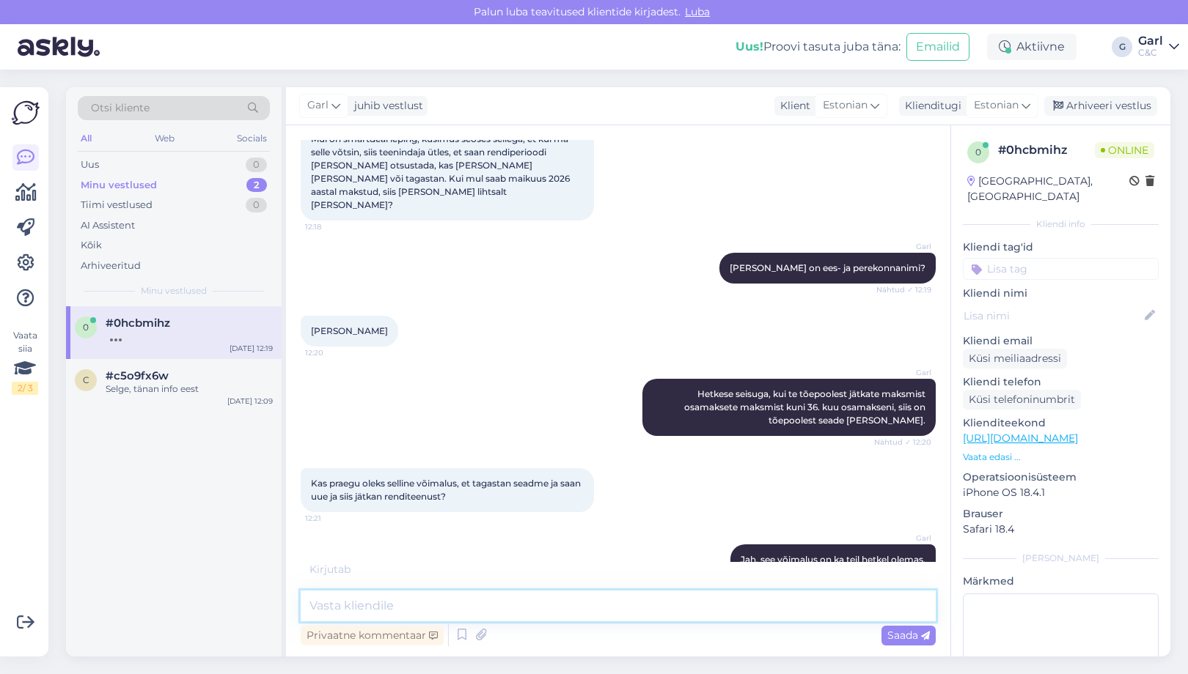
click at [605, 607] on textarea at bounding box center [618, 606] width 635 height 31
click at [572, 529] on div "Garl Jah, see võimalus on ka teil hetkel olemas. Nähtud ✓ 12:22" at bounding box center [618, 560] width 635 height 63
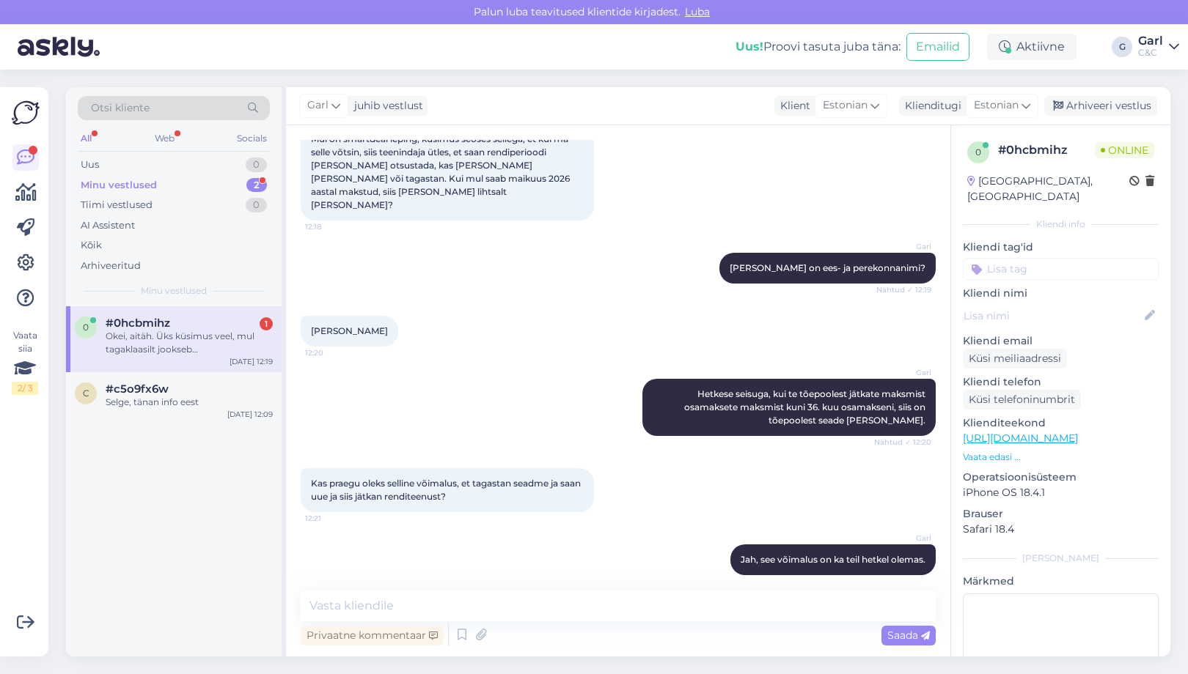
scroll to position [296, 0]
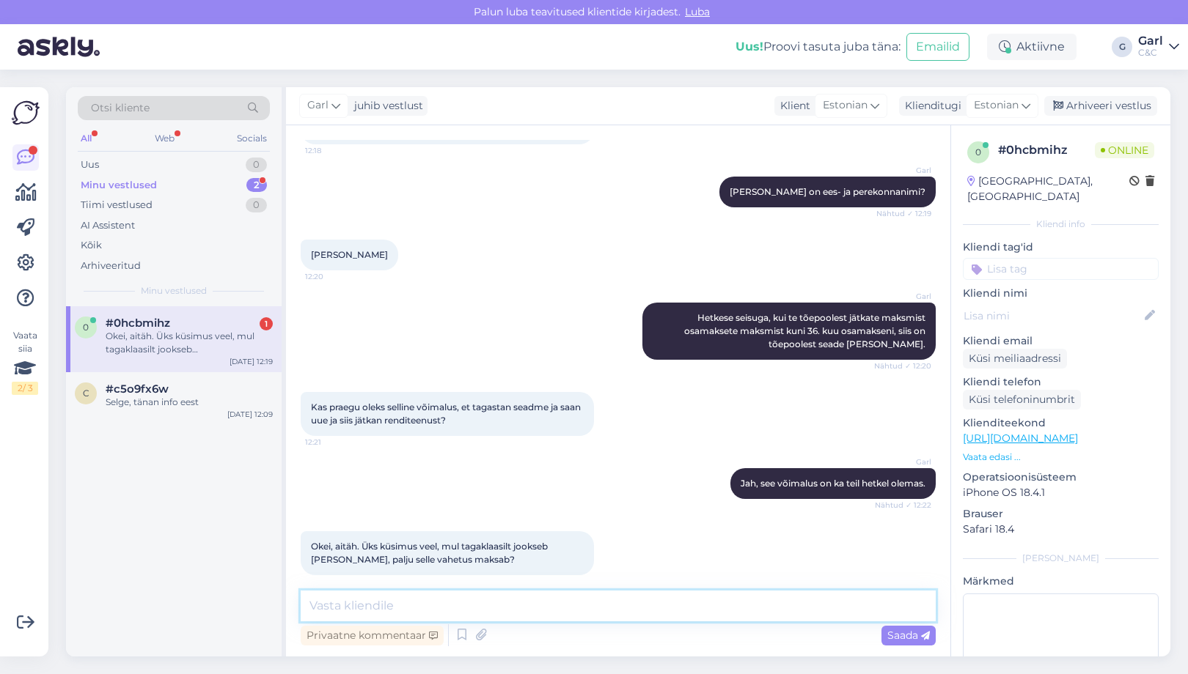
click at [524, 613] on textarea at bounding box center [618, 606] width 635 height 31
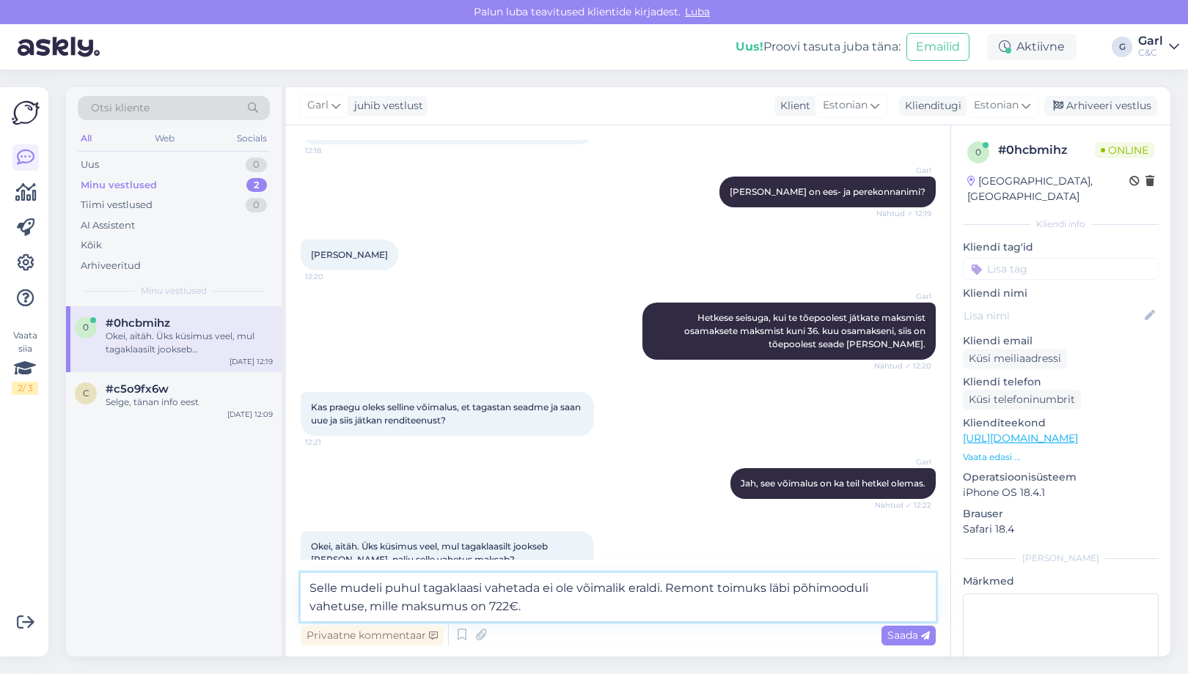
type textarea "Selle mudeli puhul tagaklaasi vahetada ei ole võimalik eraldi. Remont toimuks l…"
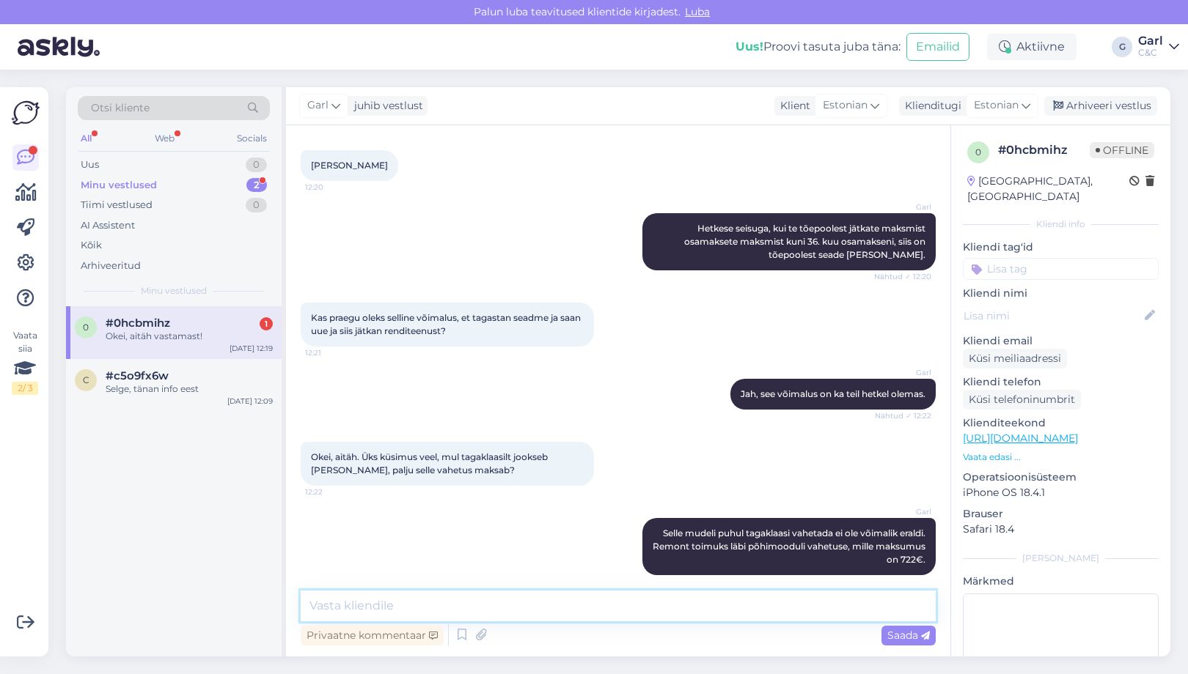
scroll to position [449, 0]
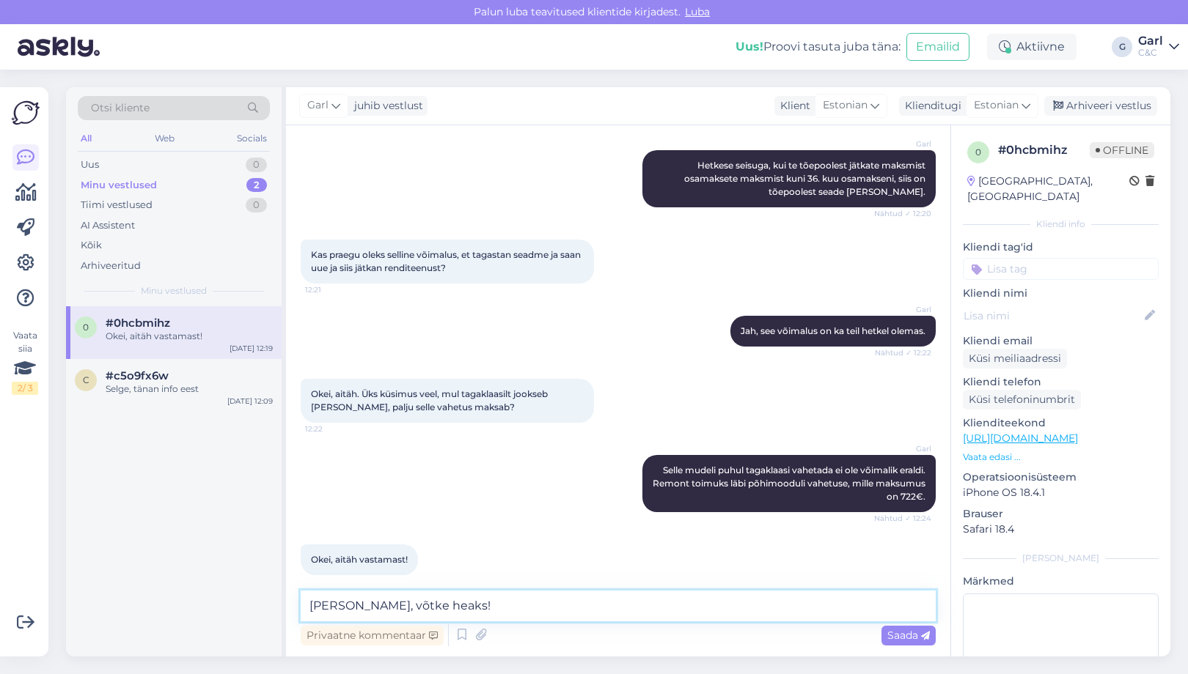
type textarea "Ikka, võtke heaks!"
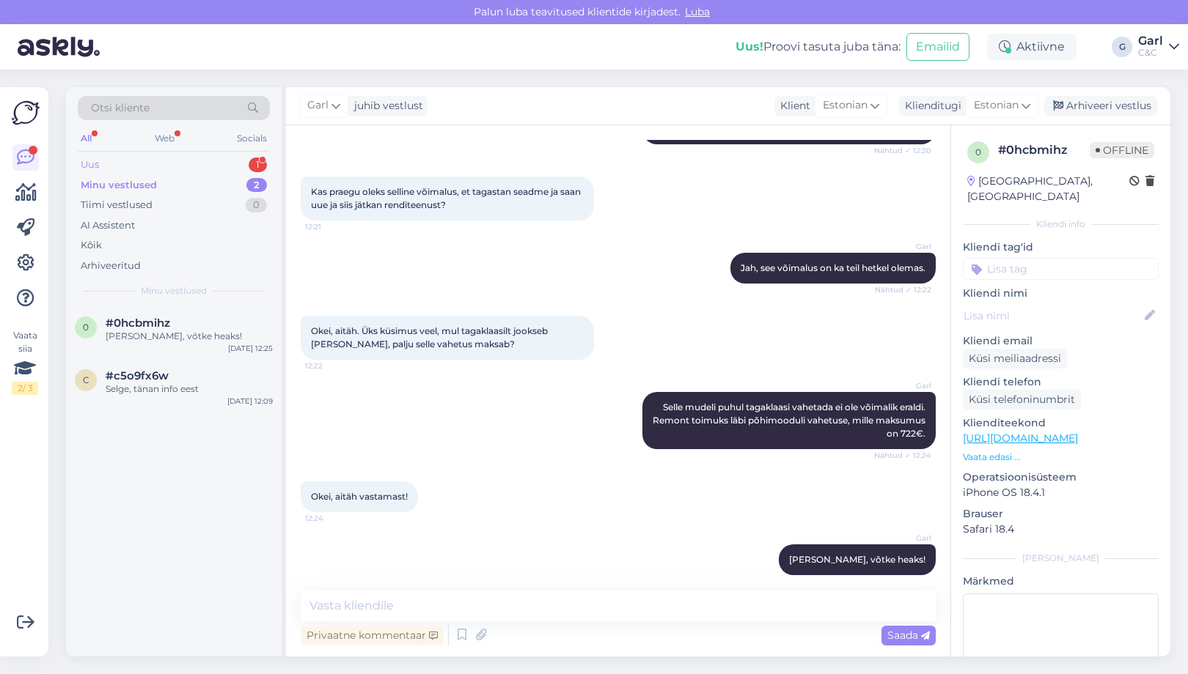
click at [216, 163] on div "Uus 1" at bounding box center [174, 165] width 192 height 21
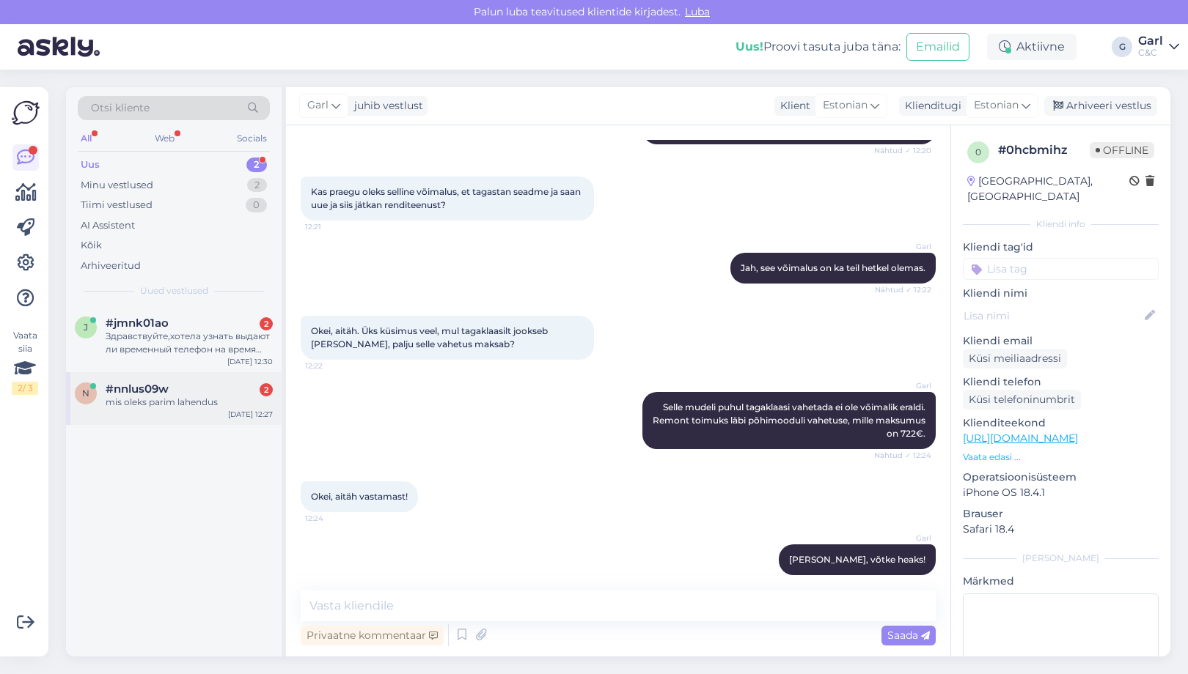
click at [211, 402] on div "mis oleks parim lahendus" at bounding box center [189, 402] width 167 height 13
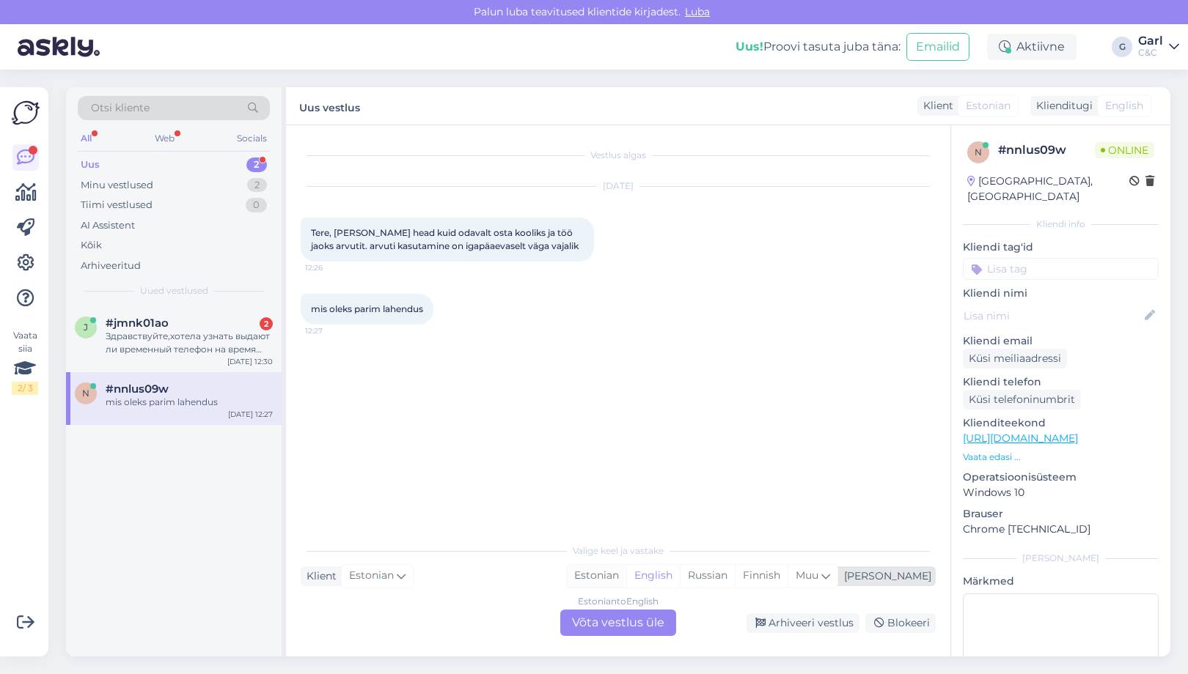
click at [626, 582] on div "Estonian" at bounding box center [596, 576] width 59 height 22
click at [651, 611] on div "Estonian to Estonian Võta vestlus üle" at bounding box center [618, 623] width 116 height 26
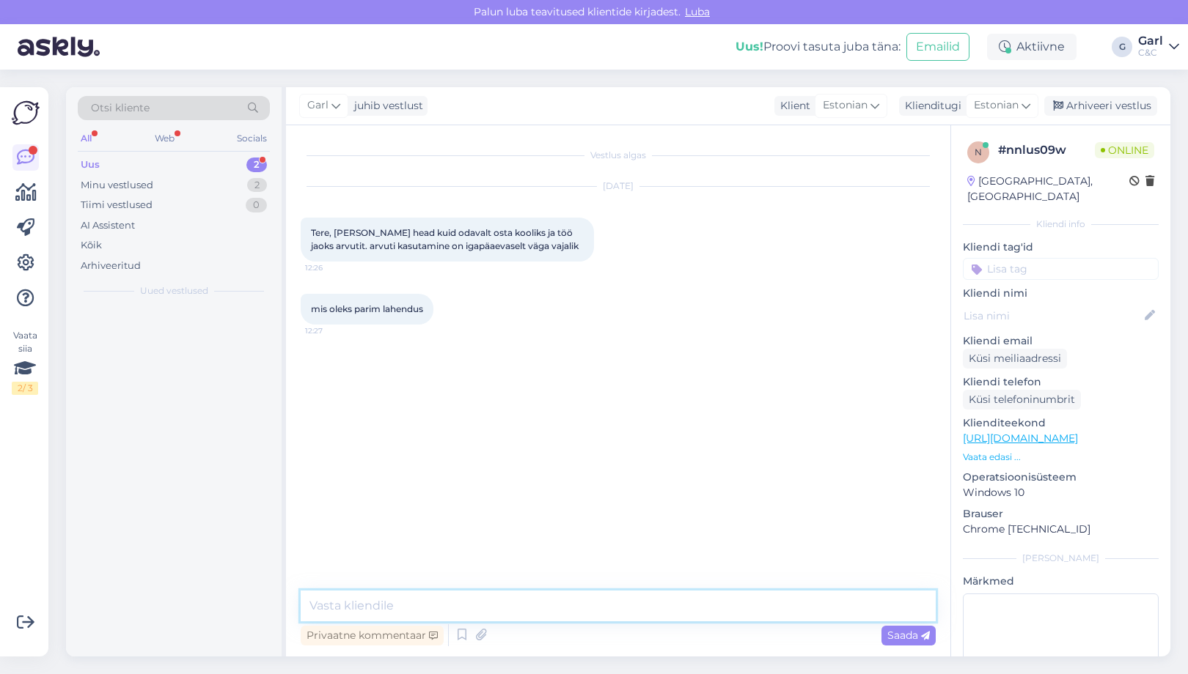
click at [651, 605] on textarea at bounding box center [618, 606] width 635 height 31
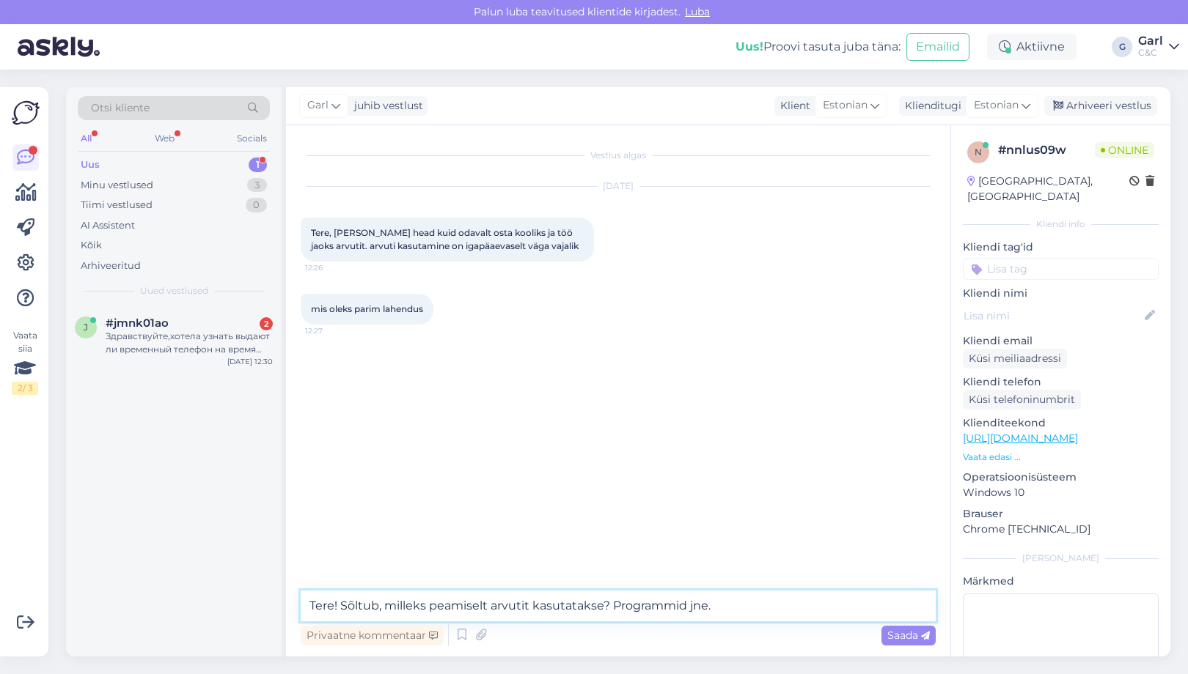
type textarea "Tere! Sõltub, milleks peamiselt arvutit kasutatakse? Programmid jne."
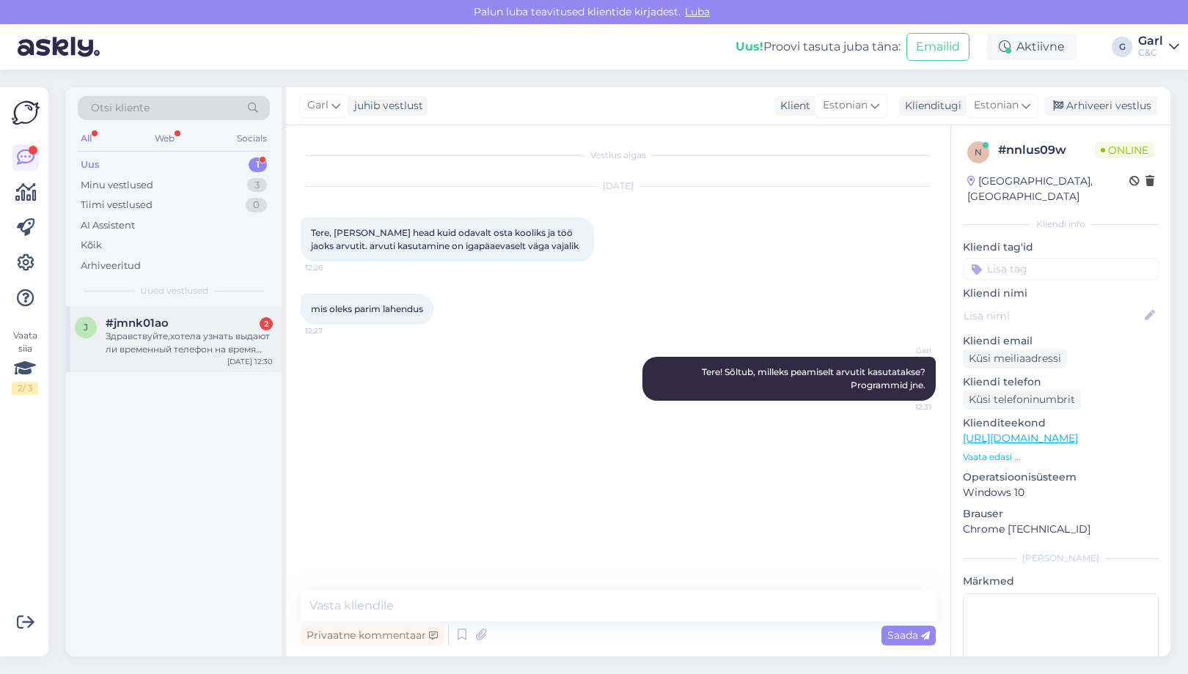
click at [209, 340] on div "Здравствуйте,хотела узнать выдают ли временный телефон на время диагностики?" at bounding box center [189, 343] width 167 height 26
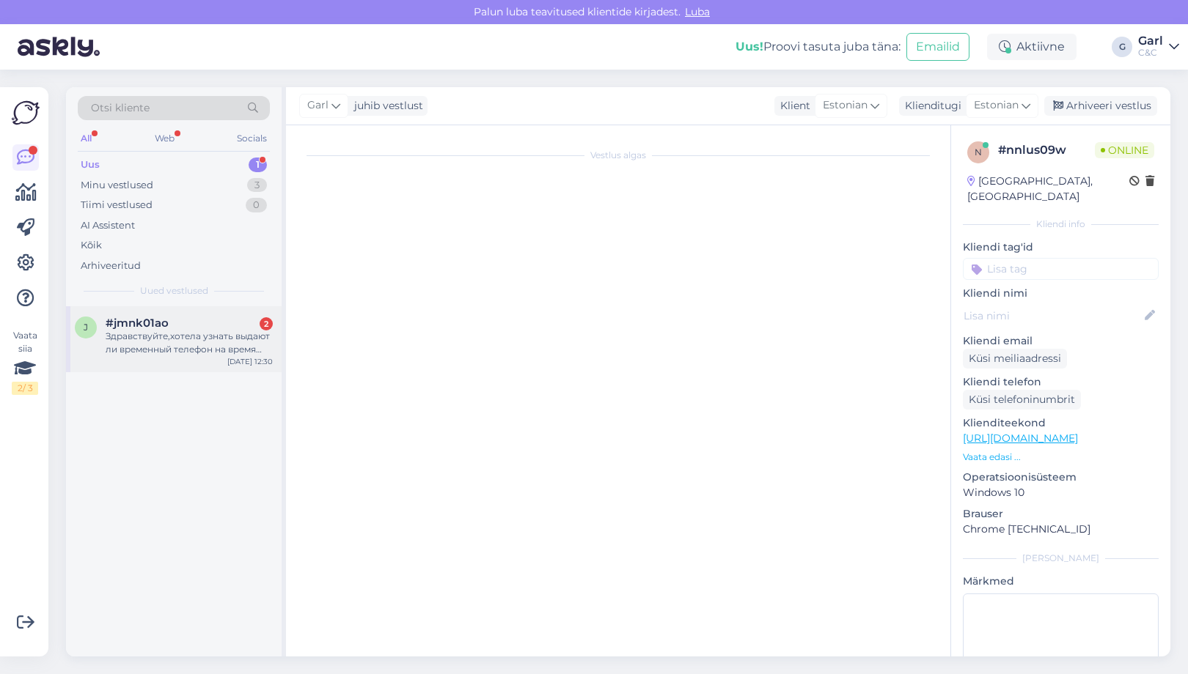
scroll to position [62, 0]
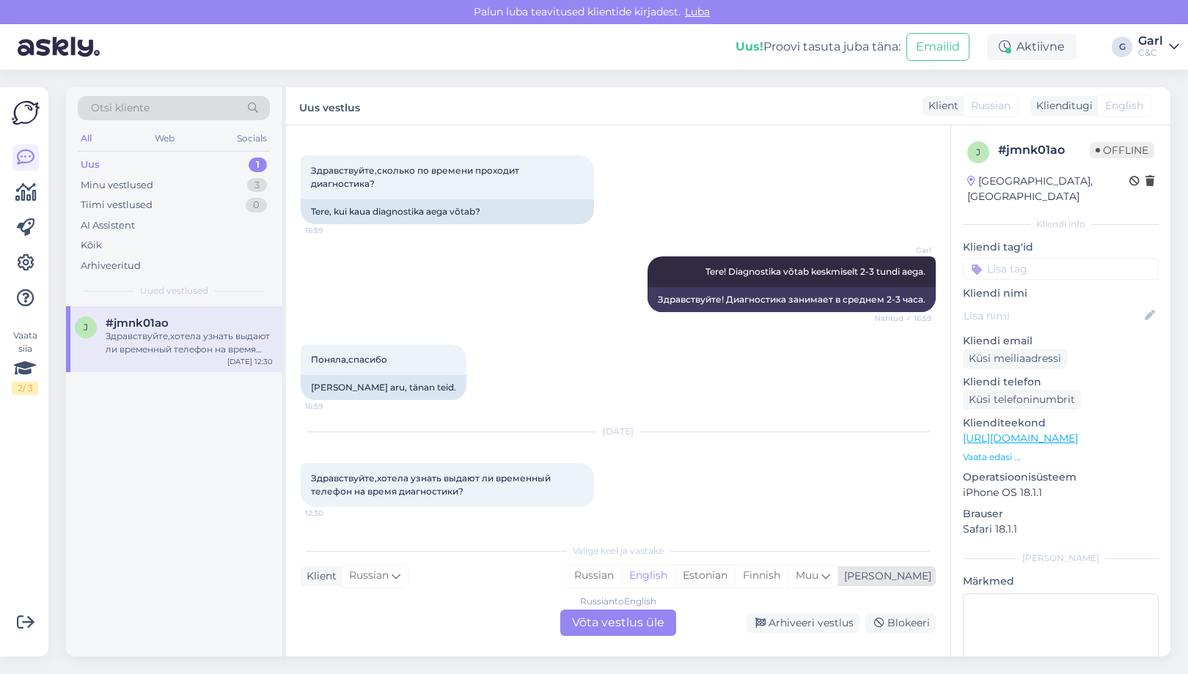
click at [735, 577] on div "Estonian" at bounding box center [704, 576] width 60 height 22
click at [610, 628] on div "Russian to Estonian Võta vestlus üle" at bounding box center [618, 623] width 116 height 26
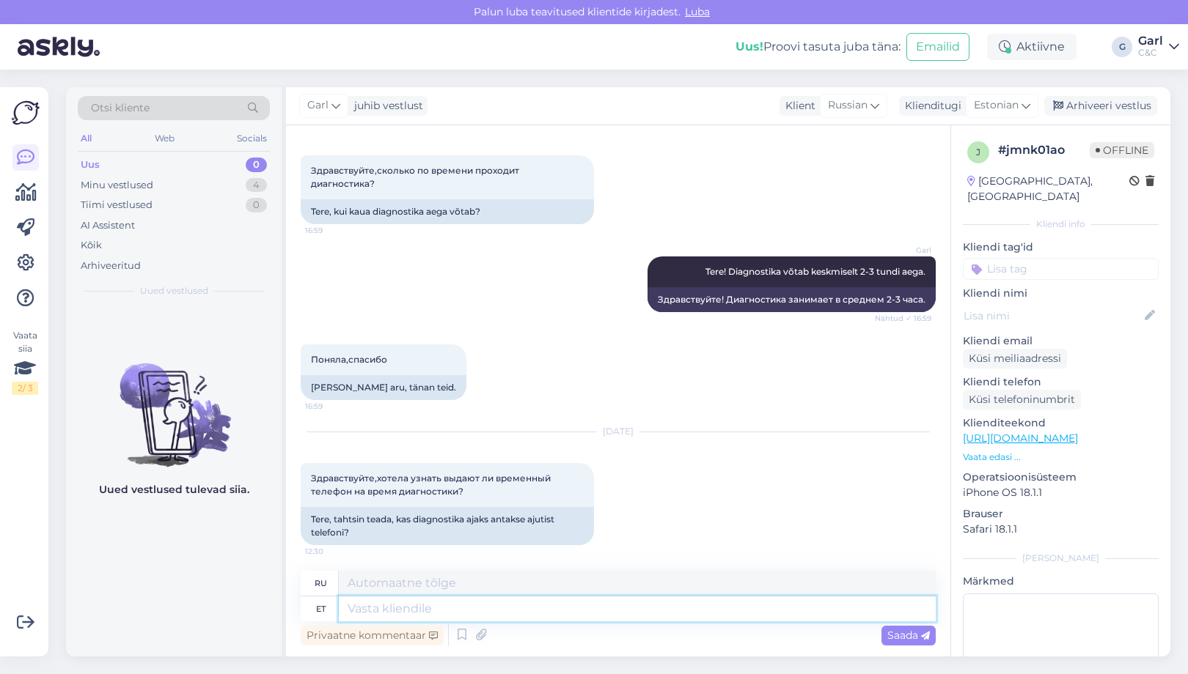
click at [603, 608] on textarea at bounding box center [637, 609] width 597 height 25
click at [600, 608] on textarea at bounding box center [637, 609] width 597 height 25
type textarea "Tere!"
type textarea "Привет!"
type textarea "Tere! Saame pa"
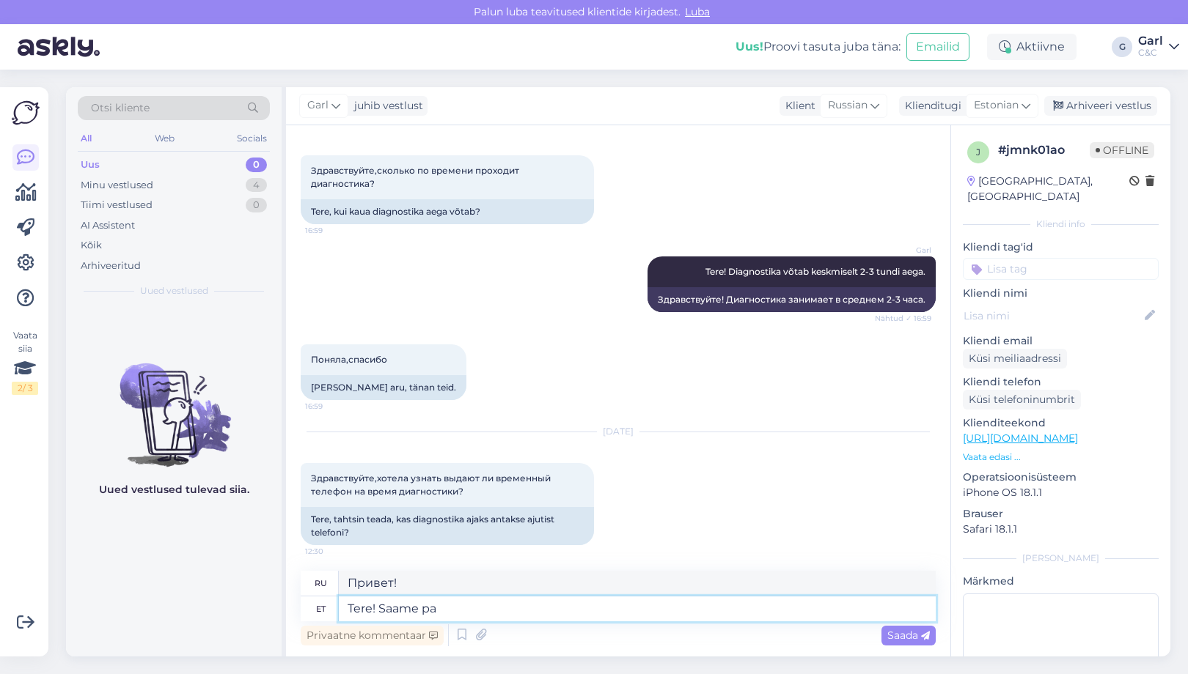
type textarea "Привет! Мы можем"
type textarea "Tere! Saame pakkuda s"
type textarea "Здравствуйте! Мы можем предложить"
type textarea "Tere! Saame pakkuda asendustelefoni re"
type textarea "Здравствуйте! Мы можем предложить вам замену телефона."
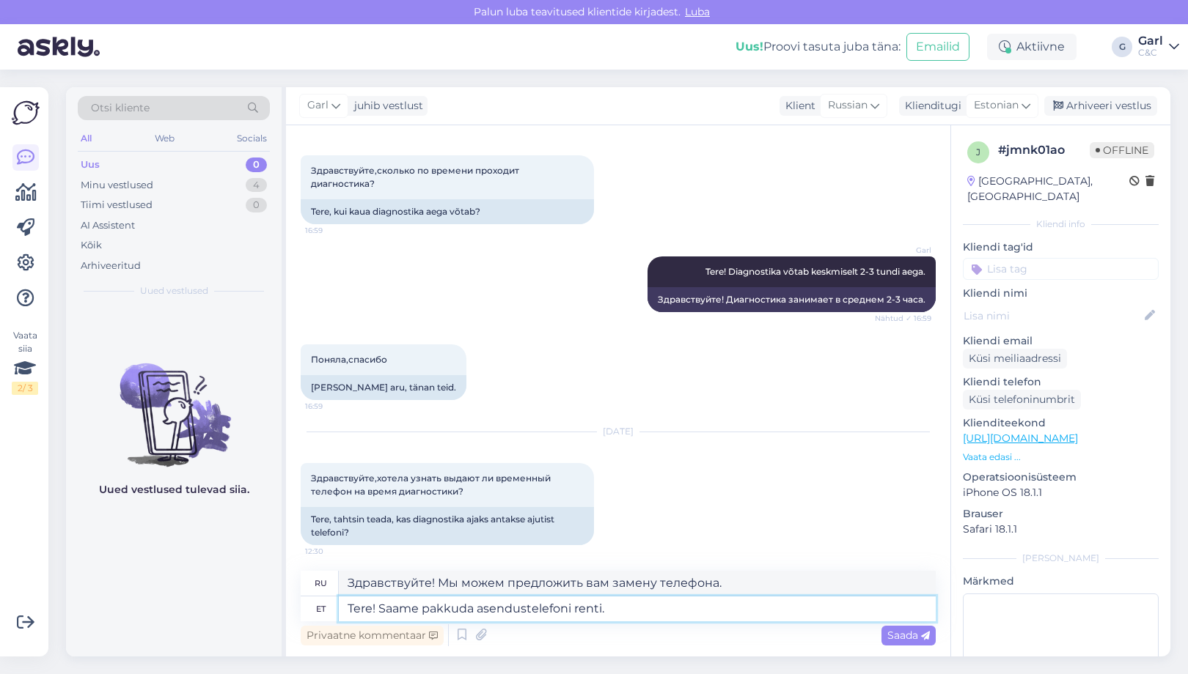
type textarea "Tere! Saame pakkuda asendustelefoni renti. H"
type textarea "Здравствуйте! Мы можем предложить вам подменный телефон в аренду."
type textarea "Tere! Saame pakkuda asendustelefoni renti. Hind o"
type textarea "Здравствуйте! Мы можем предложить вам подменный телефон в аренду. Цена."
type textarea "Tere! Saame pakkuda asendustelefoni renti. Hind on 2"
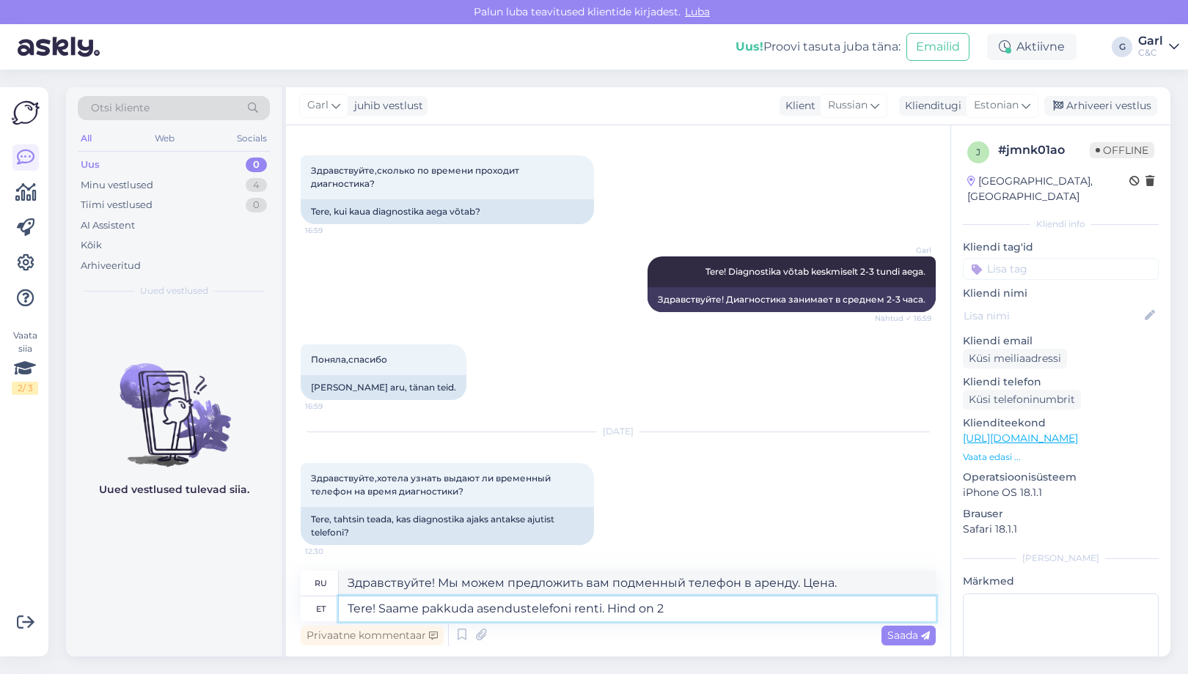
type textarea "Здравствуйте! Мы можем предложить вам замену телефона в аренду. Цена:"
type textarea "Tere! Saame pakkuda asendustelefoni renti. Hind on 20€."
type textarea "Здравствуйте! Мы можем предложить вам замену телефона в аренду. Стоимость — 20 …"
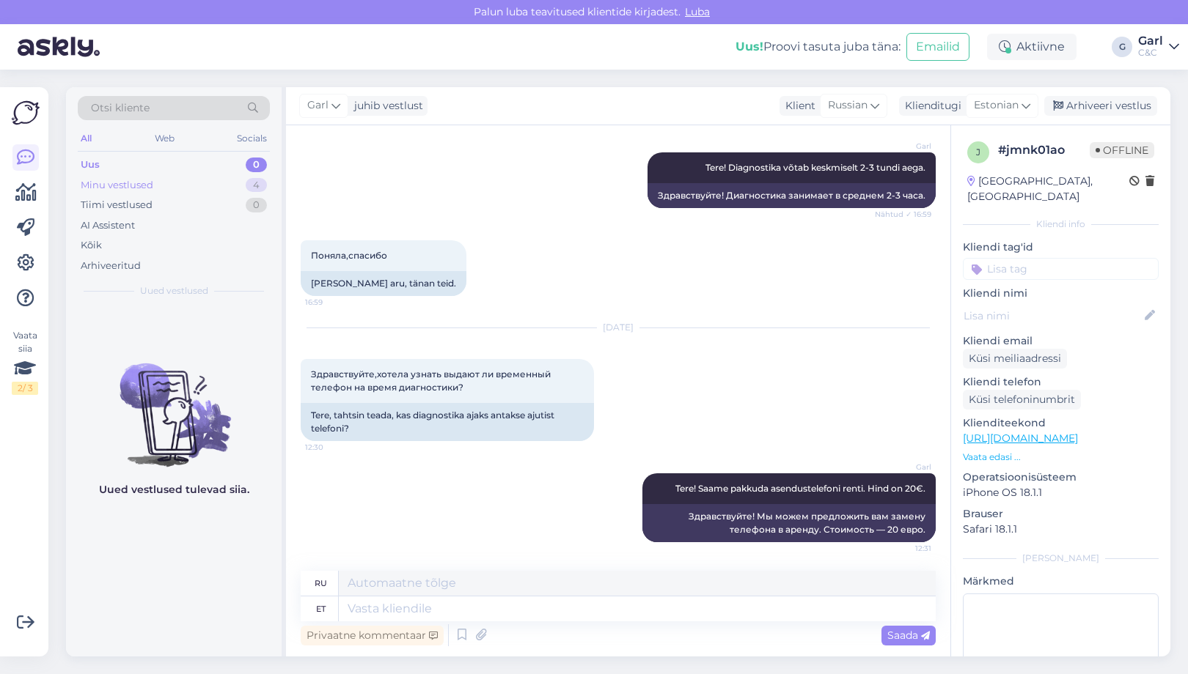
click at [230, 185] on div "Minu vestlused 4" at bounding box center [174, 185] width 192 height 21
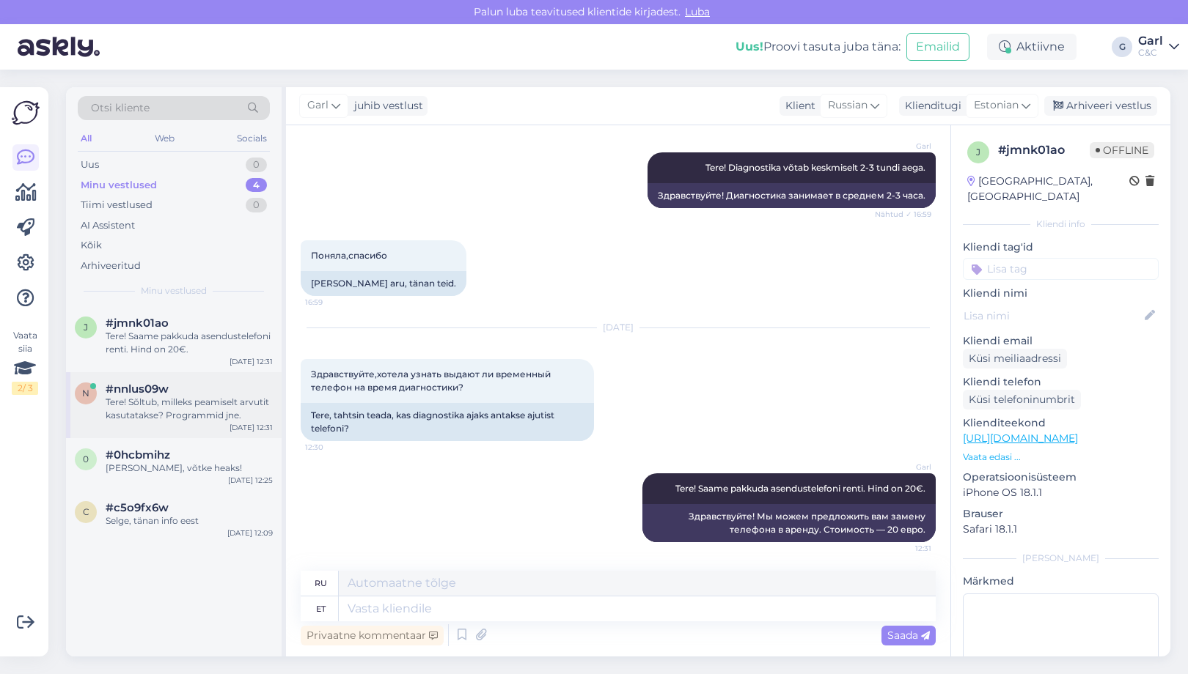
click at [179, 412] on div "Tere! Sõltub, milleks peamiselt arvutit kasutatakse? Programmid jne." at bounding box center [189, 409] width 167 height 26
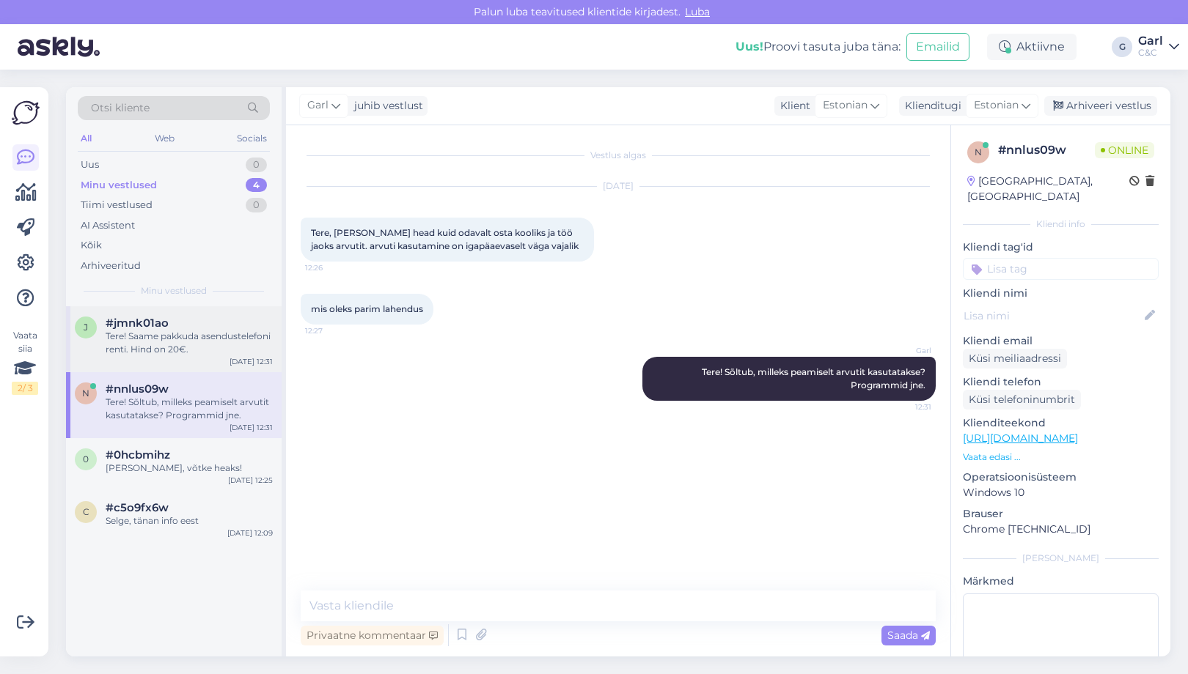
click at [199, 334] on div "Tere! Saame pakkuda asendustelefoni renti. Hind on 20€." at bounding box center [189, 343] width 167 height 26
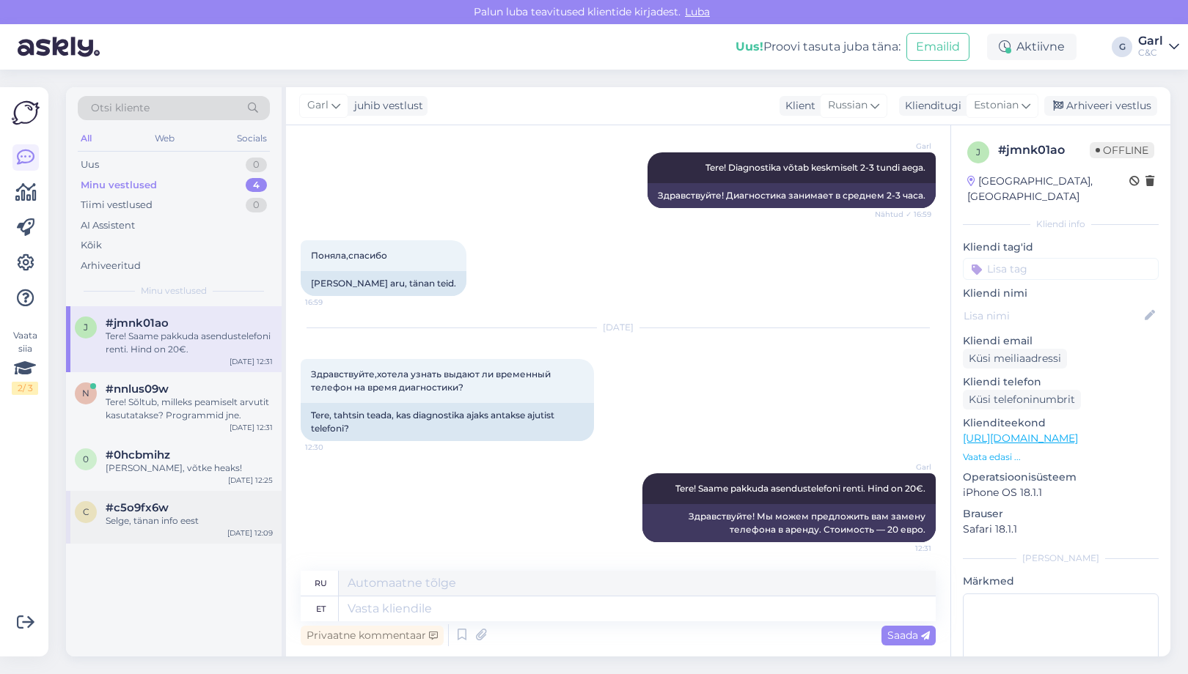
click at [180, 508] on div "#c5o9fx6w" at bounding box center [189, 507] width 167 height 13
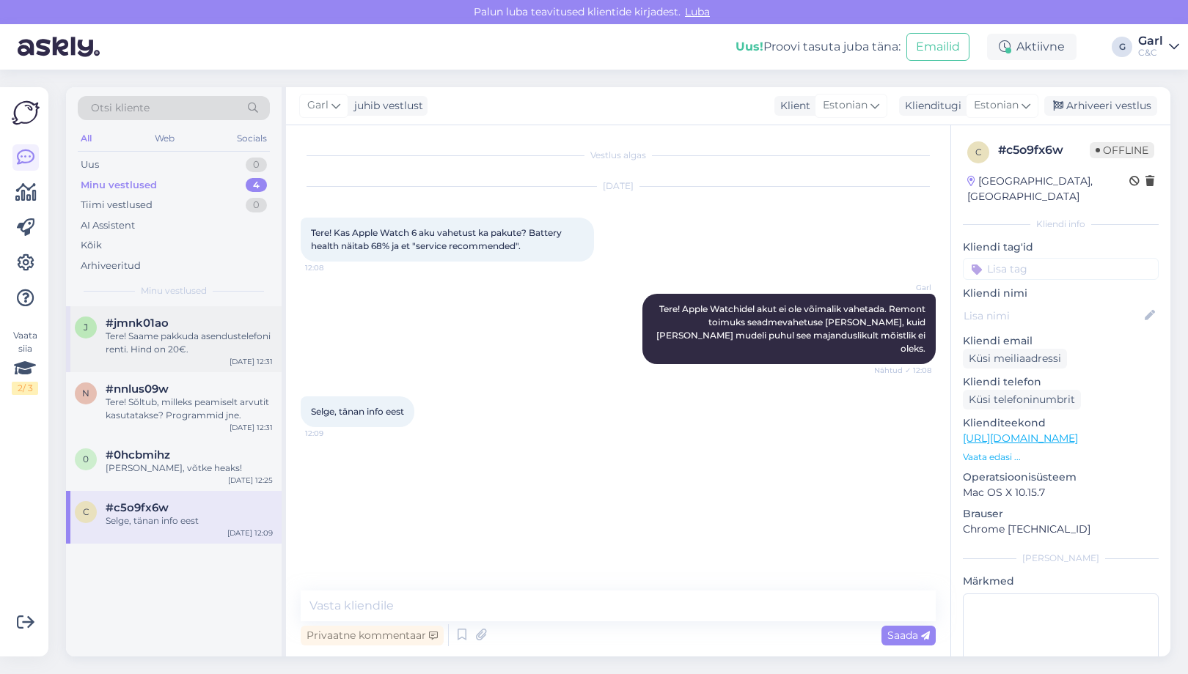
click at [236, 364] on div "Aug 13 12:31" at bounding box center [250, 361] width 43 height 11
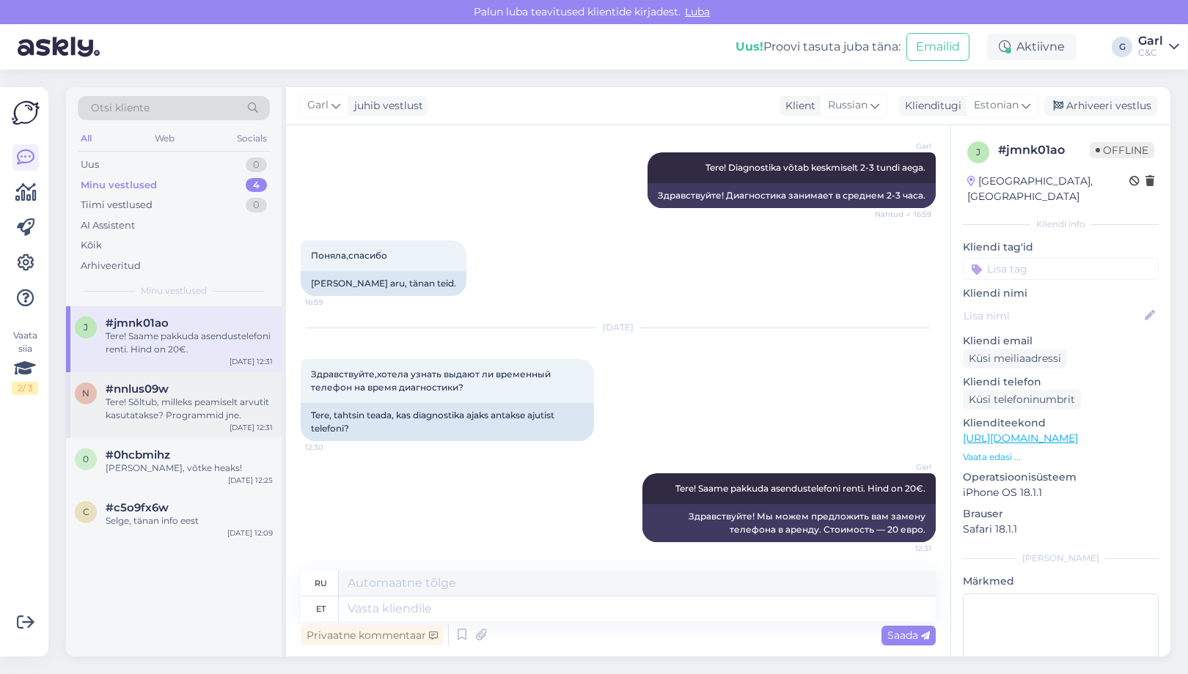
click at [235, 415] on div "Tere! Sõltub, milleks peamiselt arvutit kasutatakse? Programmid jne." at bounding box center [189, 409] width 167 height 26
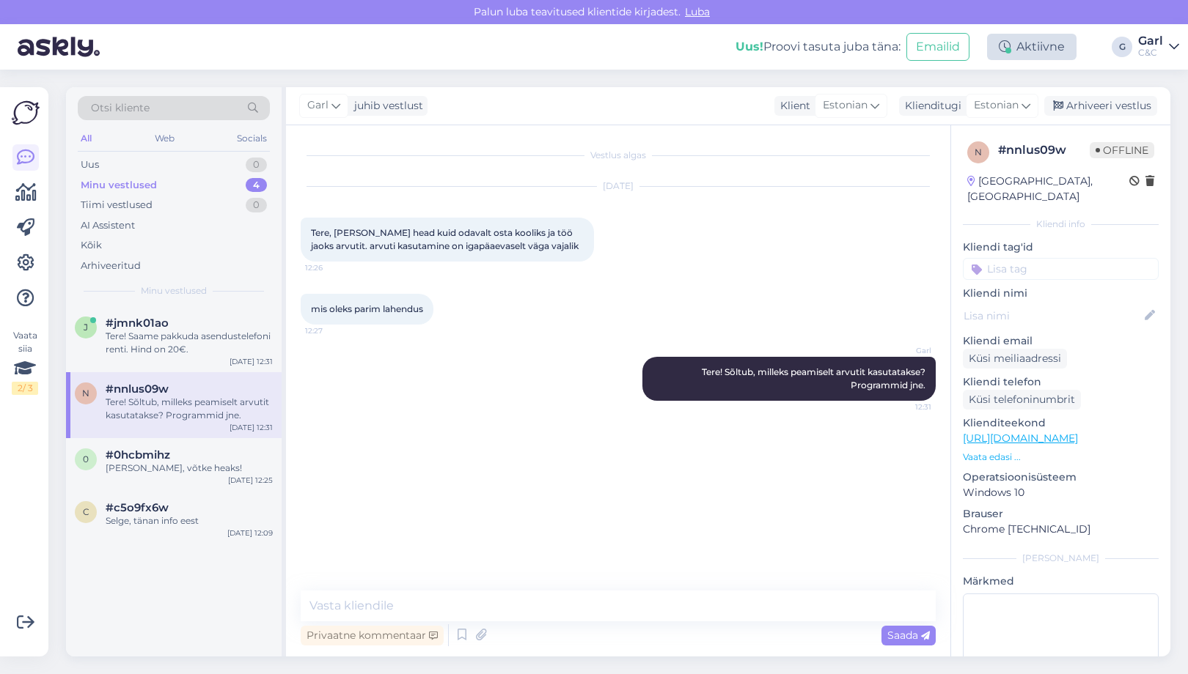
click at [1006, 37] on div "Aktiivne" at bounding box center [1031, 47] width 89 height 26
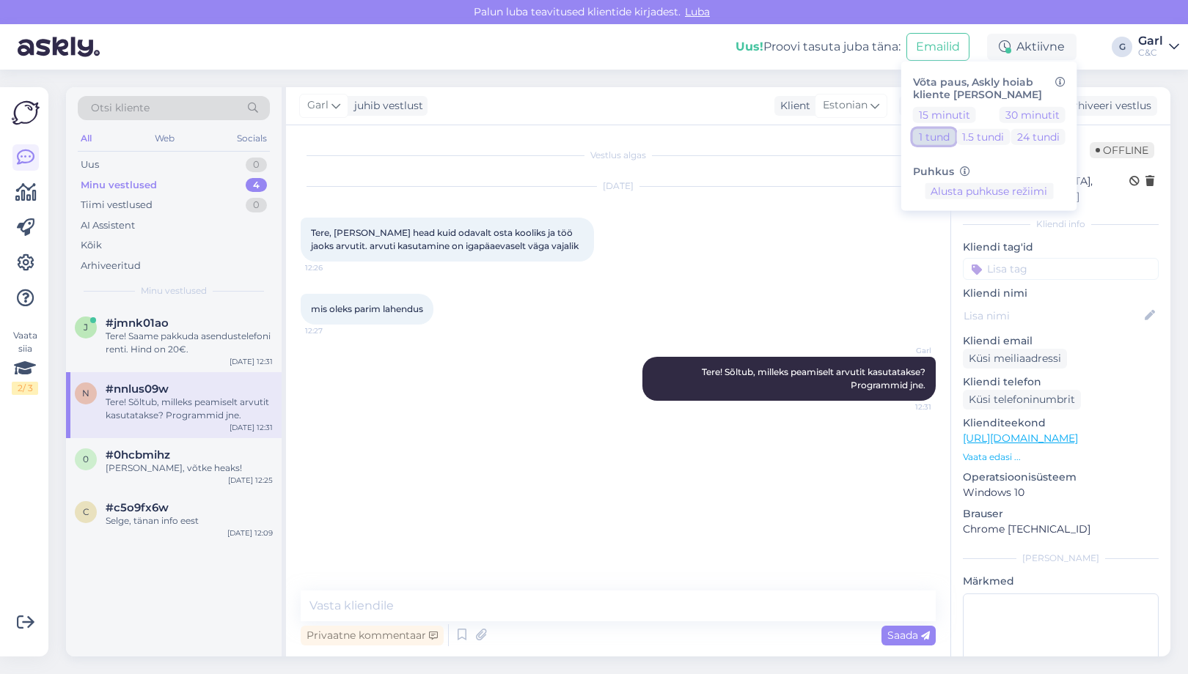
click at [944, 133] on button "1 tund" at bounding box center [934, 136] width 43 height 16
click at [218, 343] on div "Tere! Saame pakkuda asendustelefoni renti. Hind on 20€." at bounding box center [189, 343] width 167 height 26
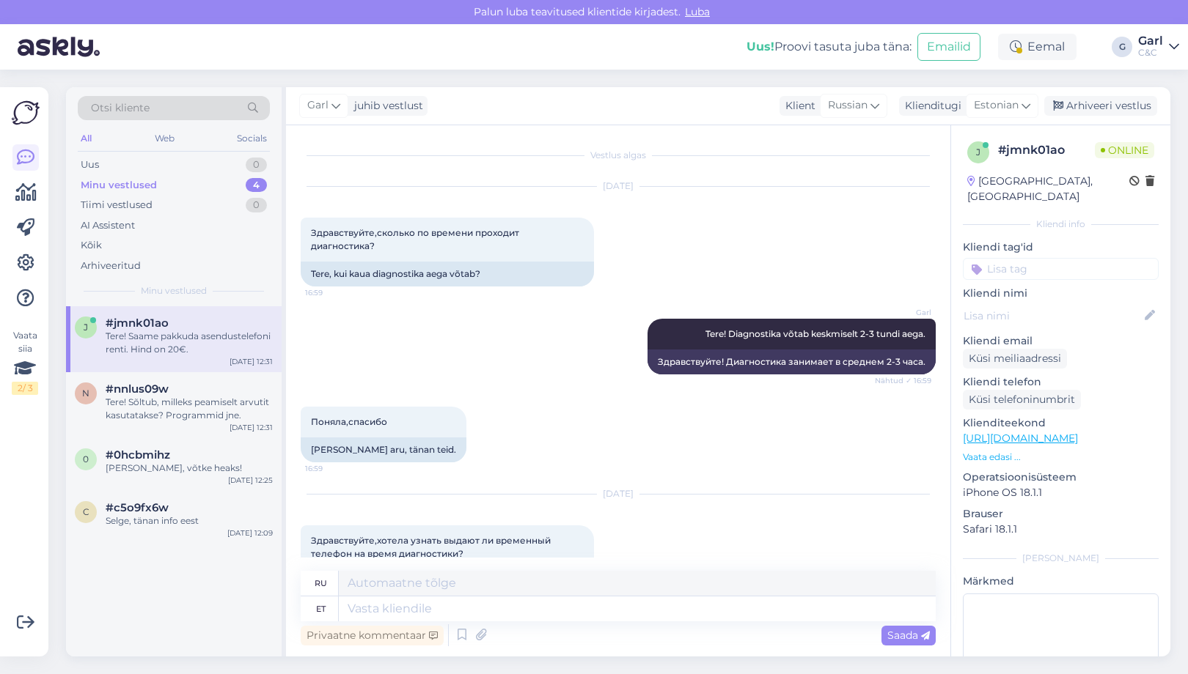
scroll to position [166, 0]
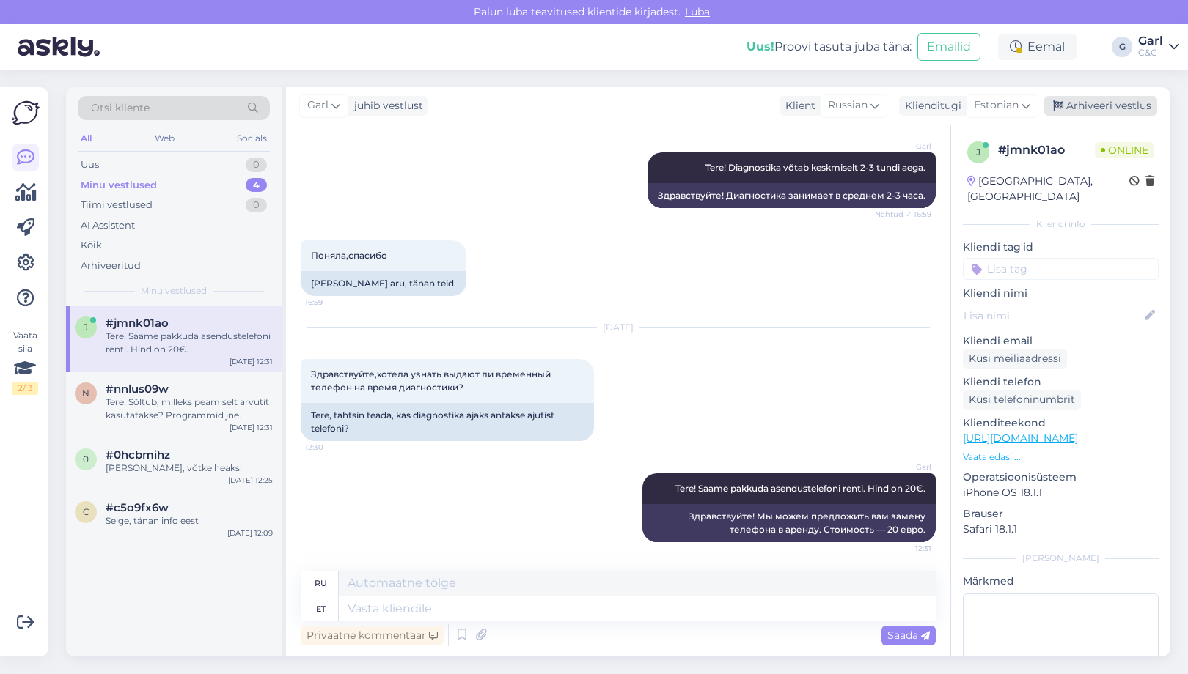
click at [1072, 109] on div "Arhiveeri vestlus" at bounding box center [1100, 106] width 113 height 20
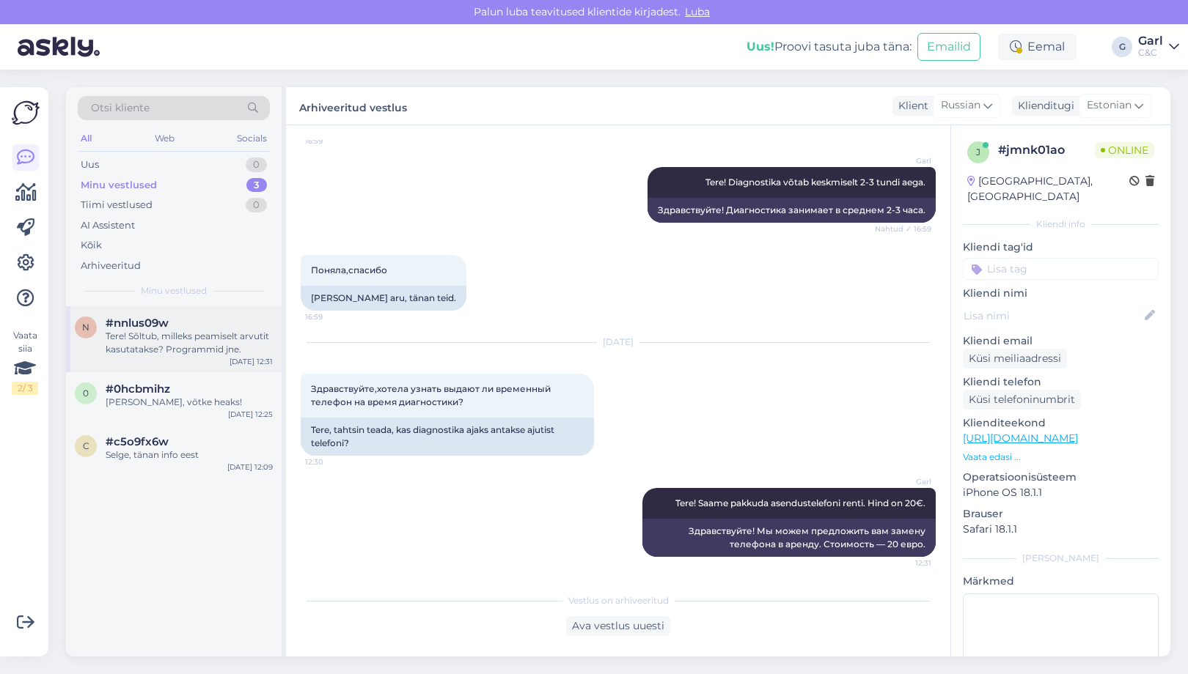
click at [214, 343] on div "Tere! Sõltub, milleks peamiselt arvutit kasutatakse? Programmid jne." at bounding box center [189, 343] width 167 height 26
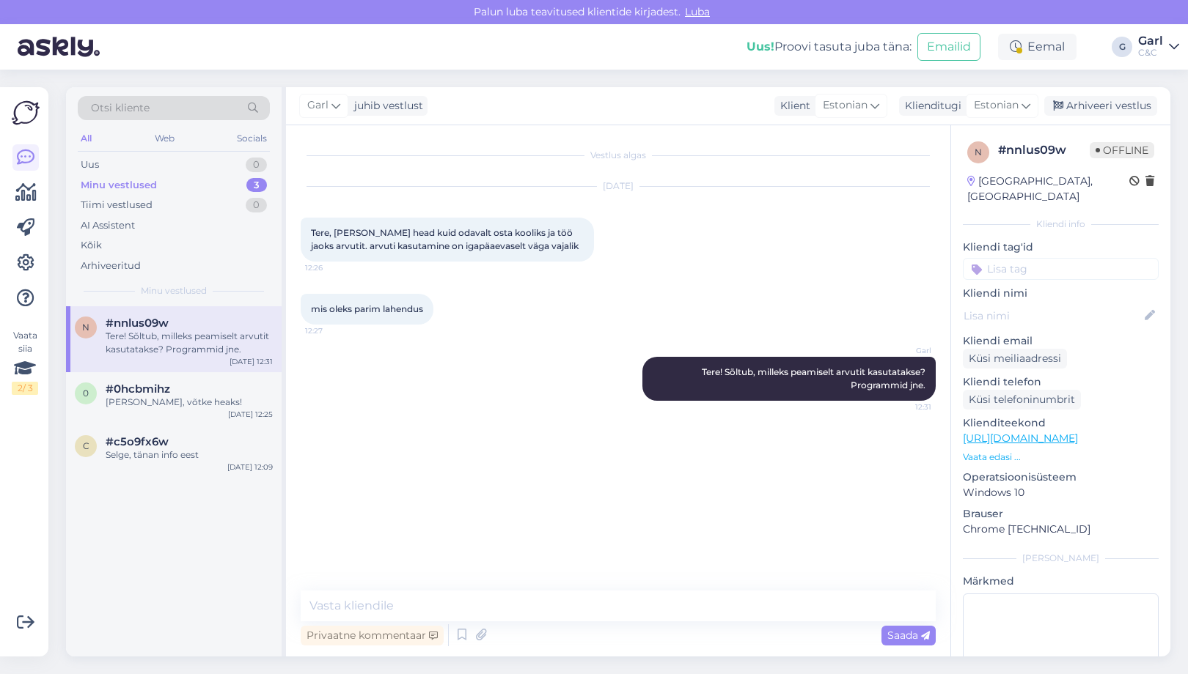
scroll to position [0, 0]
click at [1100, 111] on div "Arhiveeri vestlus" at bounding box center [1100, 106] width 113 height 20
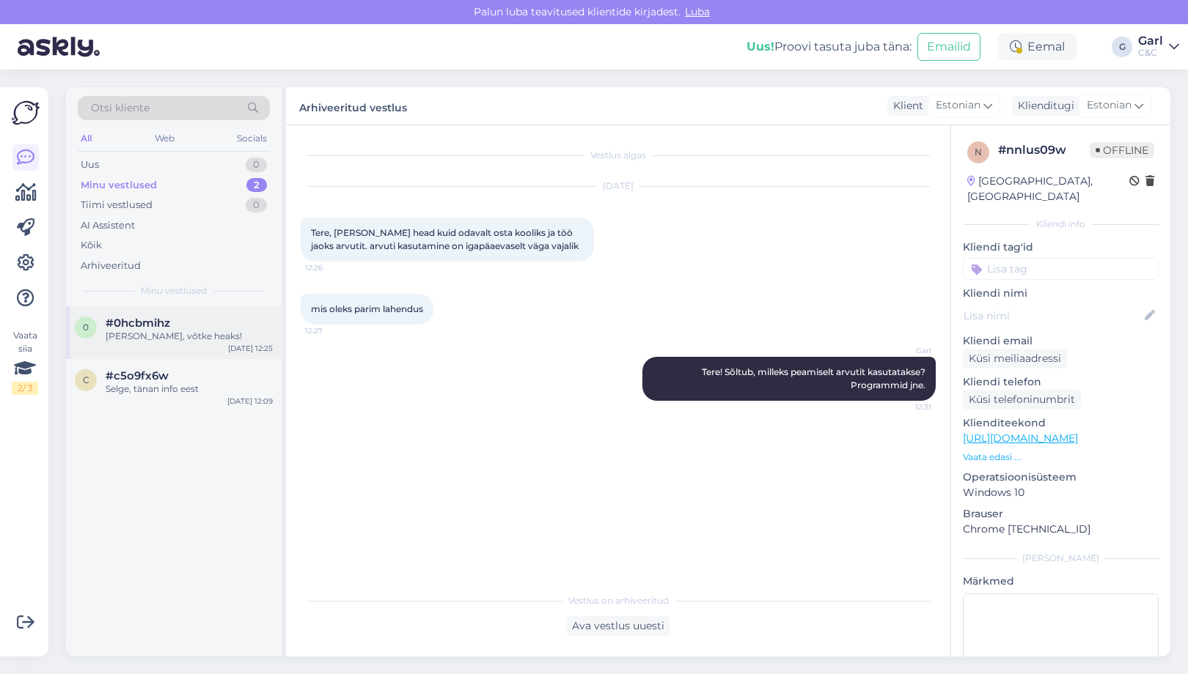
click at [200, 322] on div "#0hcbmihz" at bounding box center [189, 323] width 167 height 13
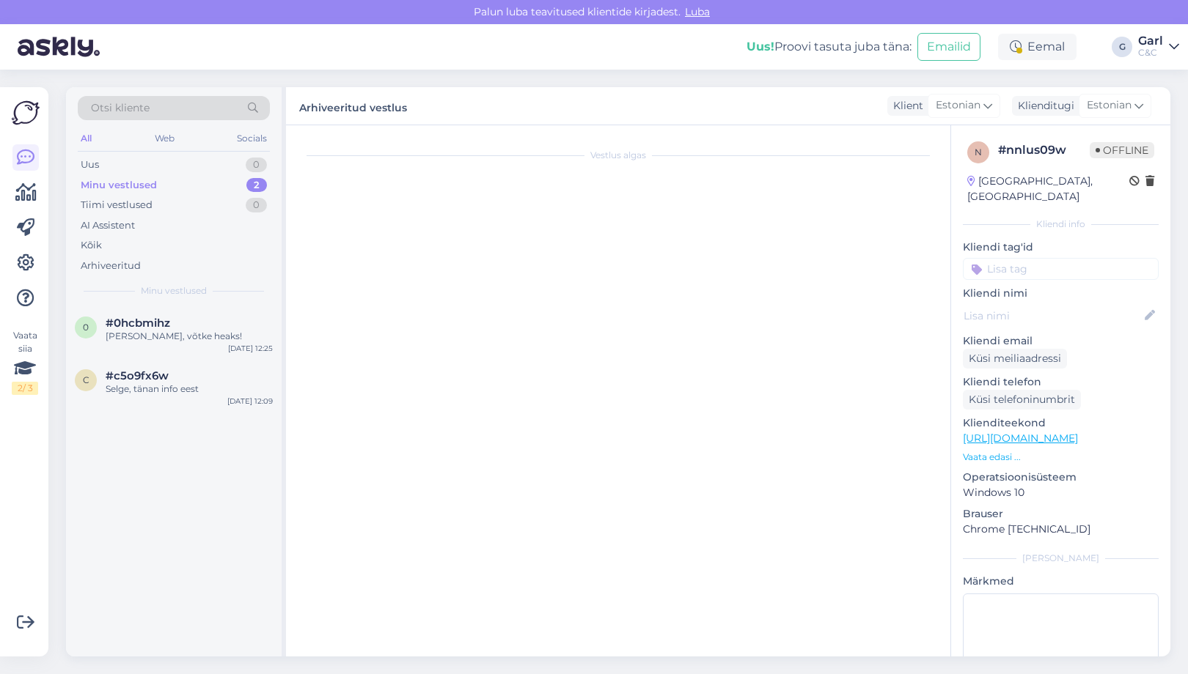
scroll to position [512, 0]
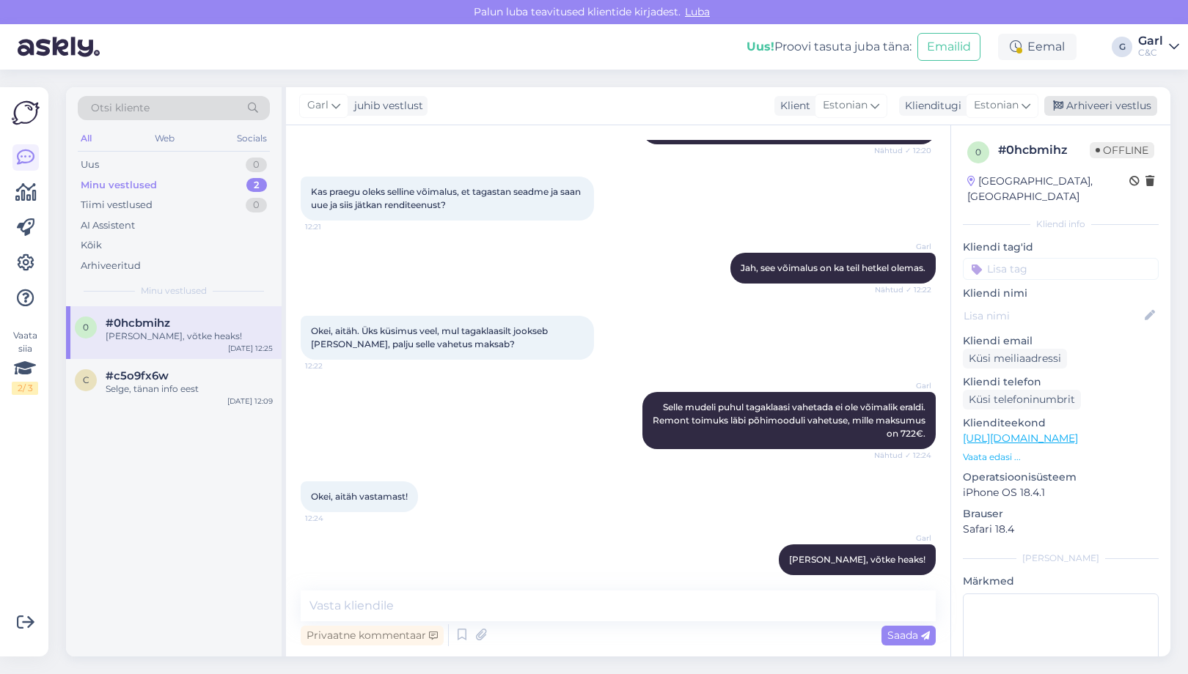
click at [1086, 108] on div "Arhiveeri vestlus" at bounding box center [1100, 106] width 113 height 20
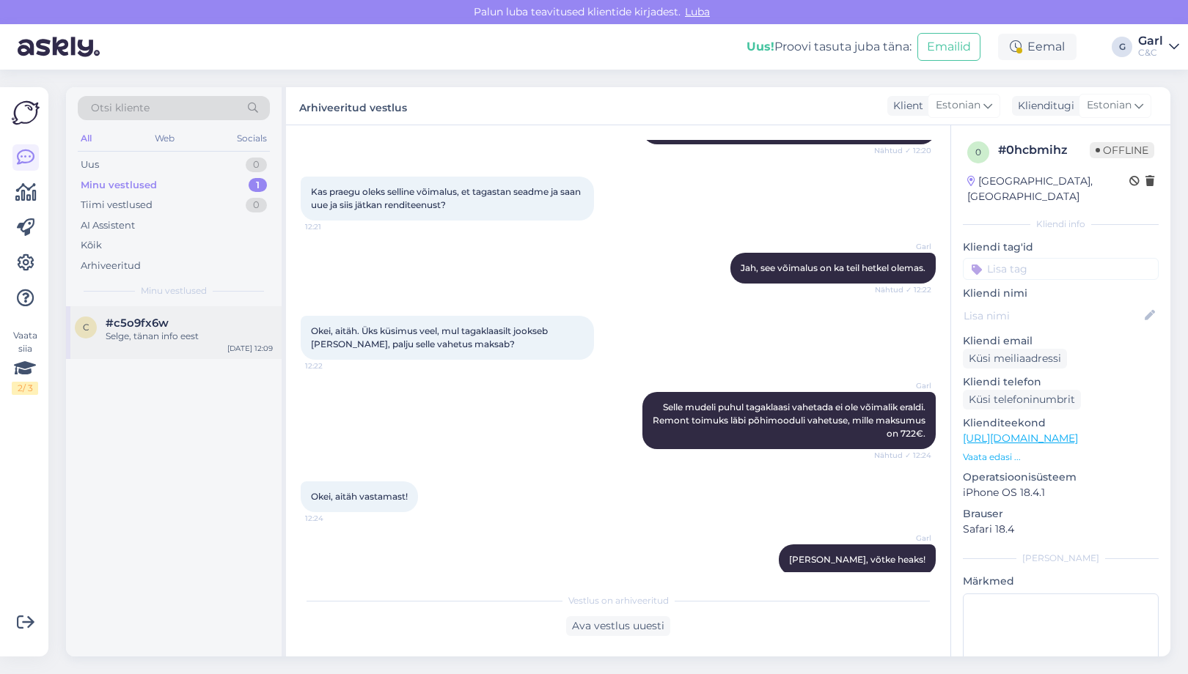
click at [186, 333] on div "Selge, tänan info eest" at bounding box center [189, 336] width 167 height 13
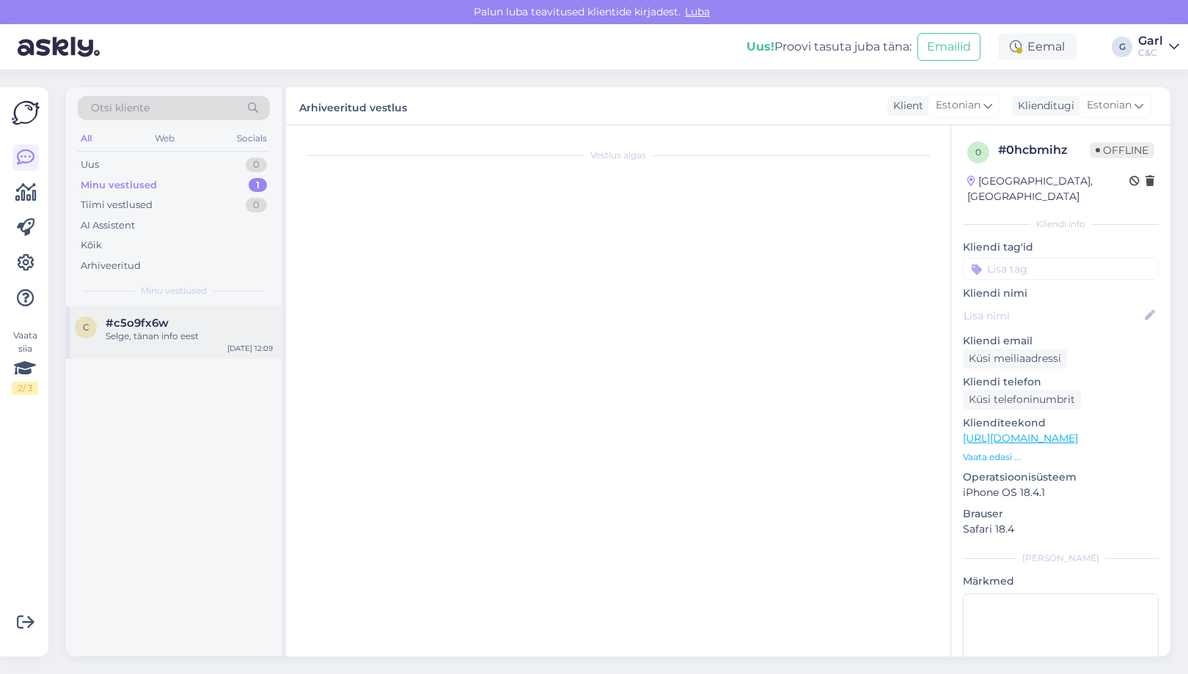
scroll to position [0, 0]
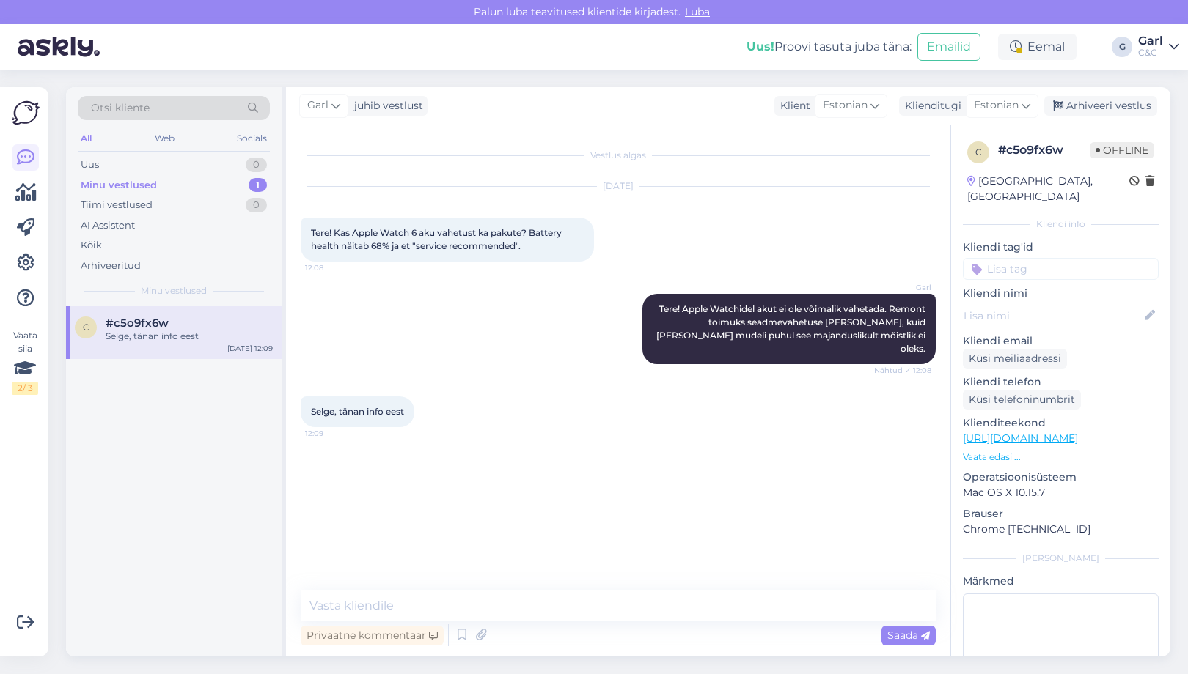
click at [1093, 95] on div "Garl juhib vestlust Klient Estonian Klienditugi Estonian Arhiveeri vestlus" at bounding box center [728, 106] width 884 height 38
click at [1083, 105] on div "Arhiveeri vestlus" at bounding box center [1100, 106] width 113 height 20
